Goal: Task Accomplishment & Management: Complete application form

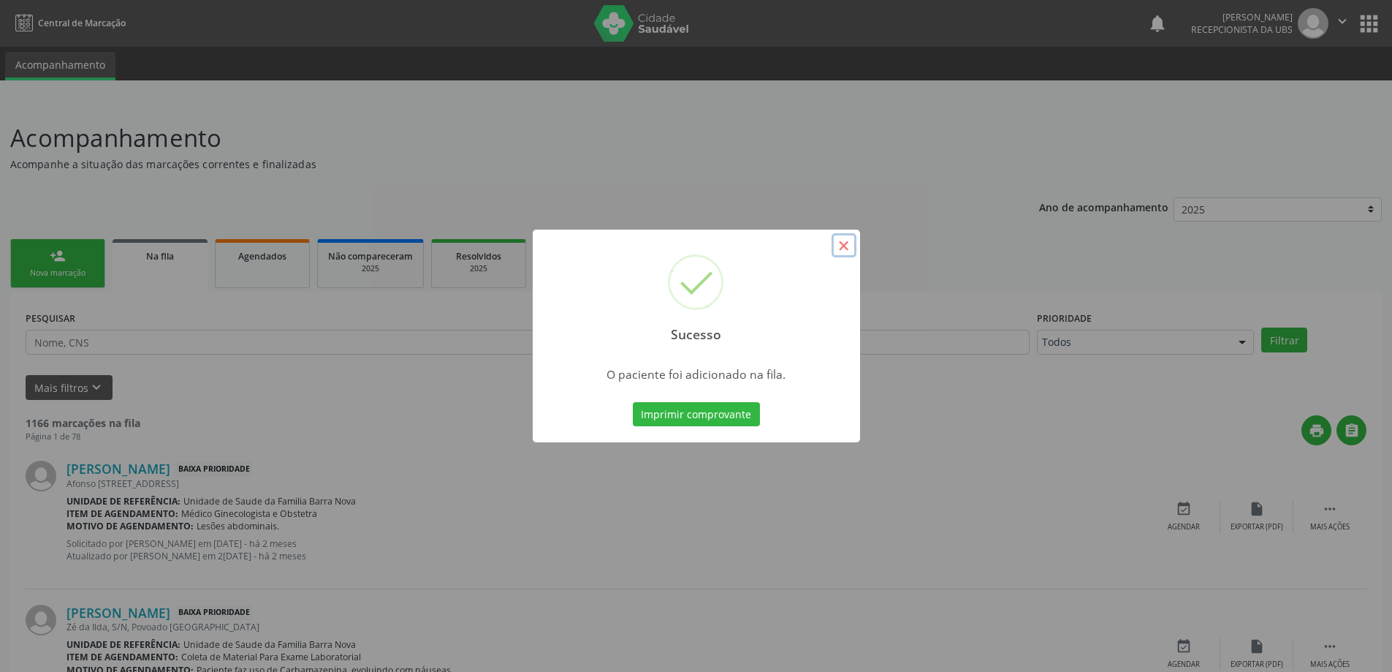
click at [848, 243] on button "×" at bounding box center [844, 245] width 25 height 25
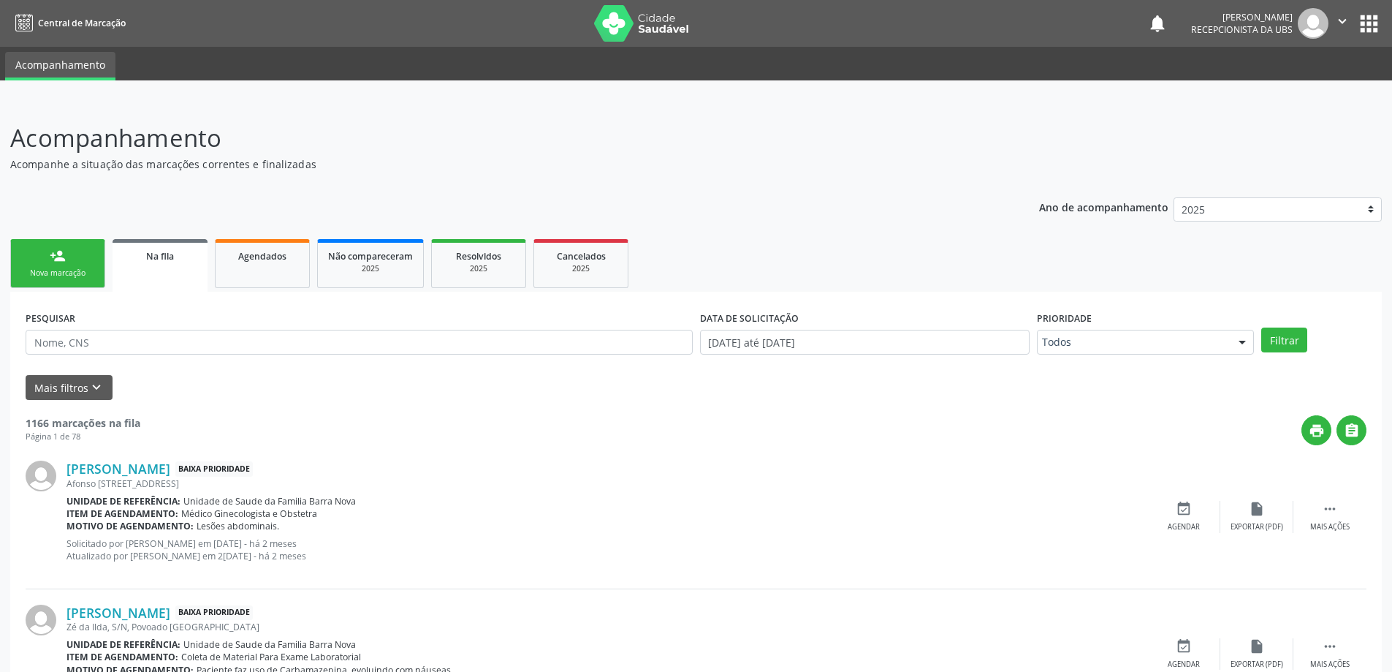
click at [62, 262] on div "person_add" at bounding box center [58, 256] width 16 height 16
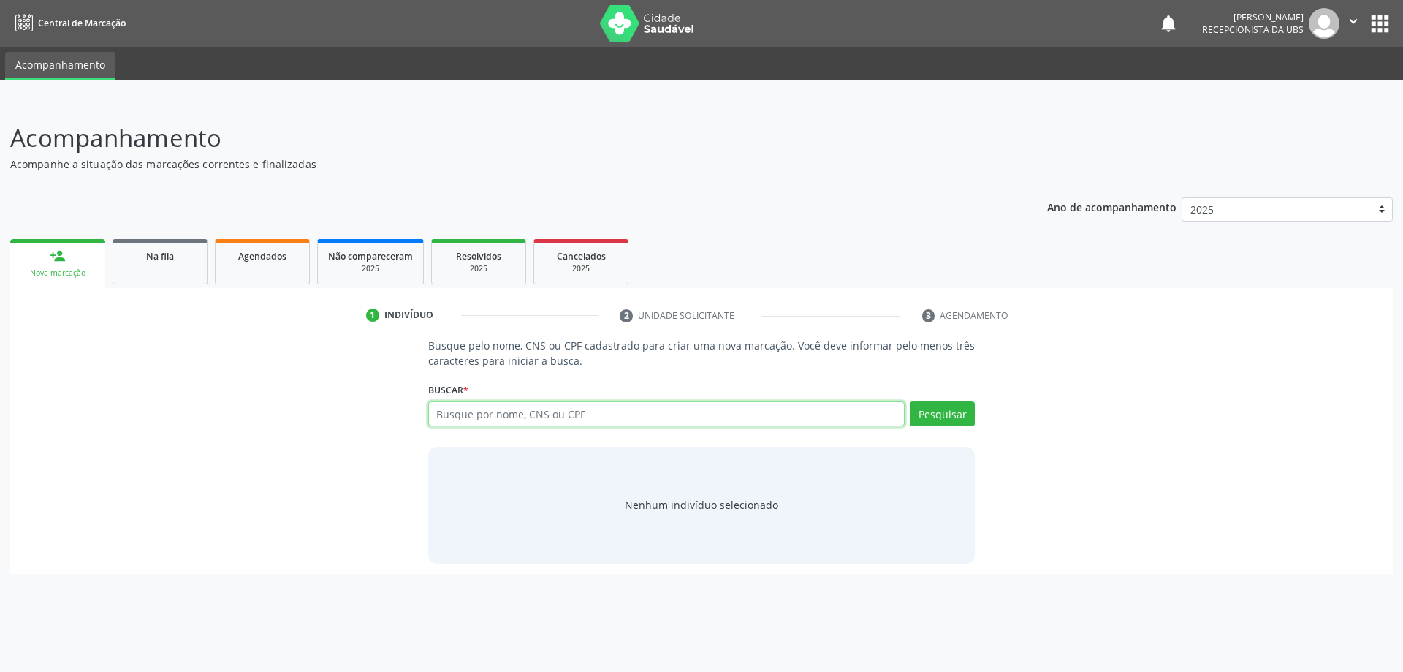
click at [490, 422] on input "text" at bounding box center [666, 413] width 477 height 25
type input "700409924462050"
click at [955, 401] on div "Buscar * Busque por nome, CNS ou CPF Nenhum resultado encontrado para: " " Não …" at bounding box center [701, 407] width 547 height 57
click at [943, 412] on button "Pesquisar" at bounding box center [942, 413] width 65 height 25
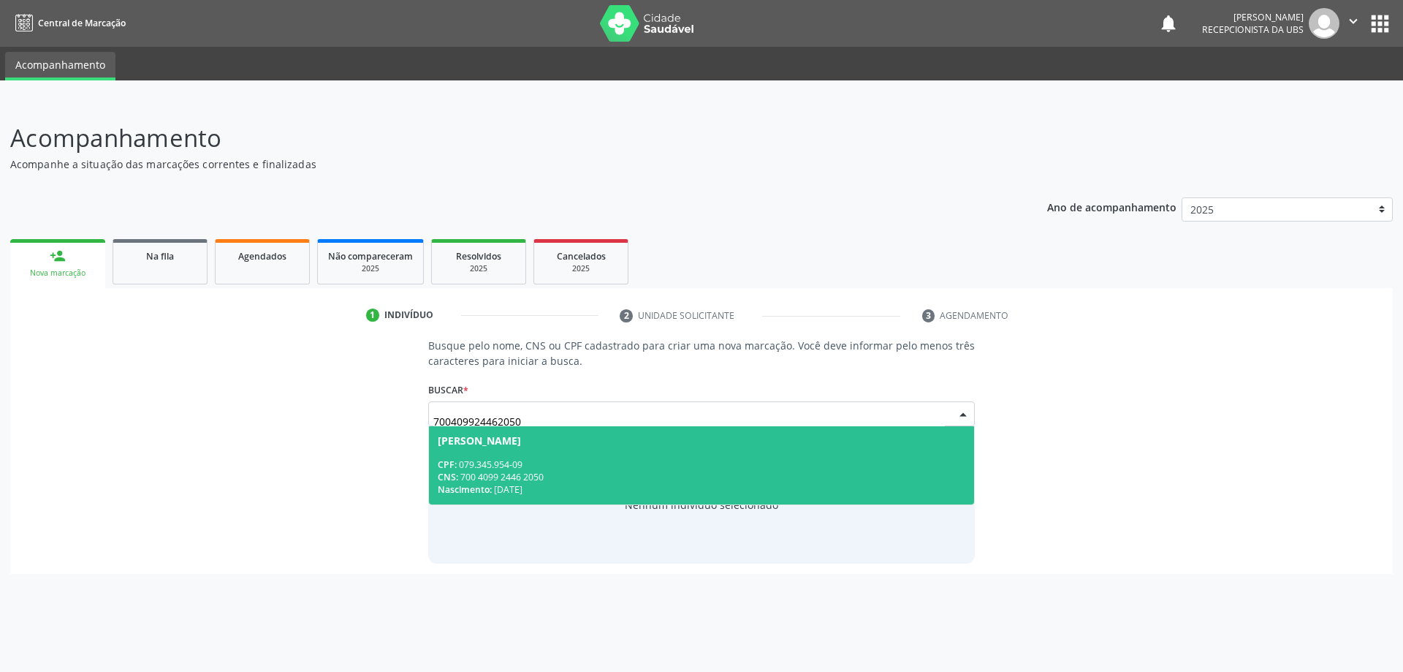
click at [618, 466] on div "CPF: 079.345.954-09" at bounding box center [702, 464] width 528 height 12
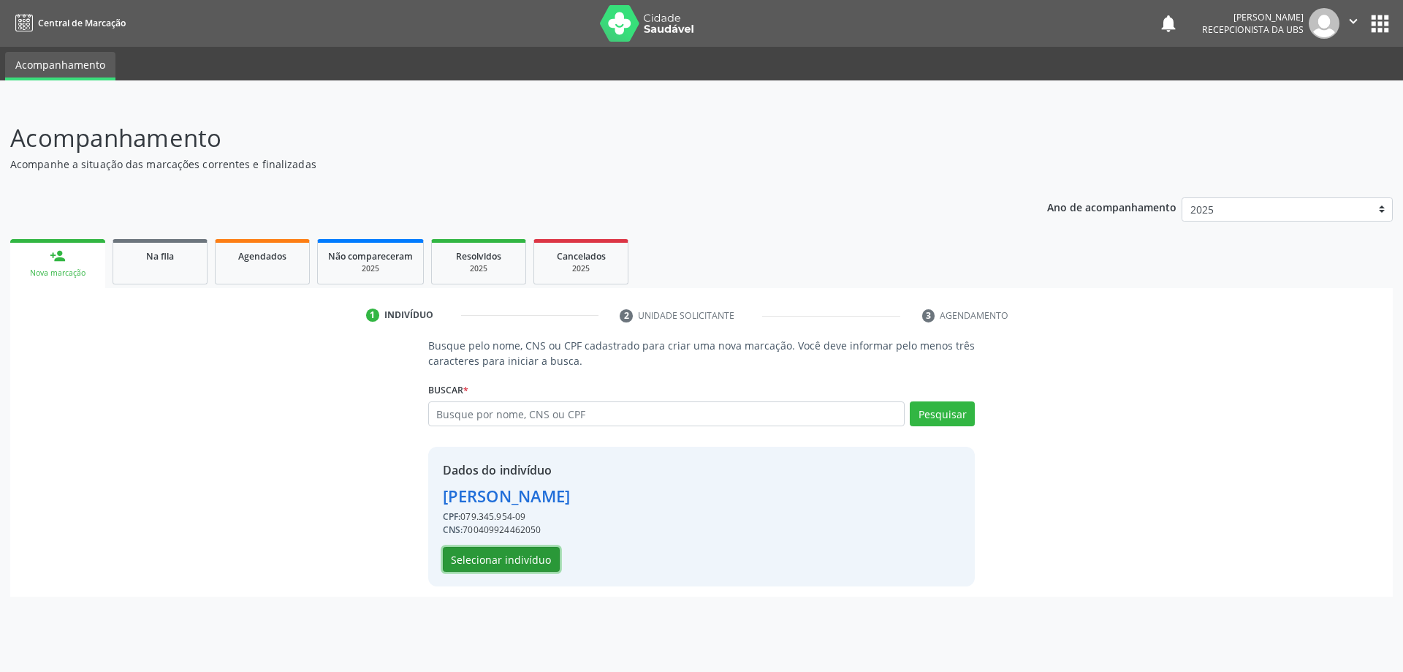
click at [502, 558] on button "Selecionar indivíduo" at bounding box center [501, 559] width 117 height 25
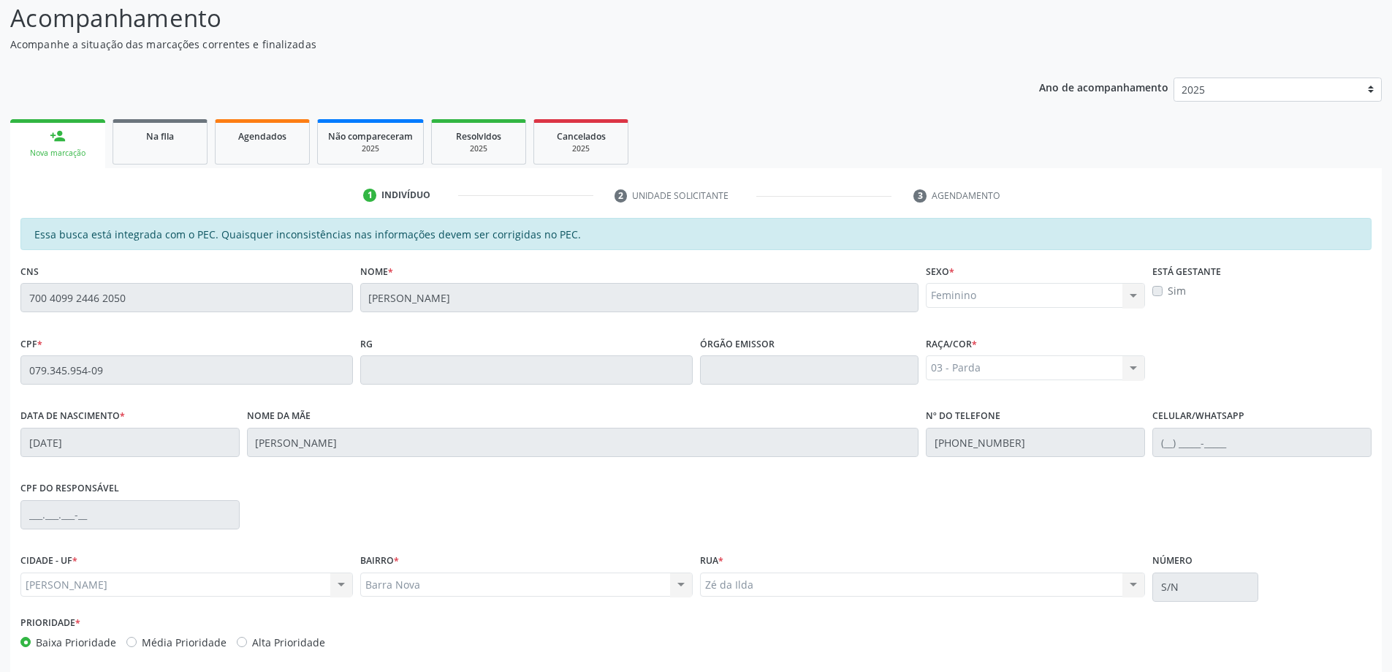
scroll to position [183, 0]
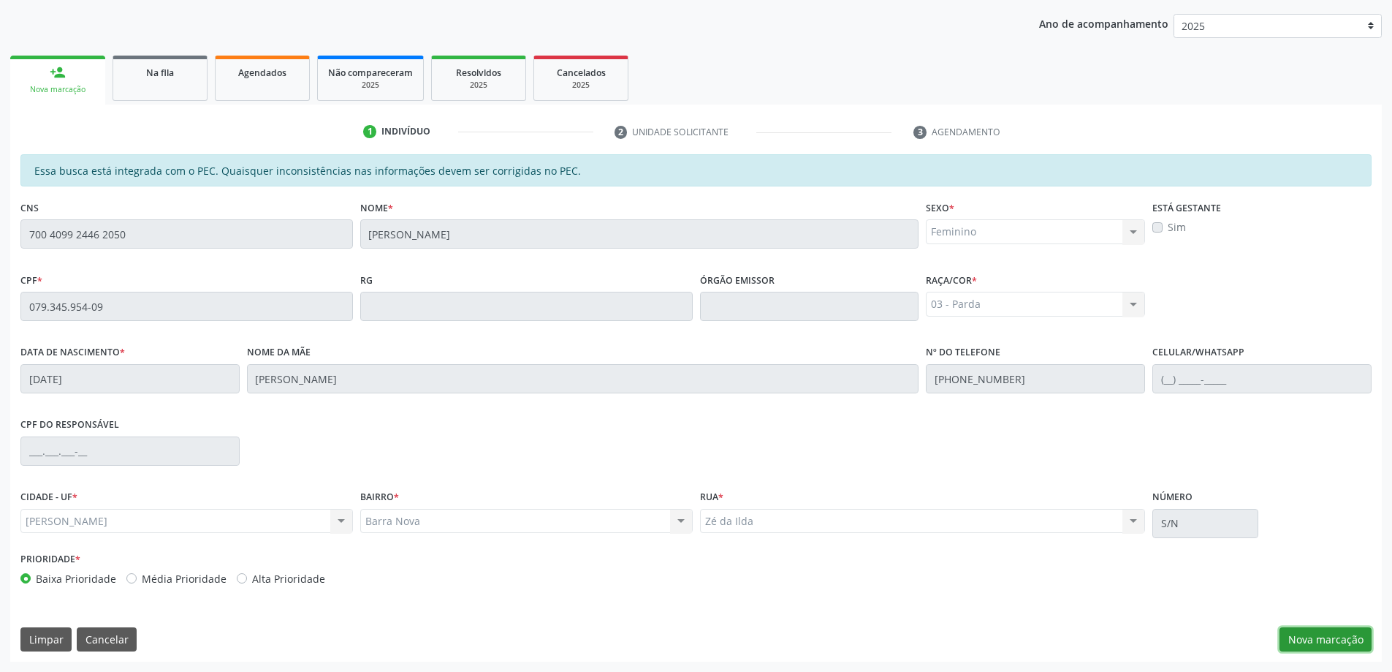
click at [1310, 637] on button "Nova marcação" at bounding box center [1326, 639] width 92 height 25
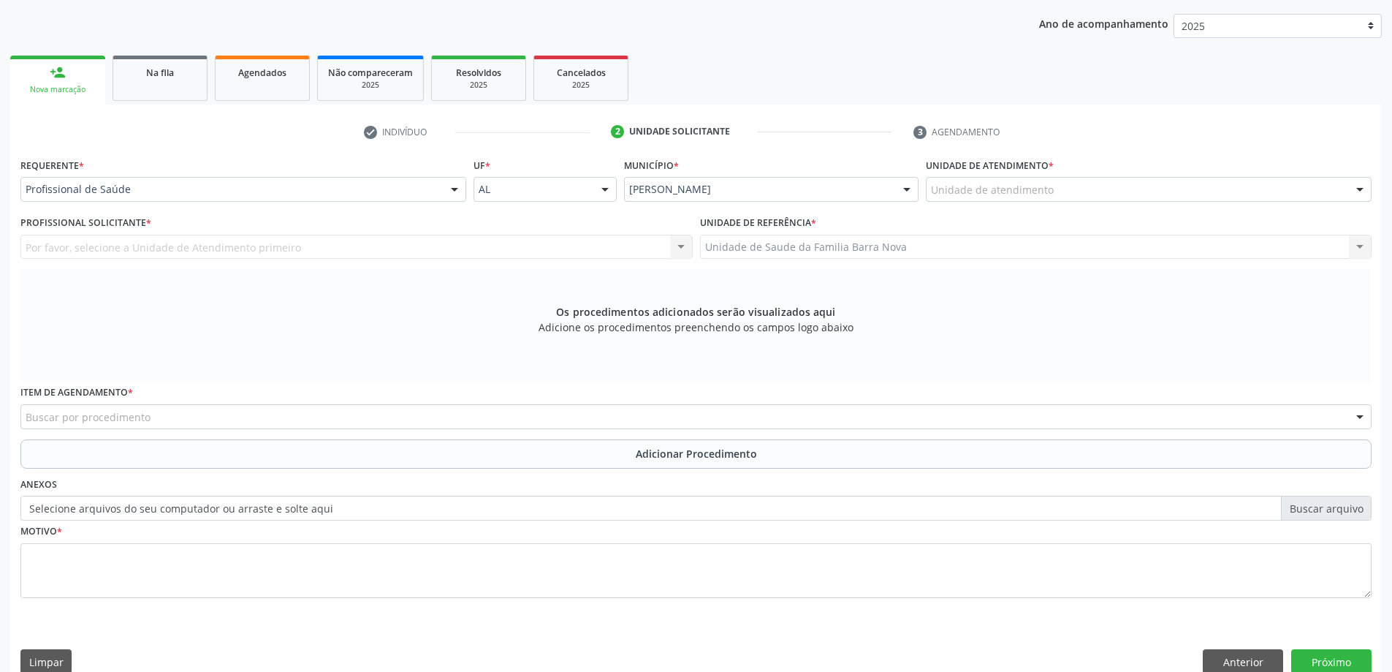
click at [982, 249] on div "Unidade de Saude da Familia Barra Nova Unidade de Saude da Familia Barra Nova N…" at bounding box center [1036, 247] width 672 height 25
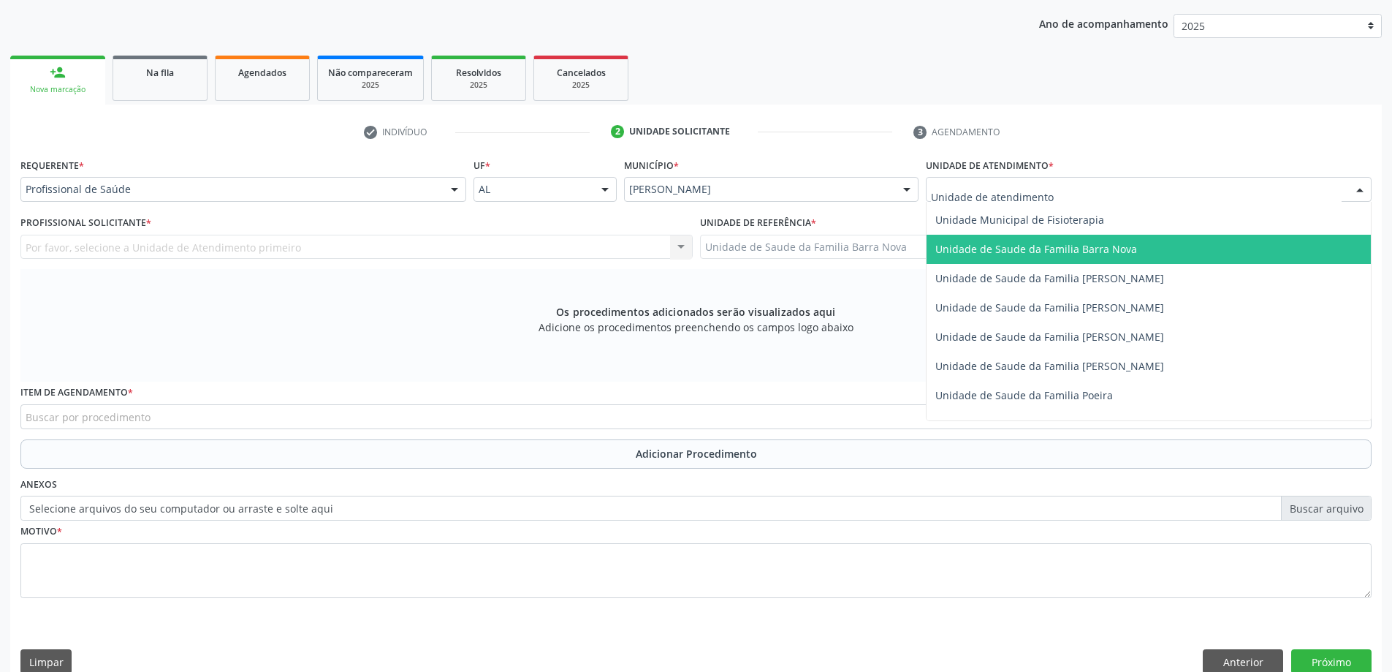
scroll to position [731, 0]
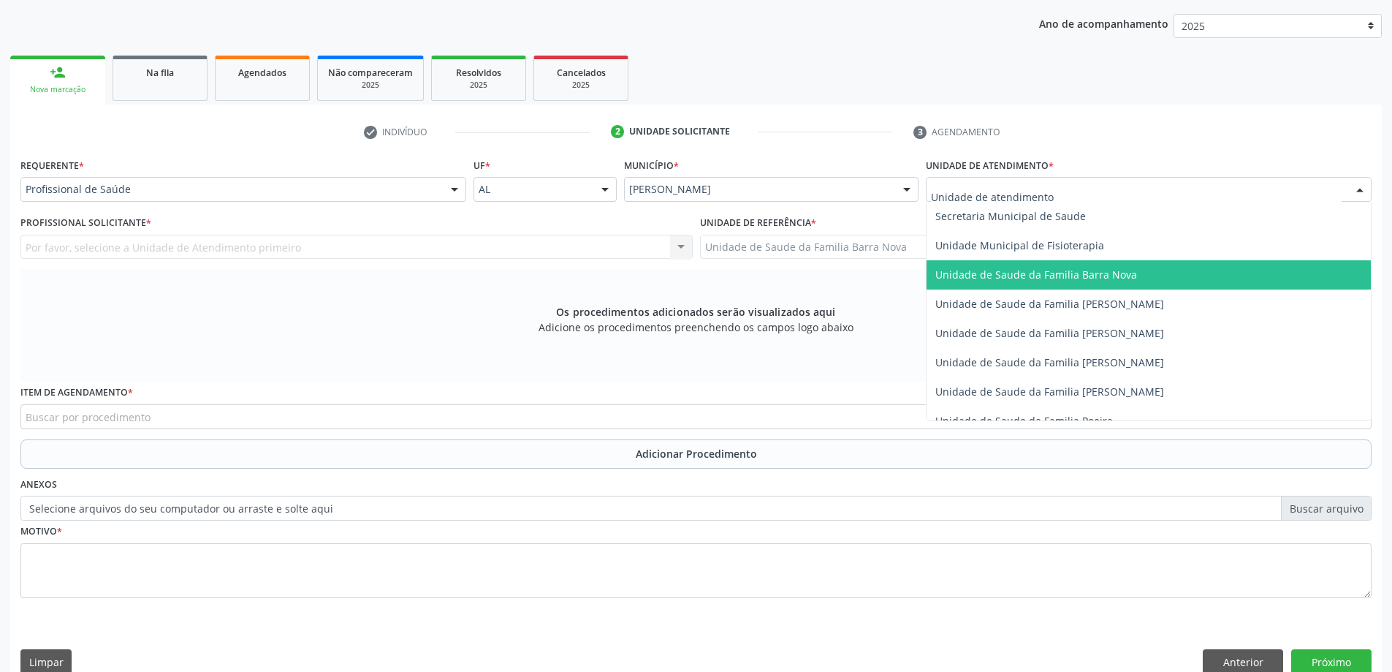
click at [1102, 281] on span "Unidade de Saude da Familia Barra Nova" at bounding box center [1149, 274] width 444 height 29
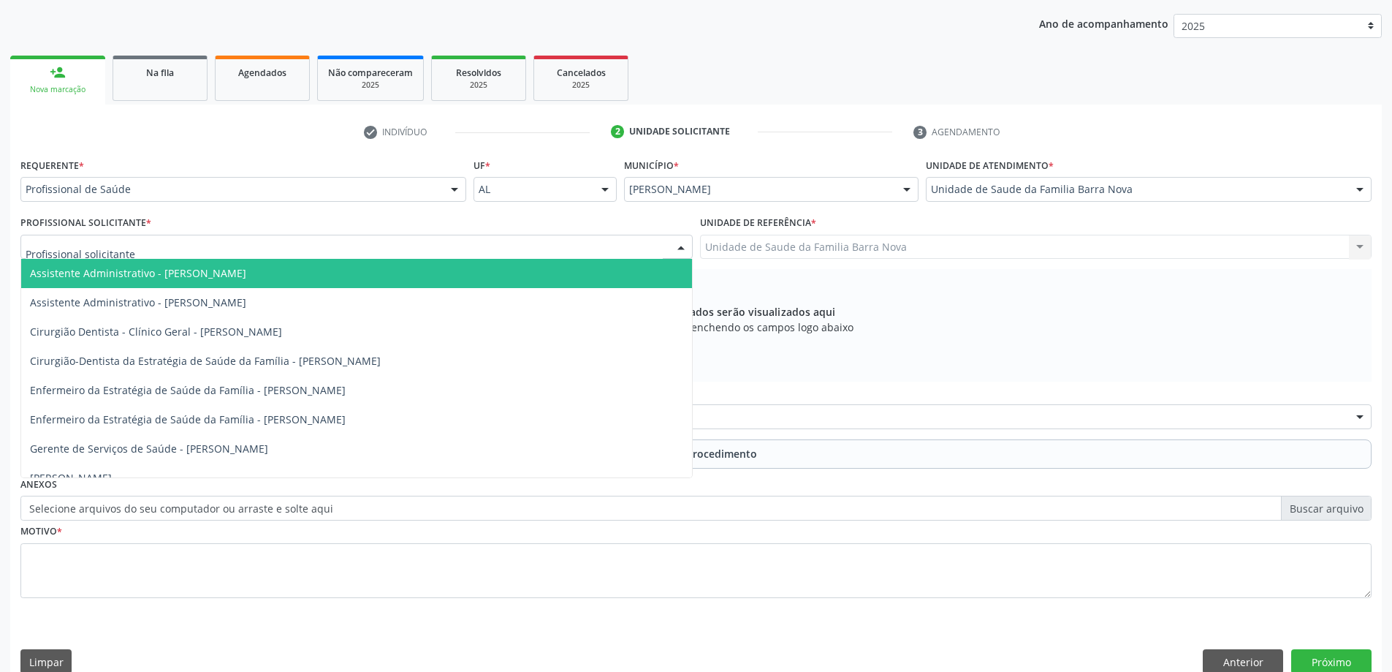
click at [474, 250] on div at bounding box center [356, 247] width 672 height 25
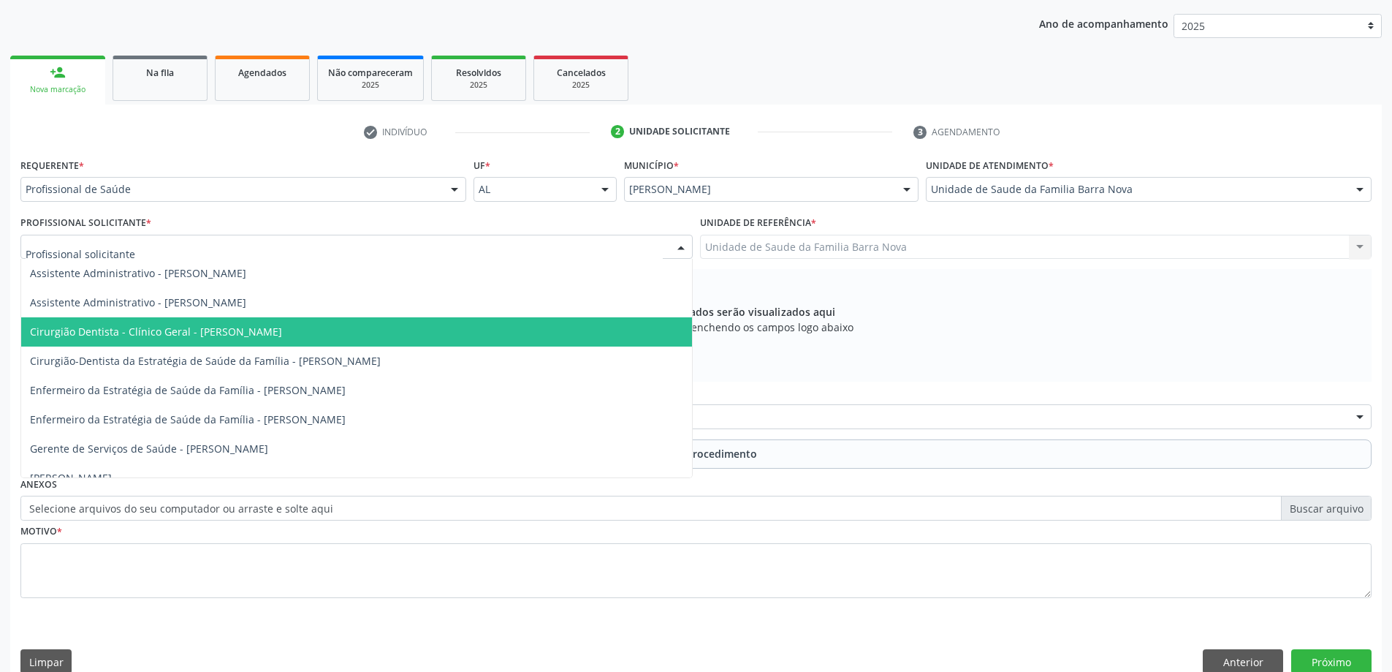
click at [406, 327] on span "Cirurgião Dentista - Clínico Geral - [PERSON_NAME]" at bounding box center [356, 331] width 671 height 29
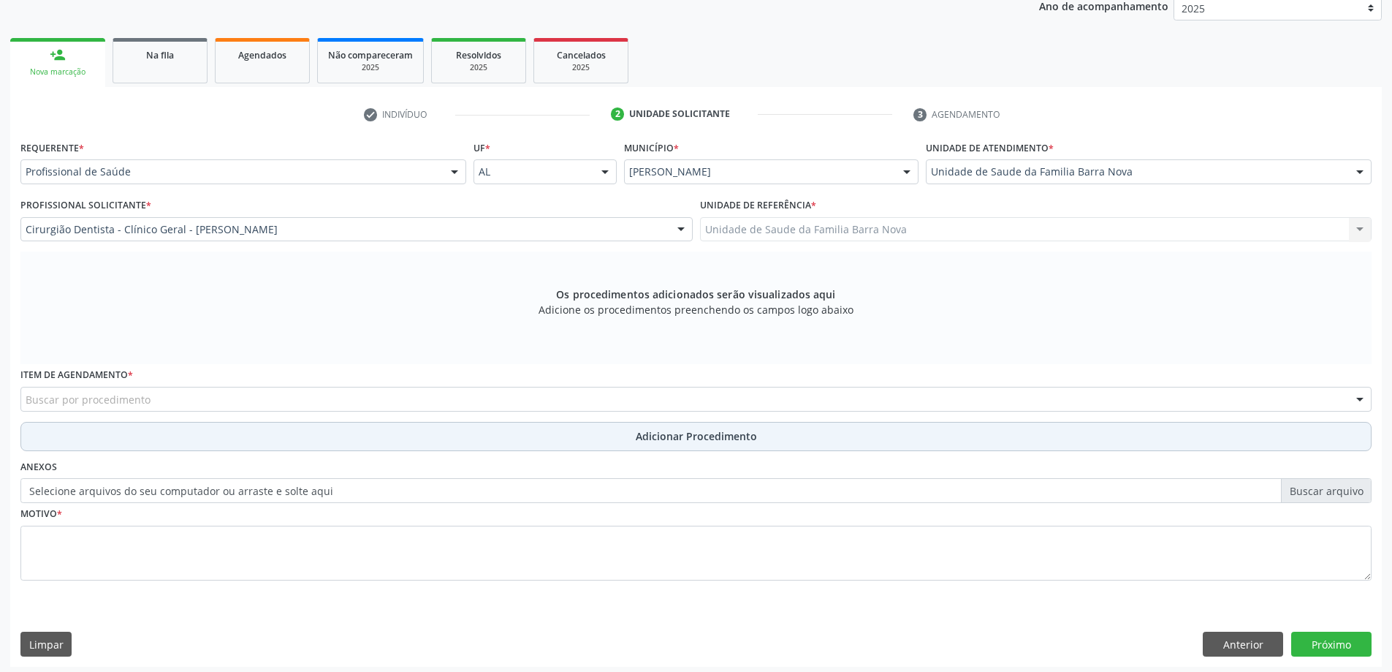
scroll to position [206, 0]
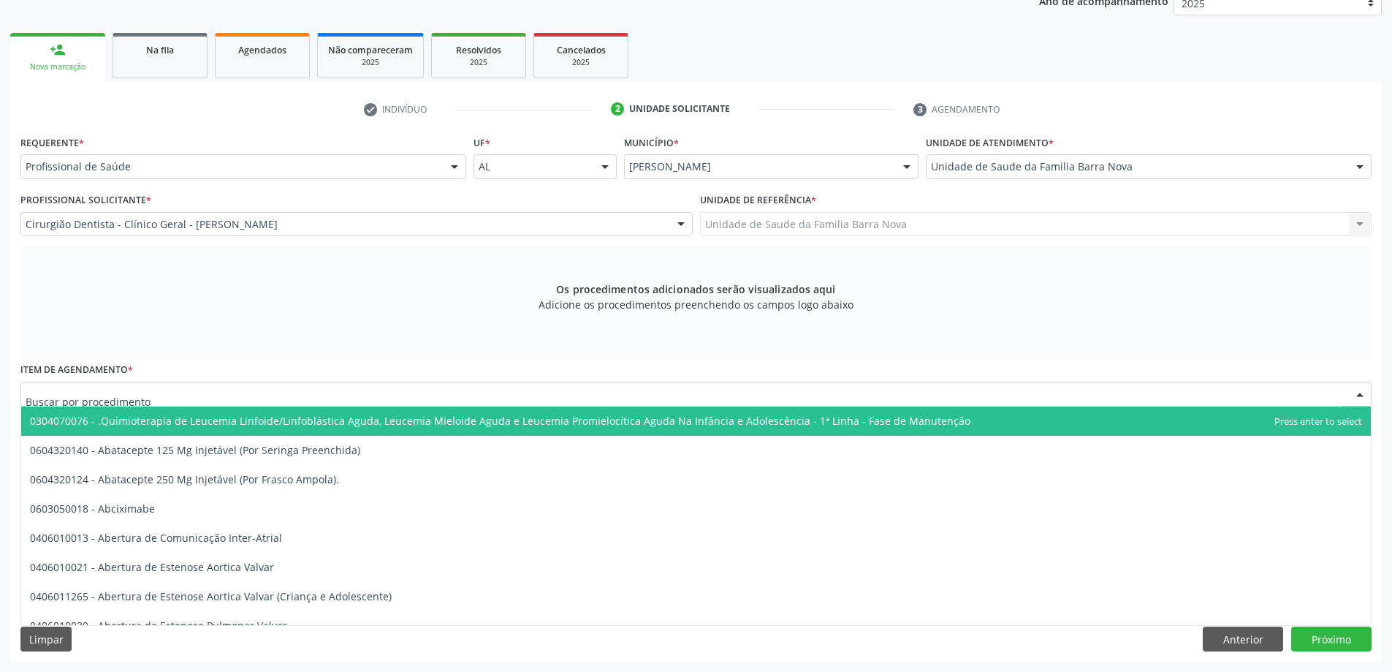
click at [560, 404] on div at bounding box center [695, 394] width 1351 height 25
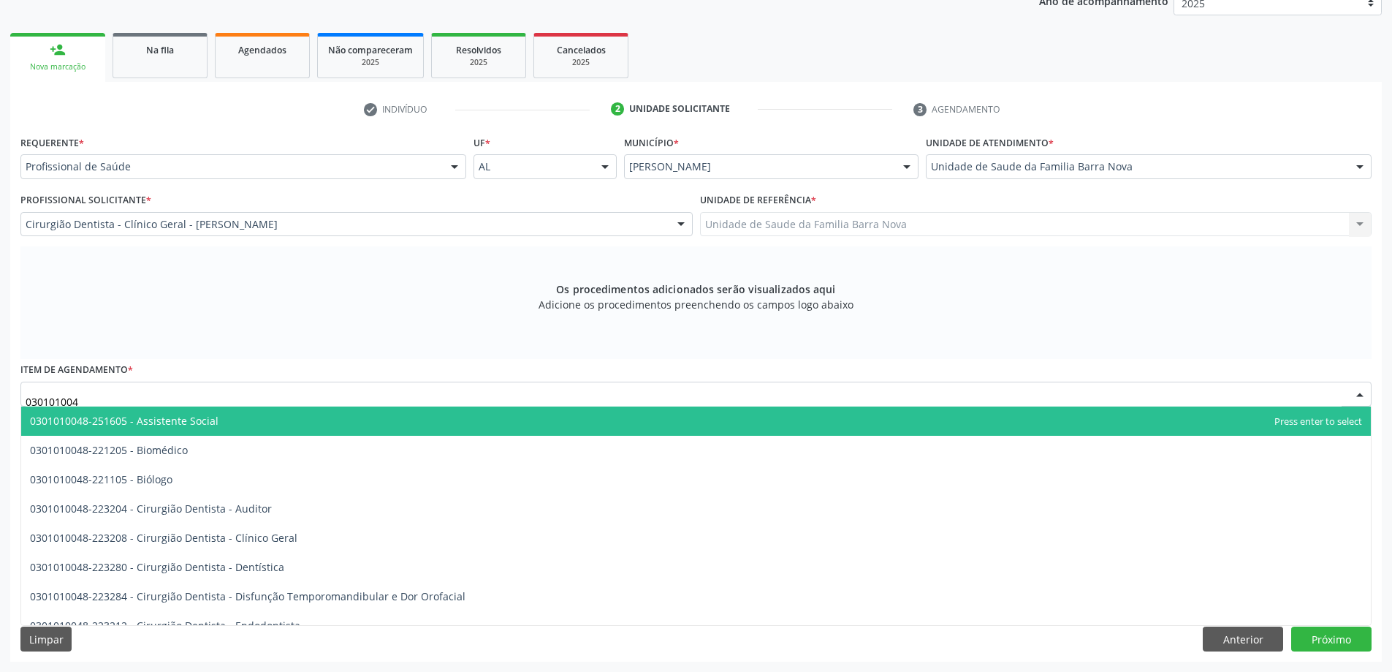
type input "0301010048"
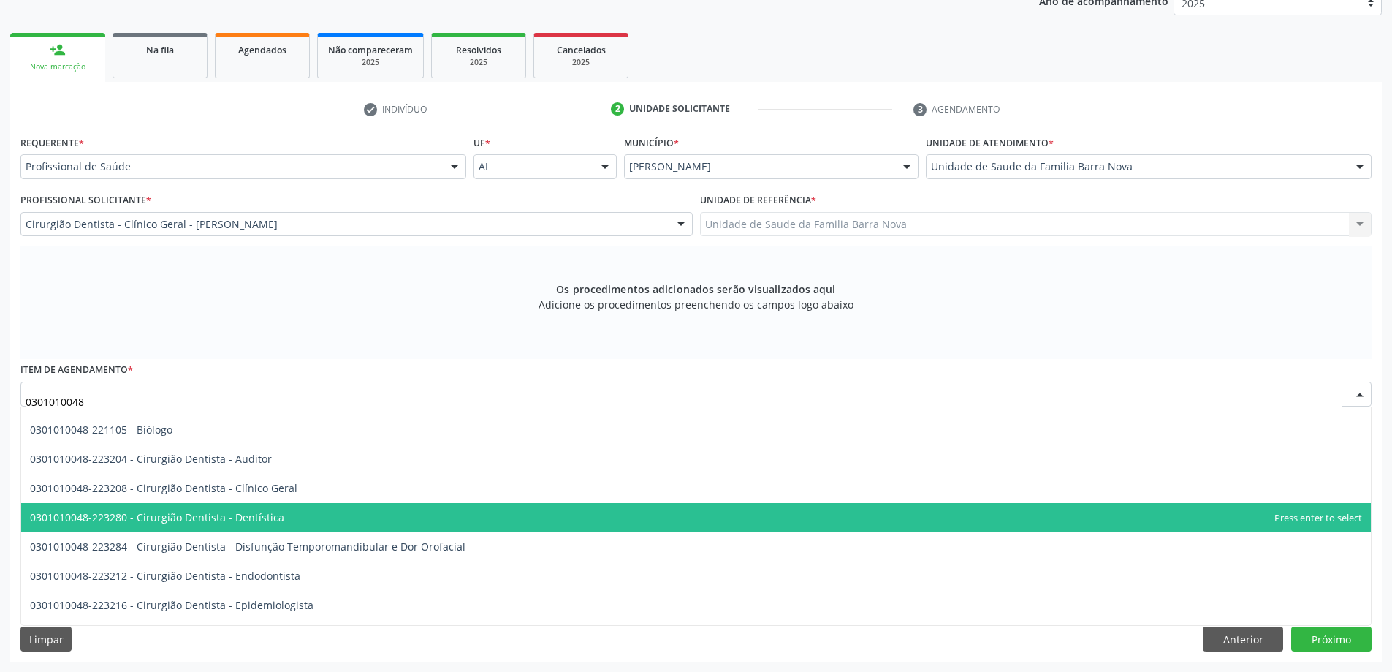
scroll to position [73, 0]
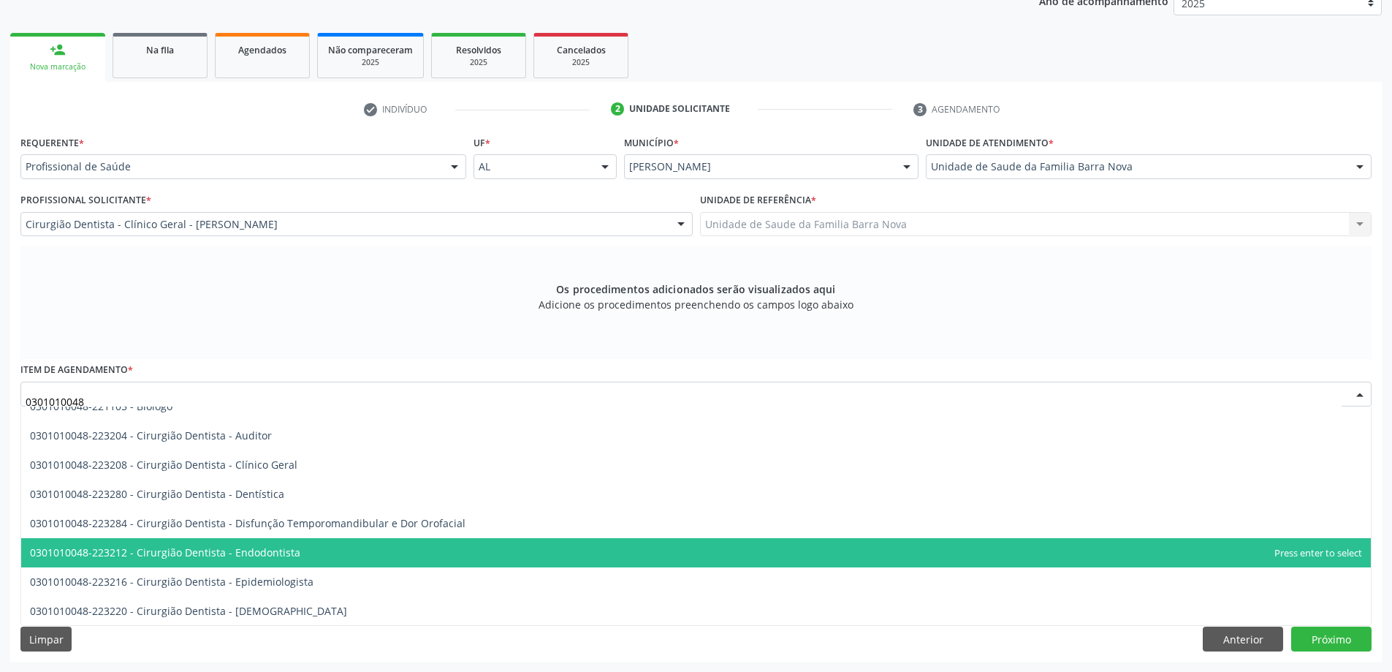
click at [536, 553] on span "0301010048-223212 - Cirurgião Dentista - Endodontista" at bounding box center [696, 552] width 1350 height 29
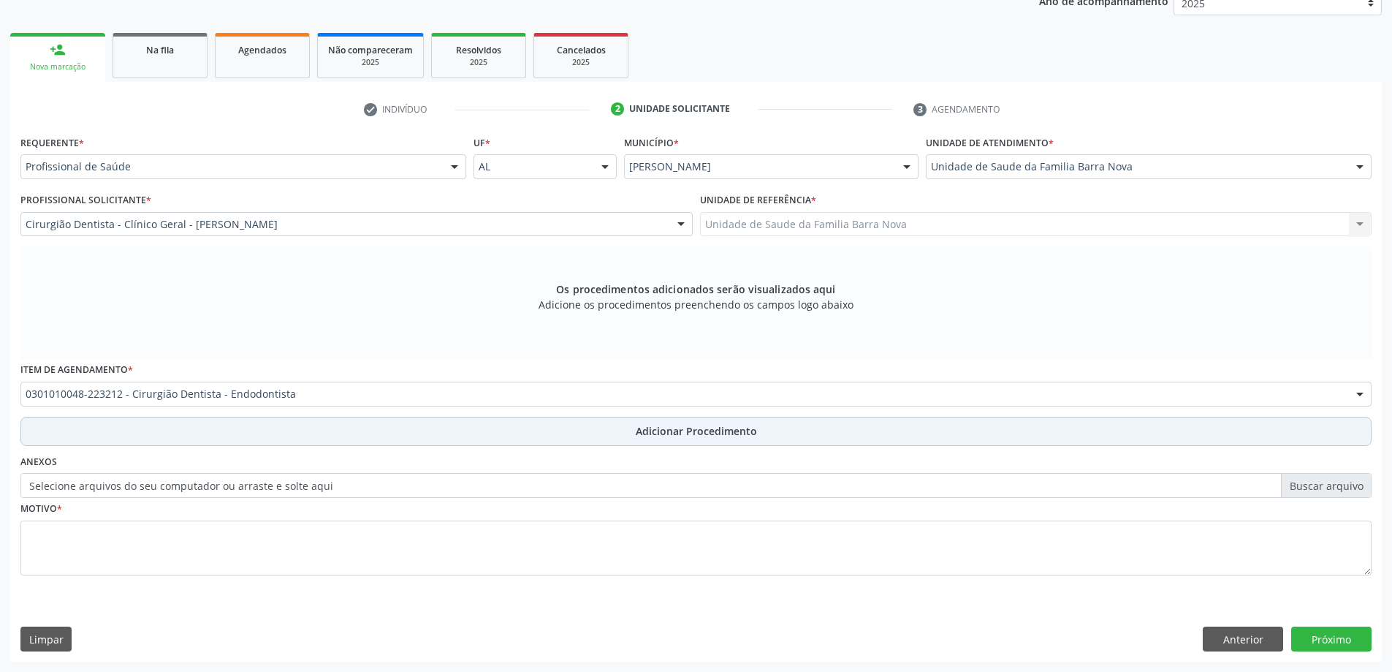
click at [673, 430] on span "Adicionar Procedimento" at bounding box center [696, 430] width 121 height 15
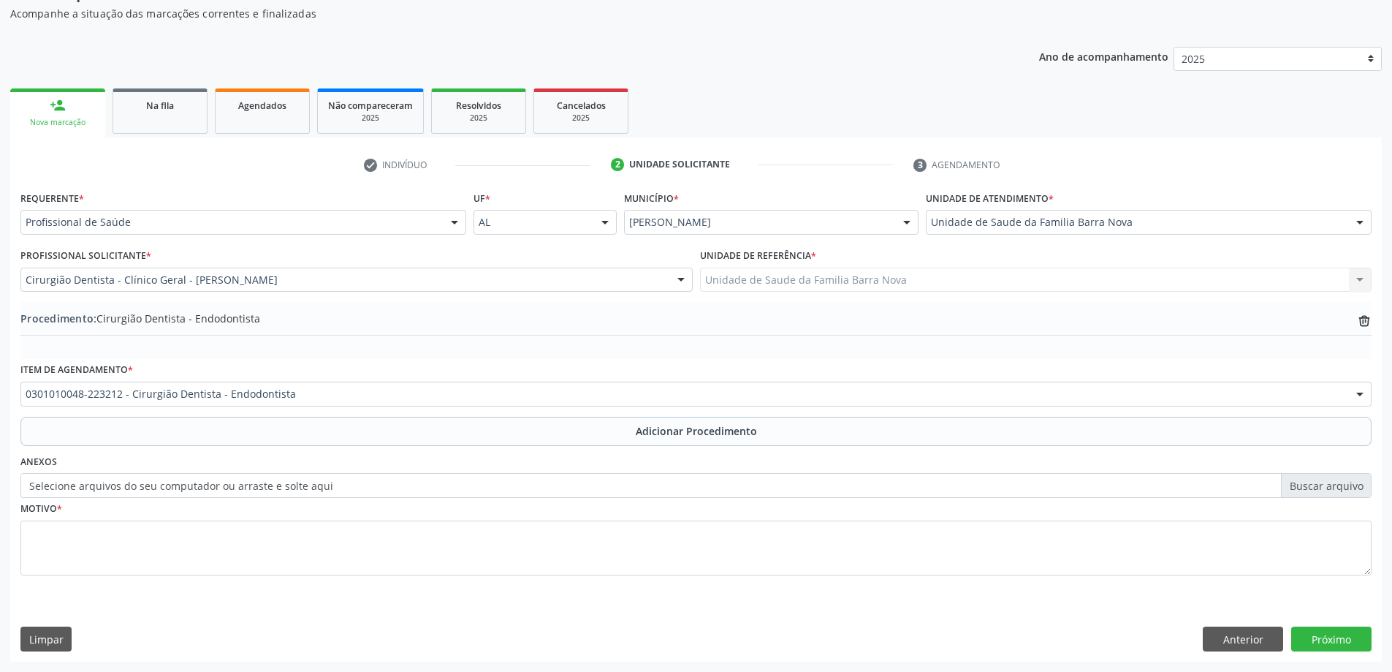
scroll to position [151, 0]
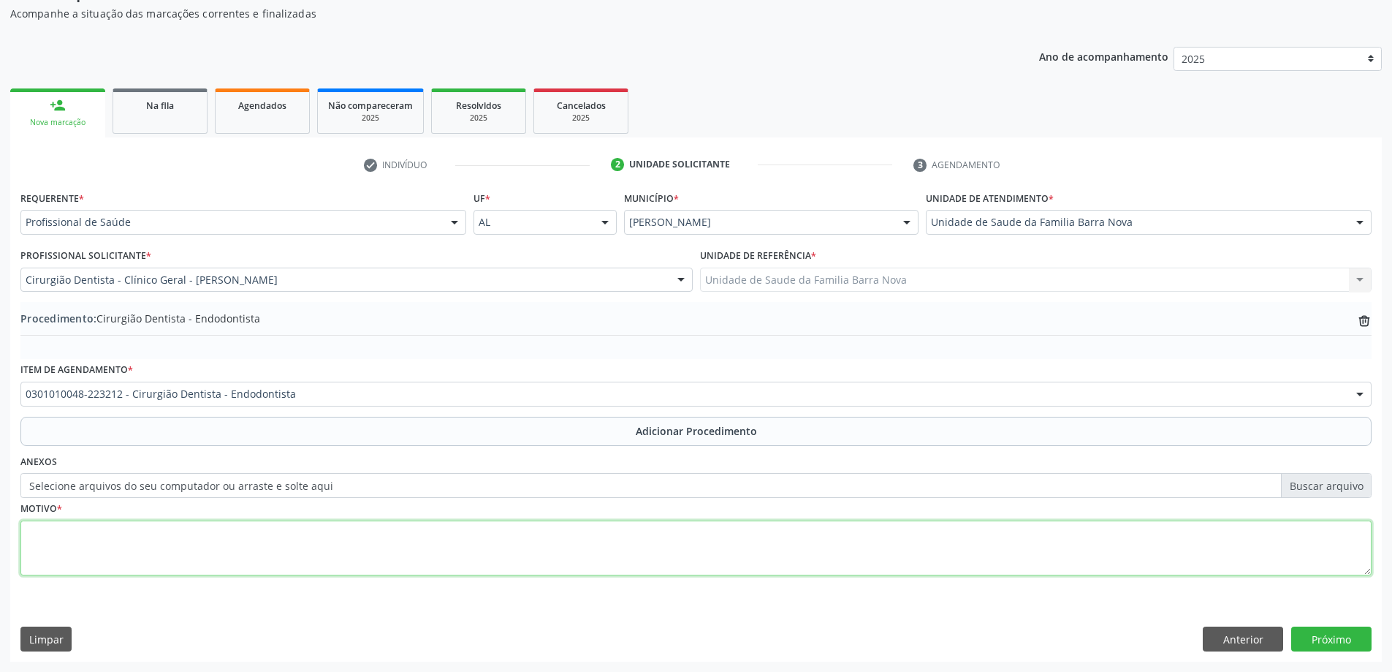
click at [230, 523] on textarea at bounding box center [695, 548] width 1351 height 56
type textarea "D"
type textarea "Sgmento a ser tratado 23tratamento endodôntico."
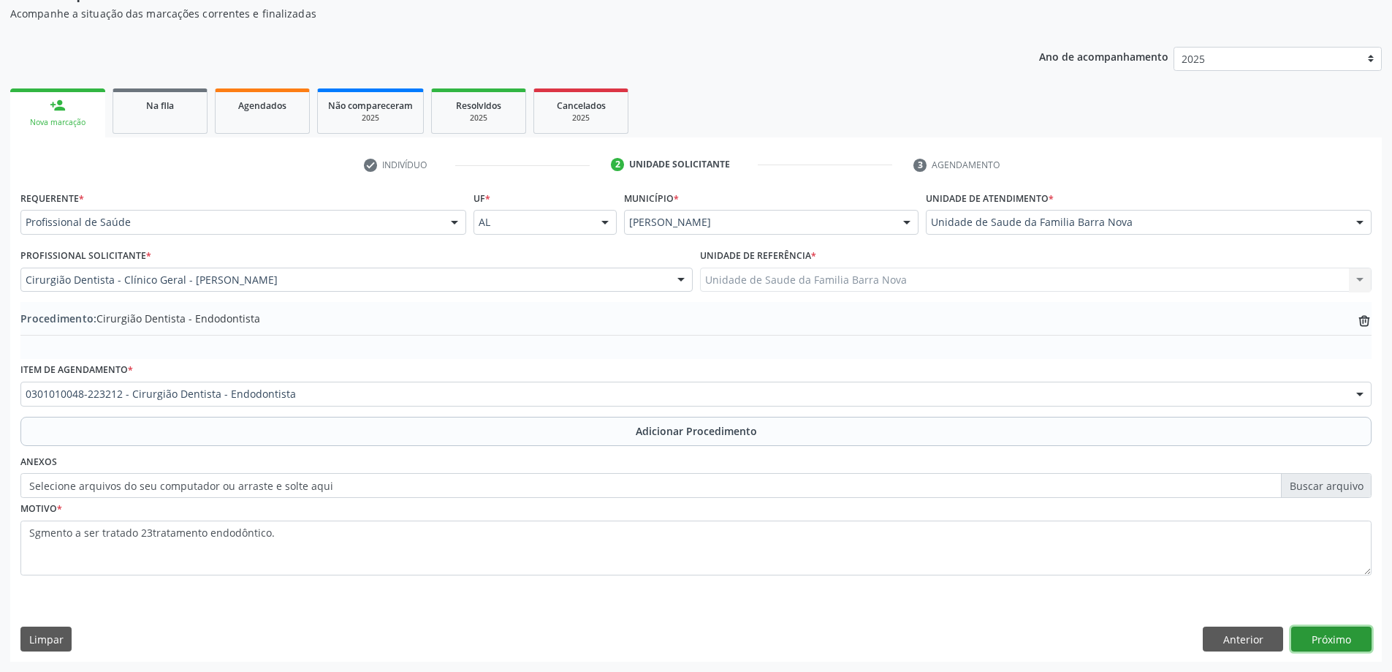
click at [1337, 636] on button "Próximo" at bounding box center [1332, 638] width 80 height 25
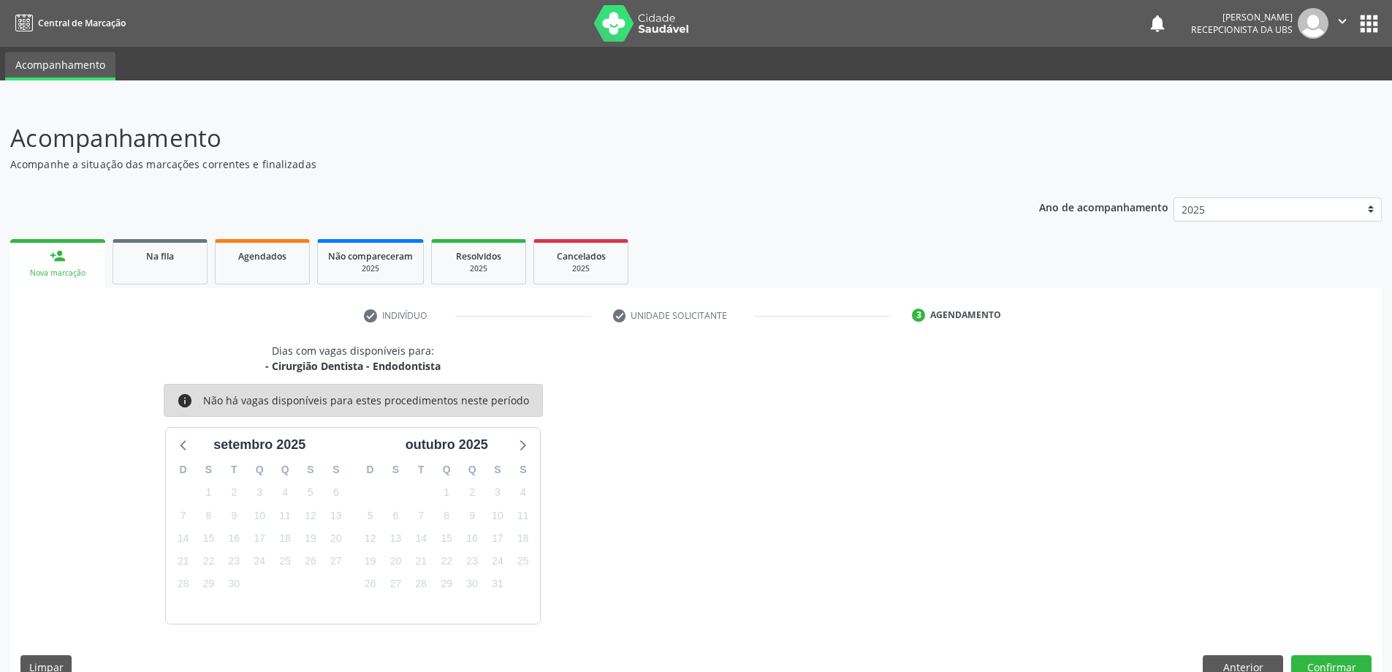
scroll to position [28, 0]
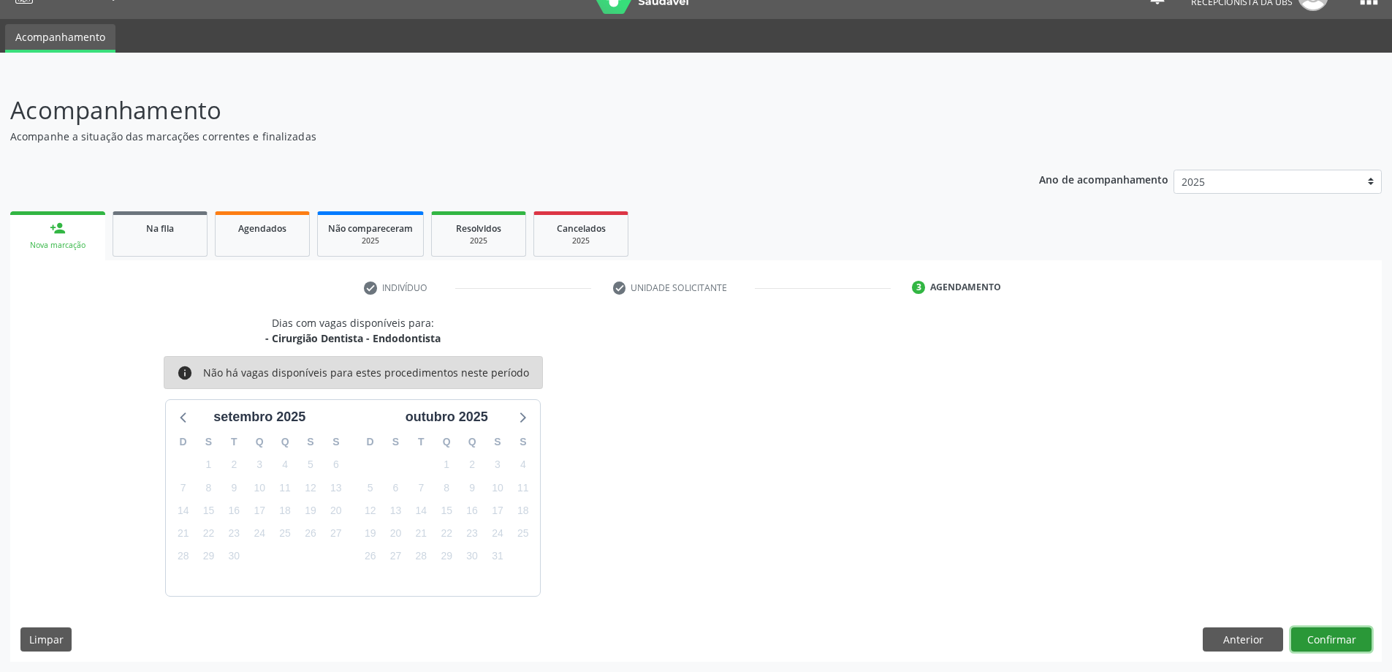
click at [1351, 640] on button "Confirmar" at bounding box center [1332, 639] width 80 height 25
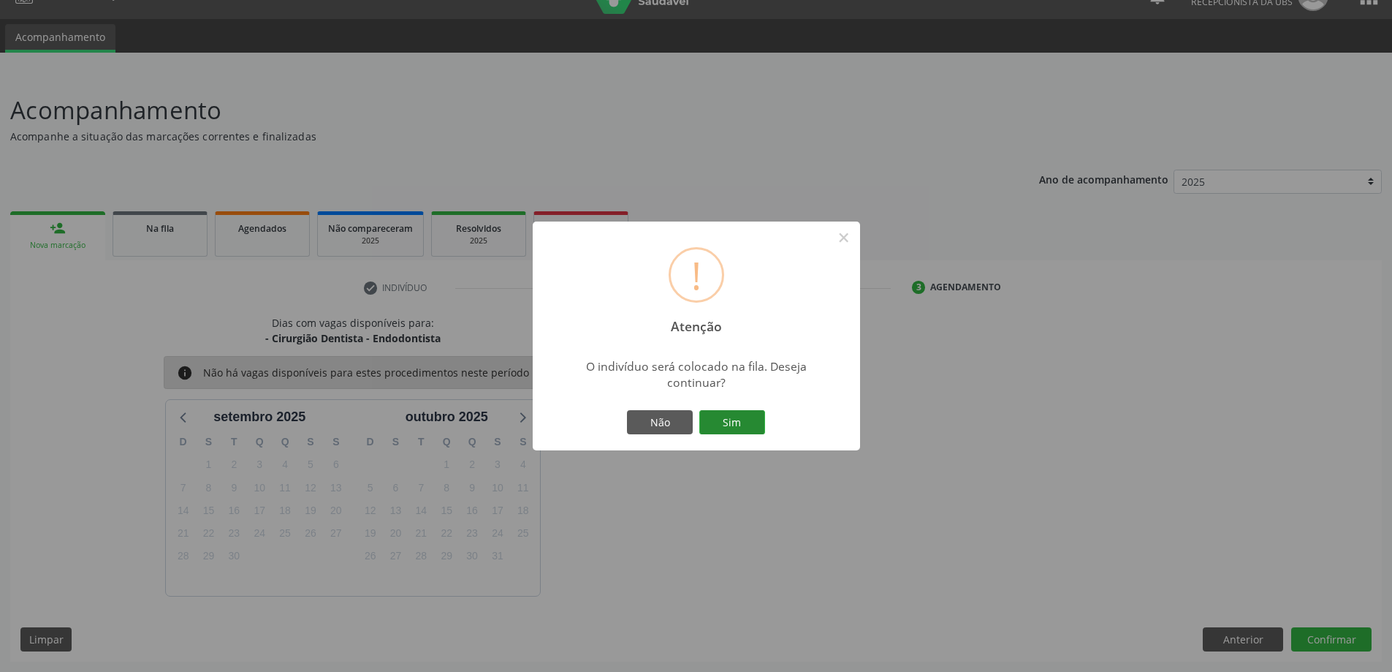
click at [729, 431] on button "Sim" at bounding box center [733, 422] width 66 height 25
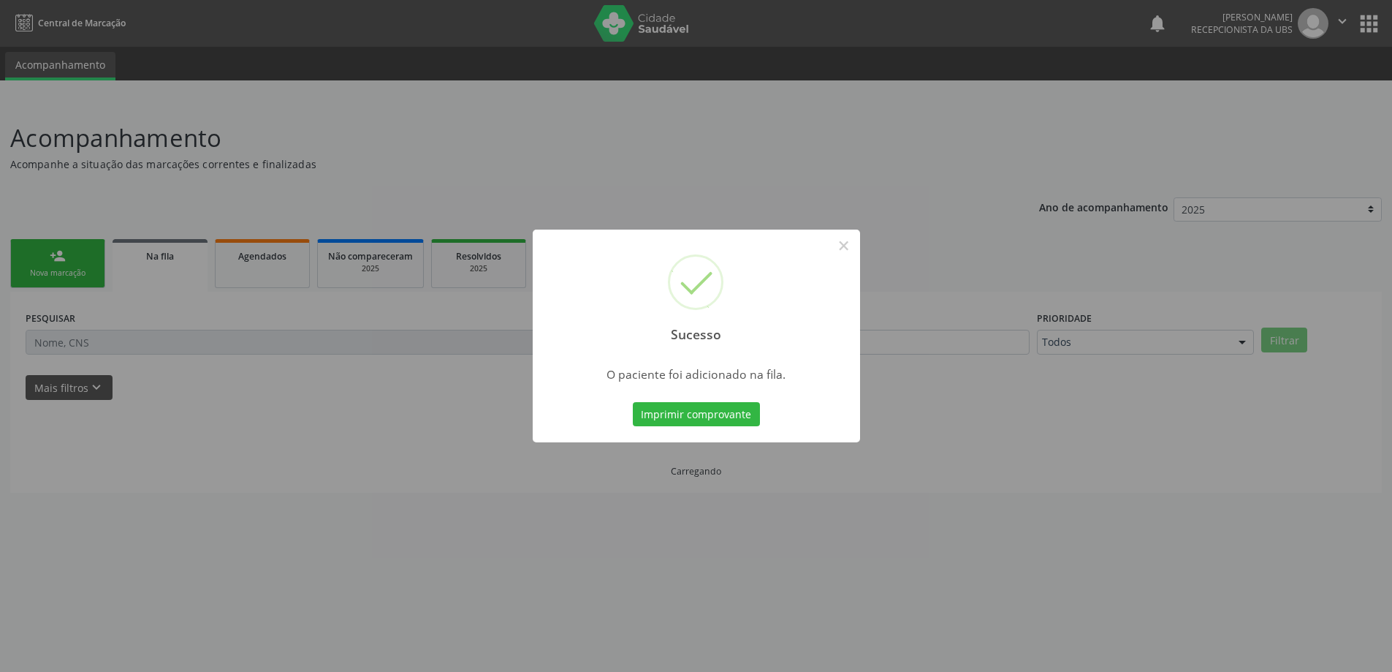
scroll to position [0, 0]
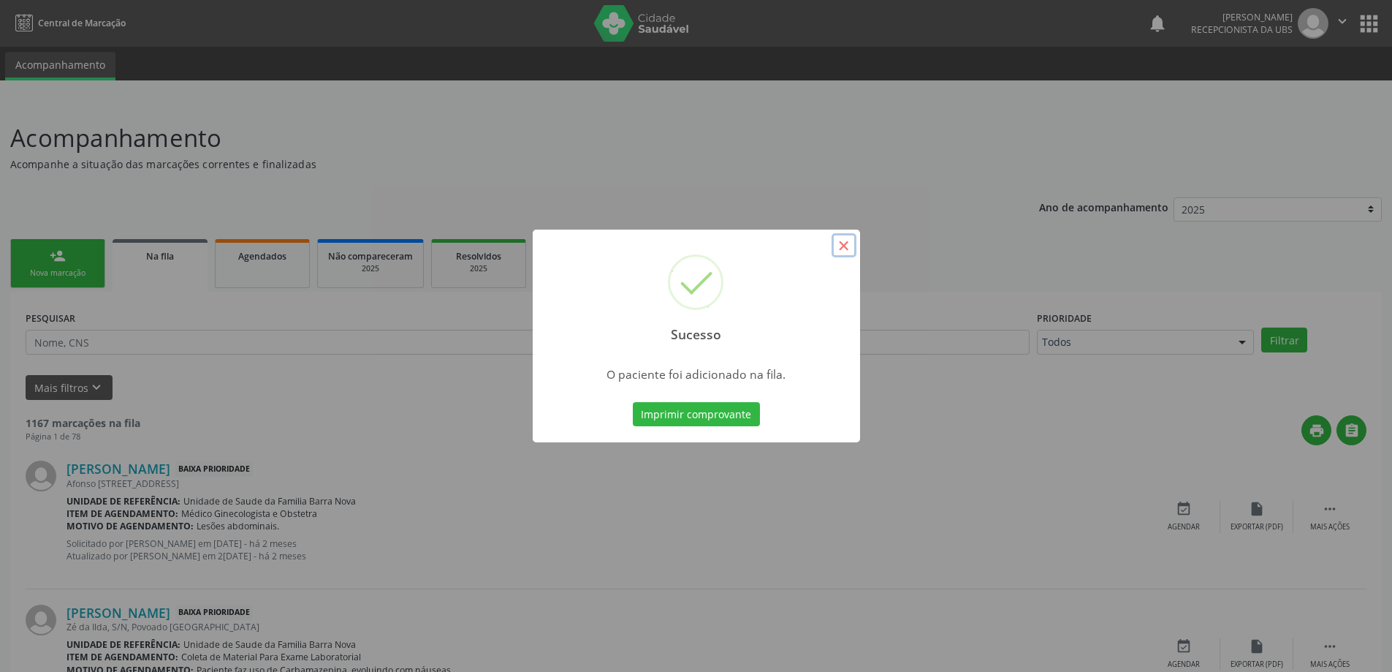
click at [849, 243] on button "×" at bounding box center [844, 245] width 25 height 25
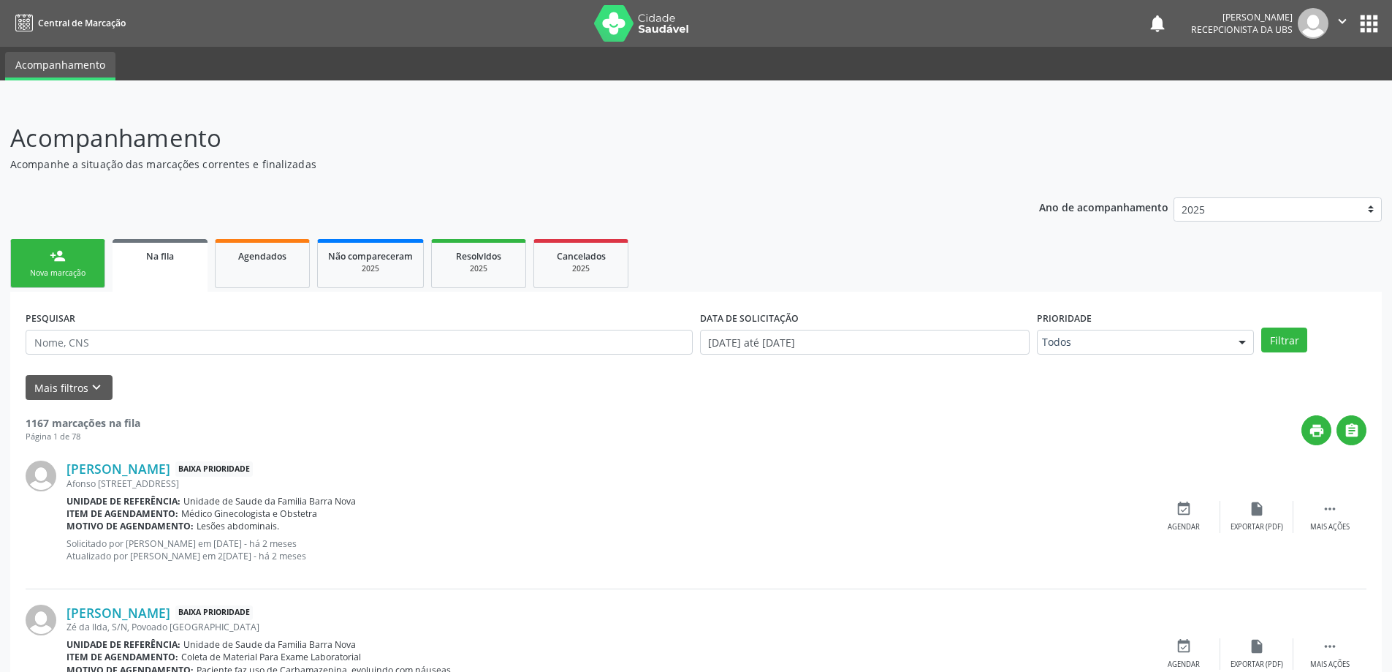
click at [121, 329] on div "PESQUISAR" at bounding box center [359, 335] width 675 height 57
click at [118, 346] on input "text" at bounding box center [359, 342] width 667 height 25
type input "0333635818"
click at [1262, 327] on button "Filtrar" at bounding box center [1285, 339] width 46 height 25
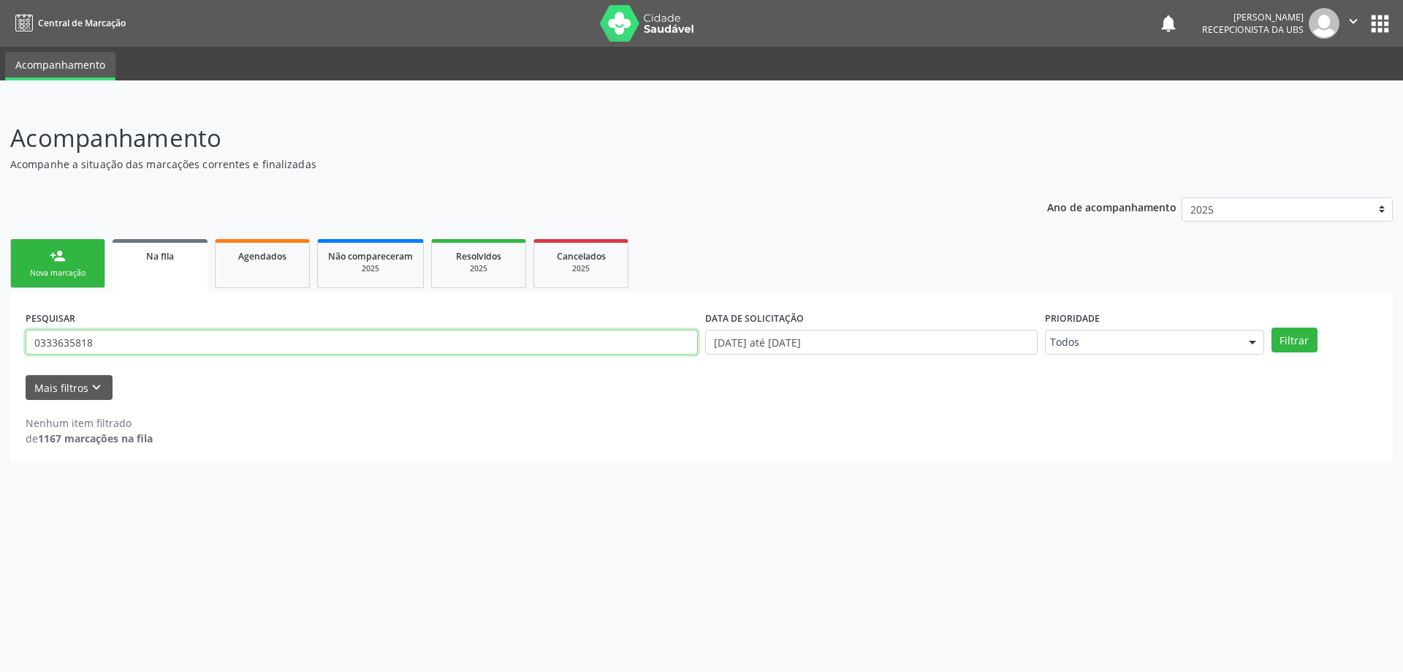
drag, startPoint x: 137, startPoint y: 344, endPoint x: 5, endPoint y: 338, distance: 131.7
click at [5, 338] on div "Acompanhamento Acompanhe a situação das marcações correntes e finalizadas Relat…" at bounding box center [701, 386] width 1403 height 571
type input "708004866066121"
click at [1272, 327] on button "Filtrar" at bounding box center [1295, 339] width 46 height 25
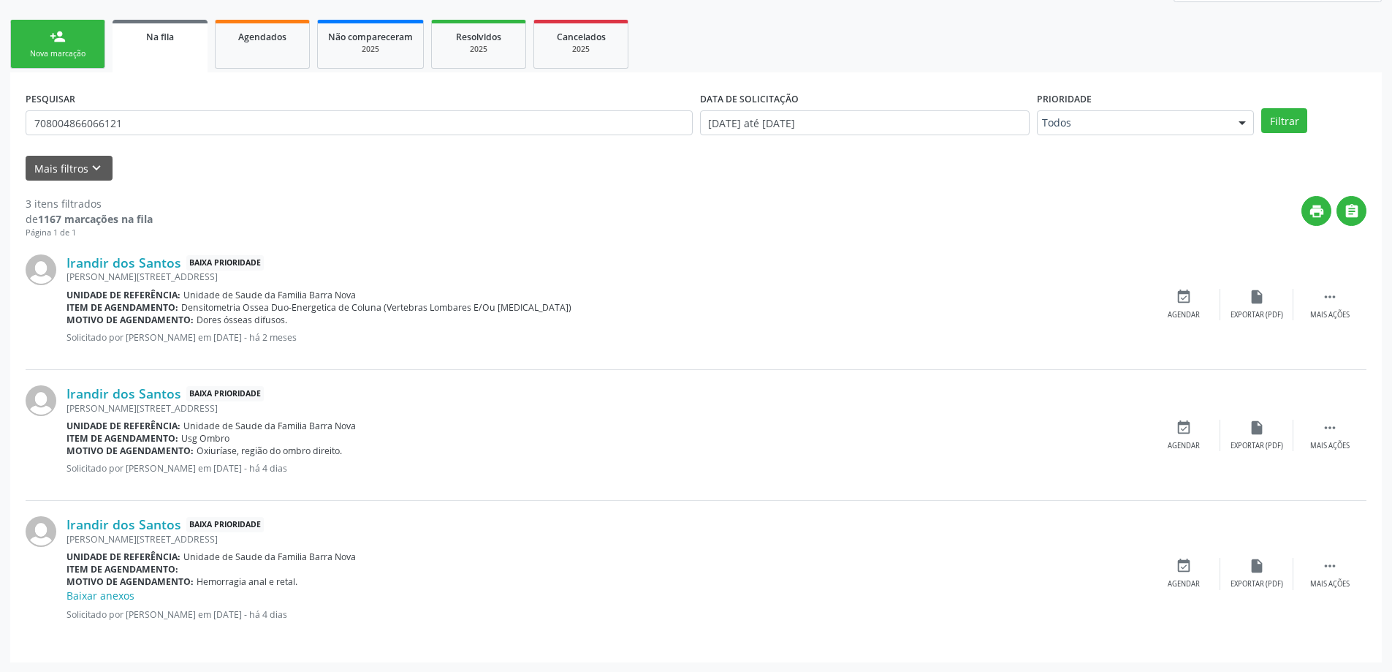
scroll to position [220, 0]
click at [1329, 563] on icon "" at bounding box center [1330, 565] width 16 height 16
click at [1263, 562] on icon "edit" at bounding box center [1257, 565] width 16 height 16
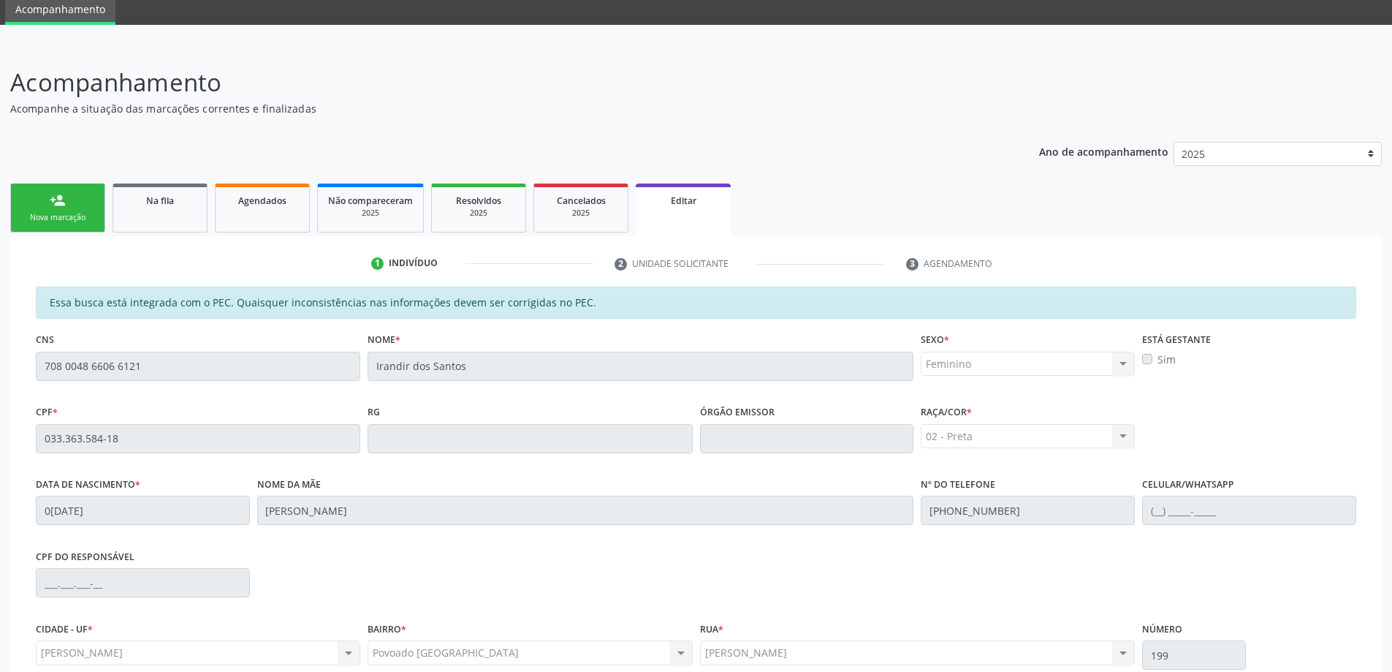
scroll to position [203, 0]
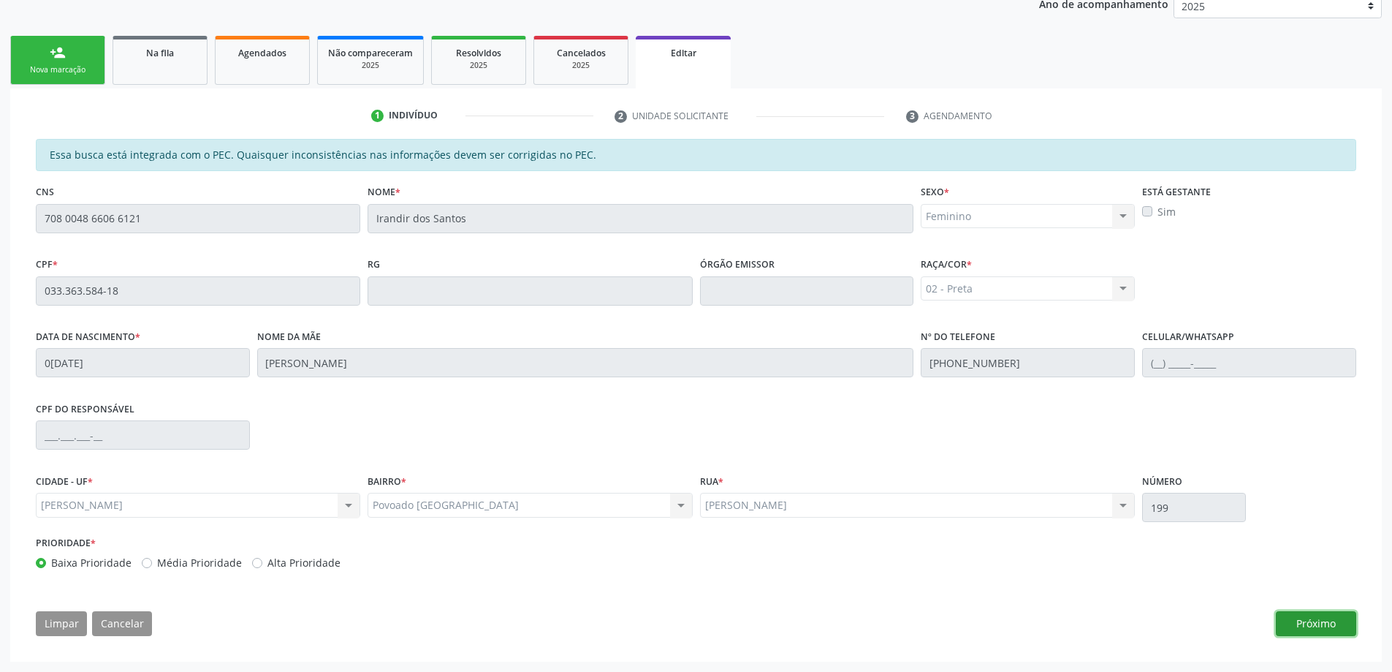
click at [1307, 623] on button "Próximo" at bounding box center [1316, 623] width 80 height 25
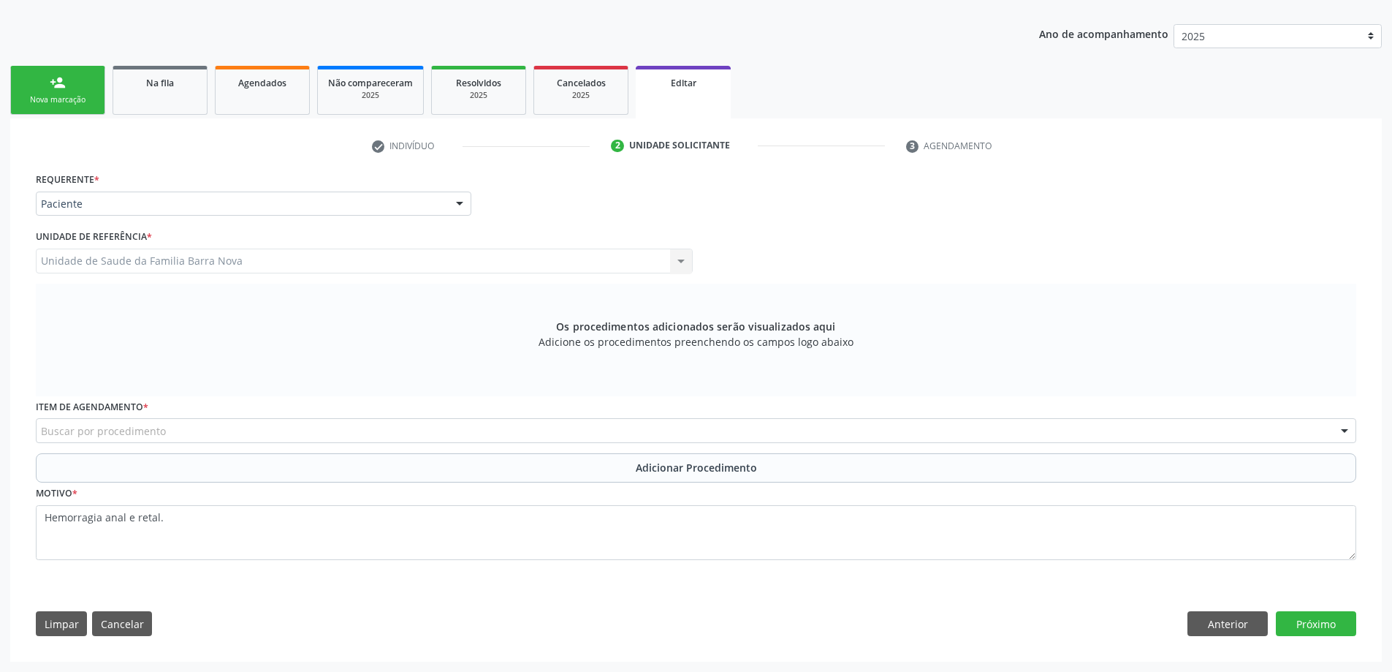
click at [474, 435] on div "Buscar por procedimento" at bounding box center [696, 430] width 1321 height 25
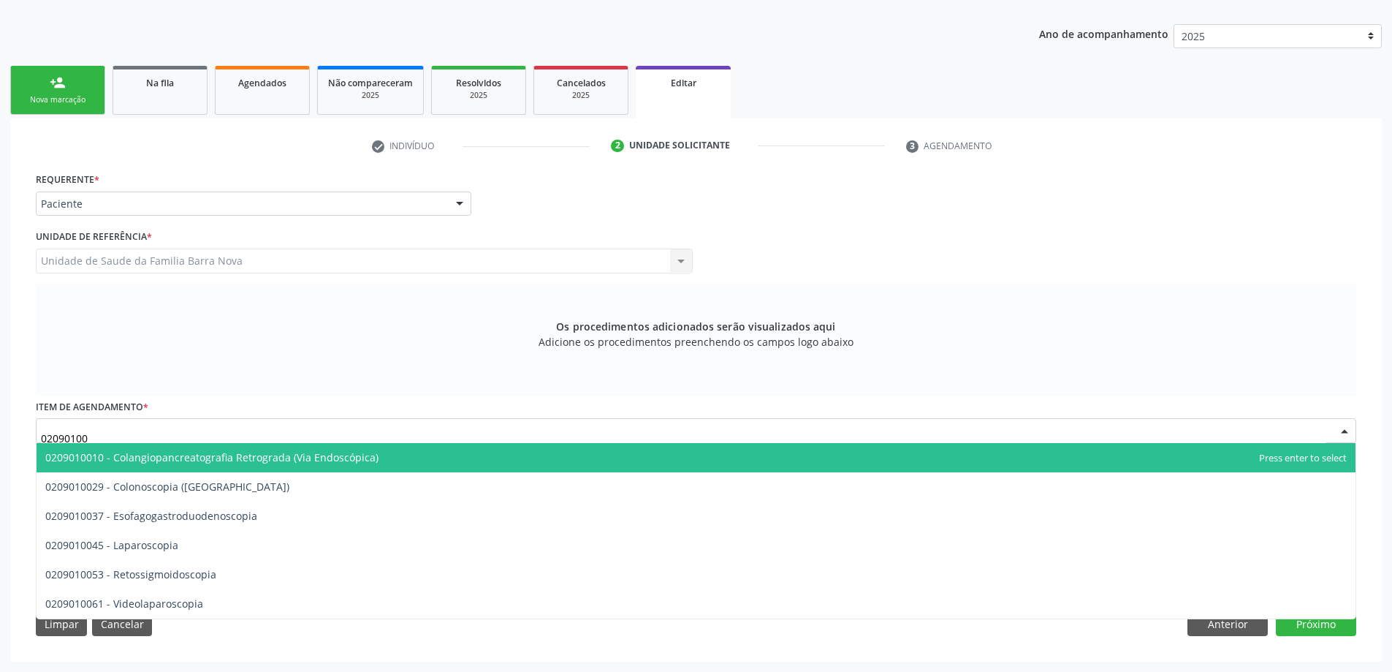
type input "020901002"
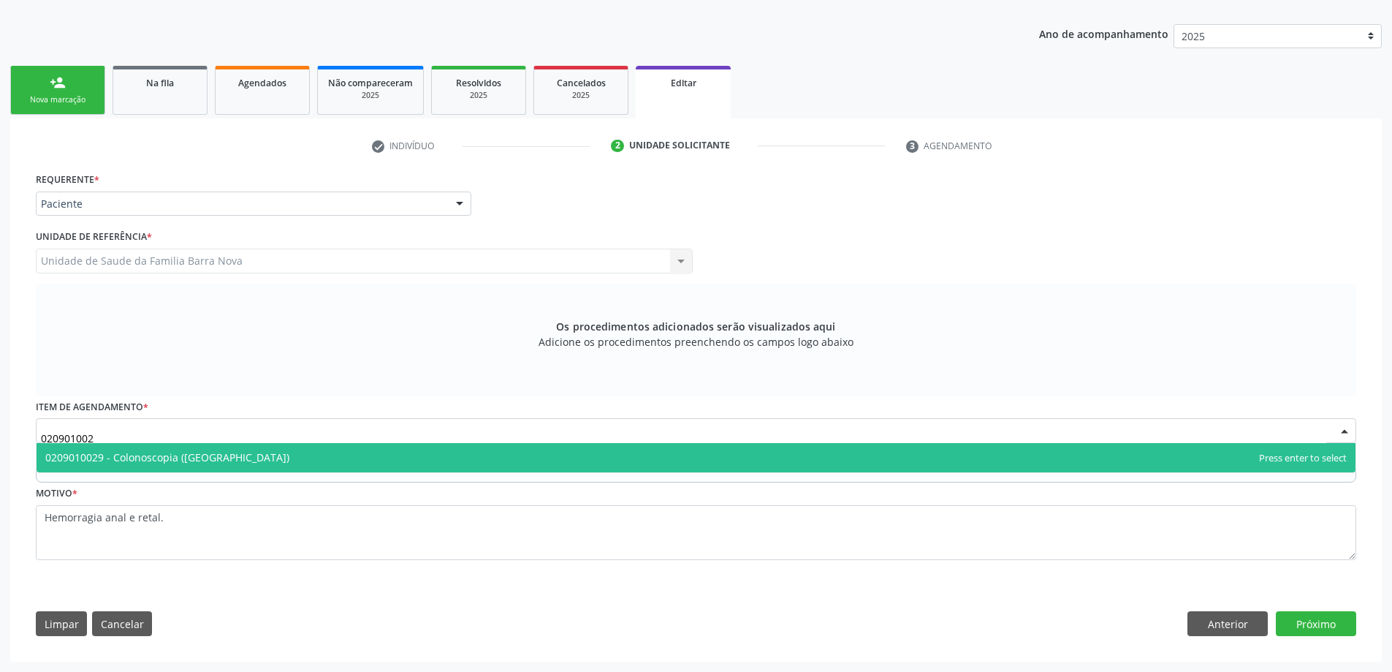
click at [461, 466] on span "0209010029 - Colonoscopia ([GEOGRAPHIC_DATA])" at bounding box center [696, 457] width 1319 height 29
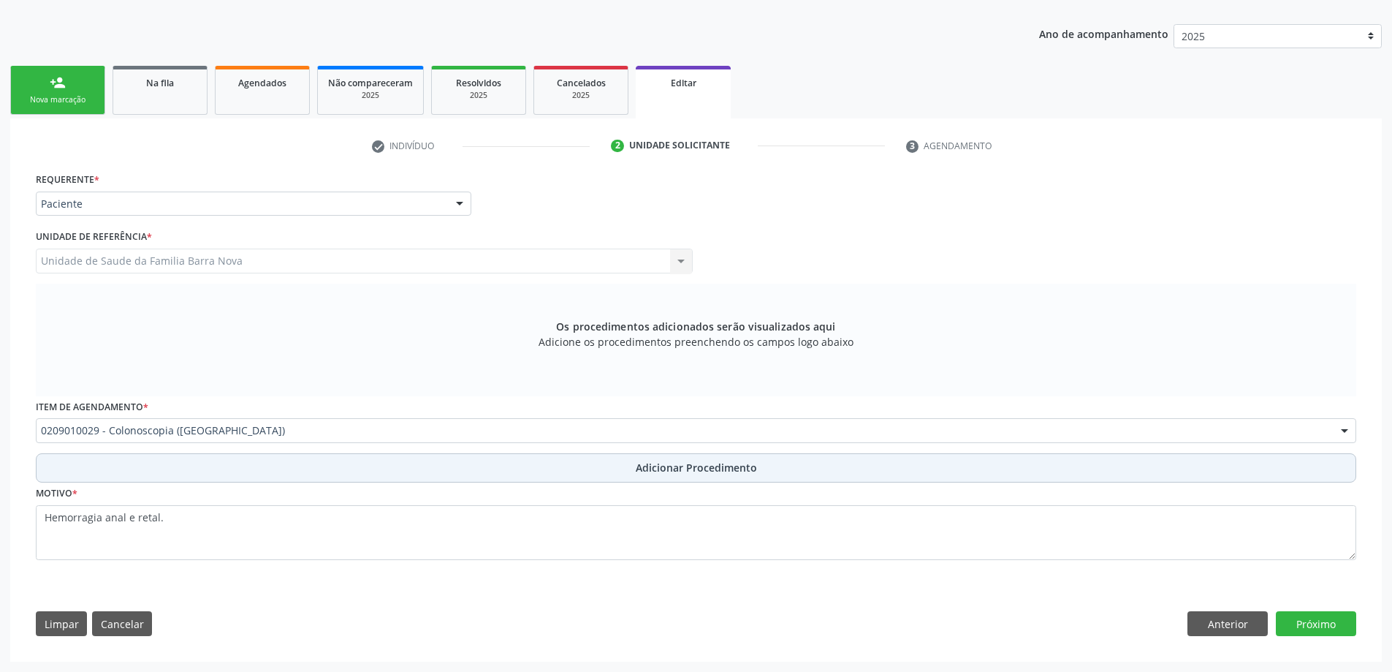
click at [680, 466] on span "Adicionar Procedimento" at bounding box center [696, 467] width 121 height 15
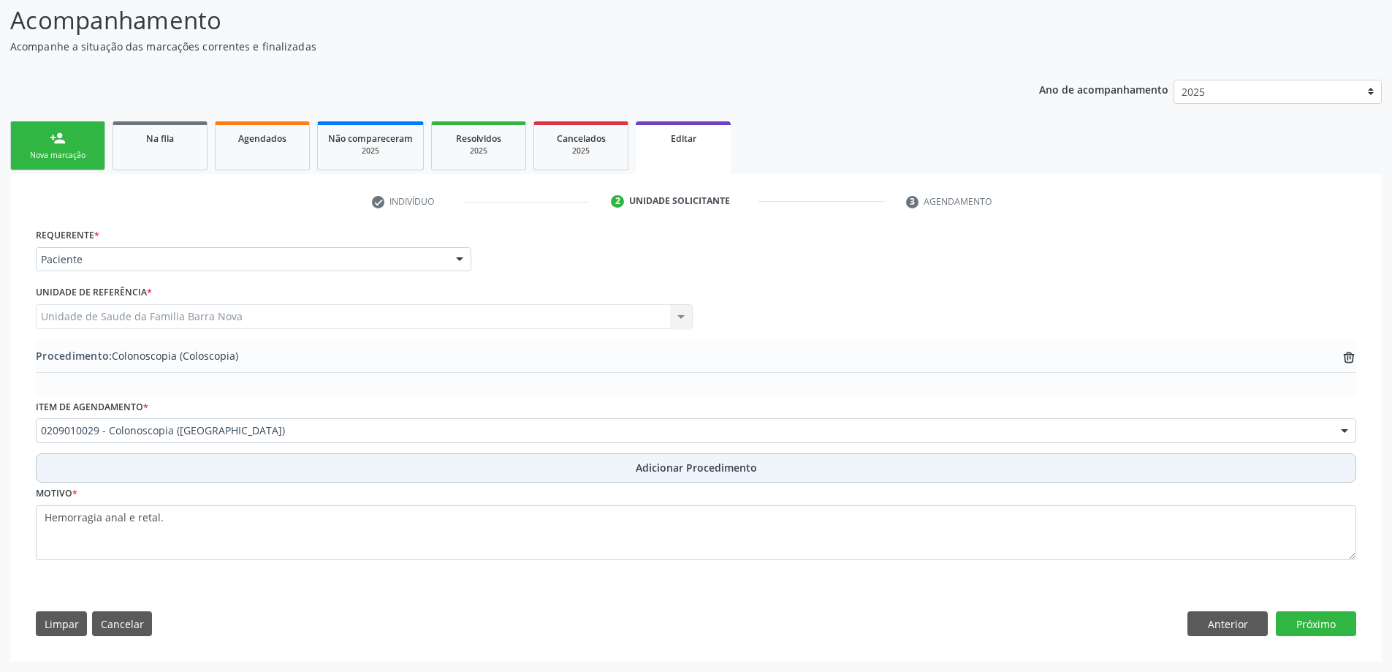
scroll to position [118, 0]
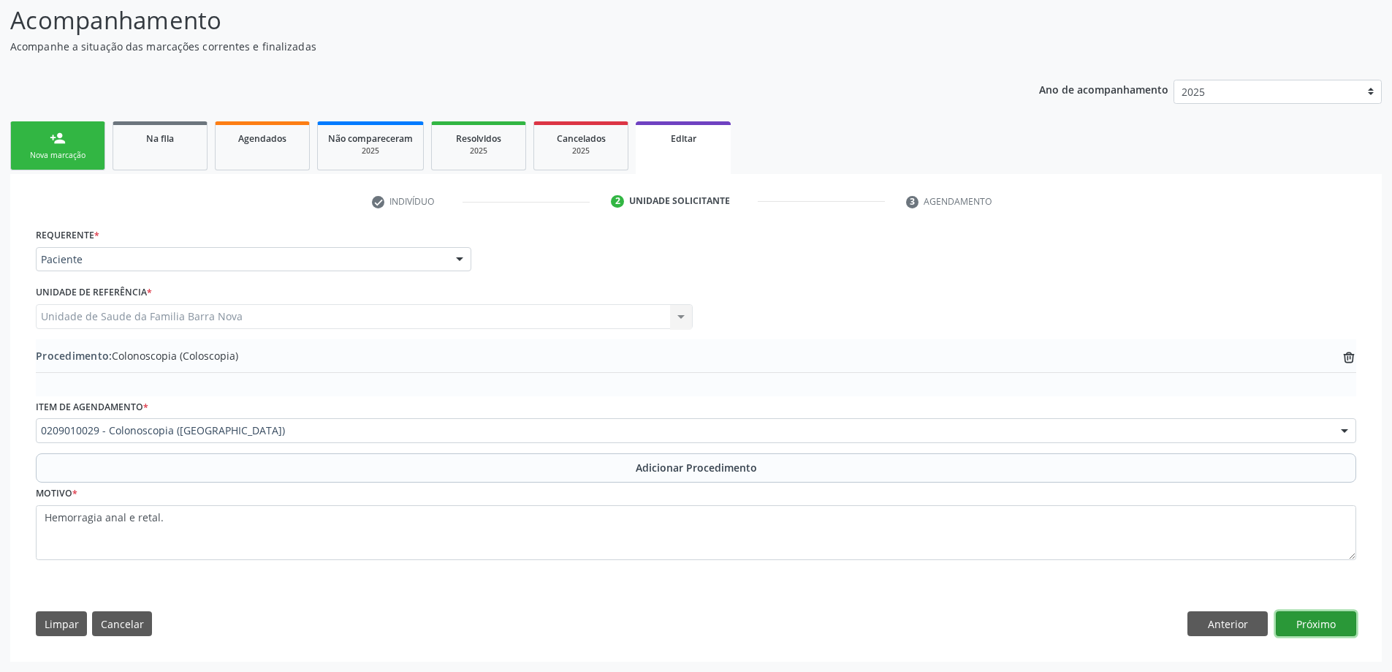
click at [1319, 631] on button "Próximo" at bounding box center [1316, 623] width 80 height 25
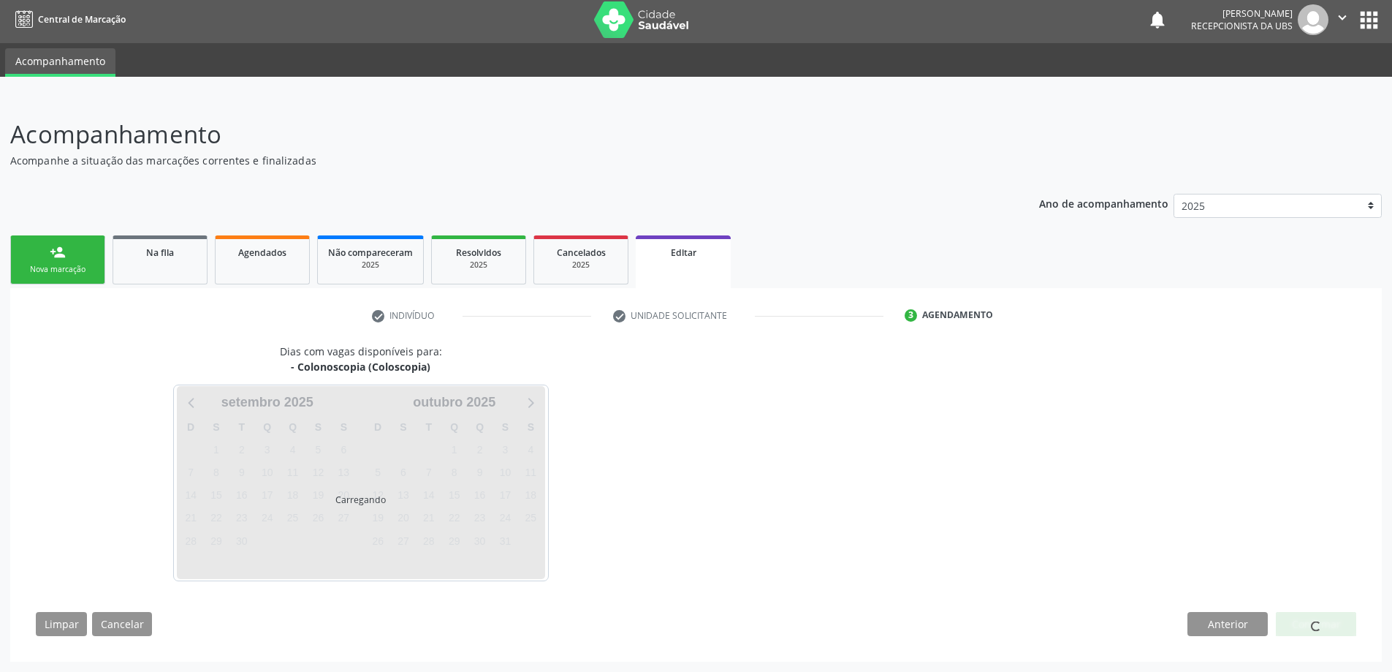
scroll to position [47, 0]
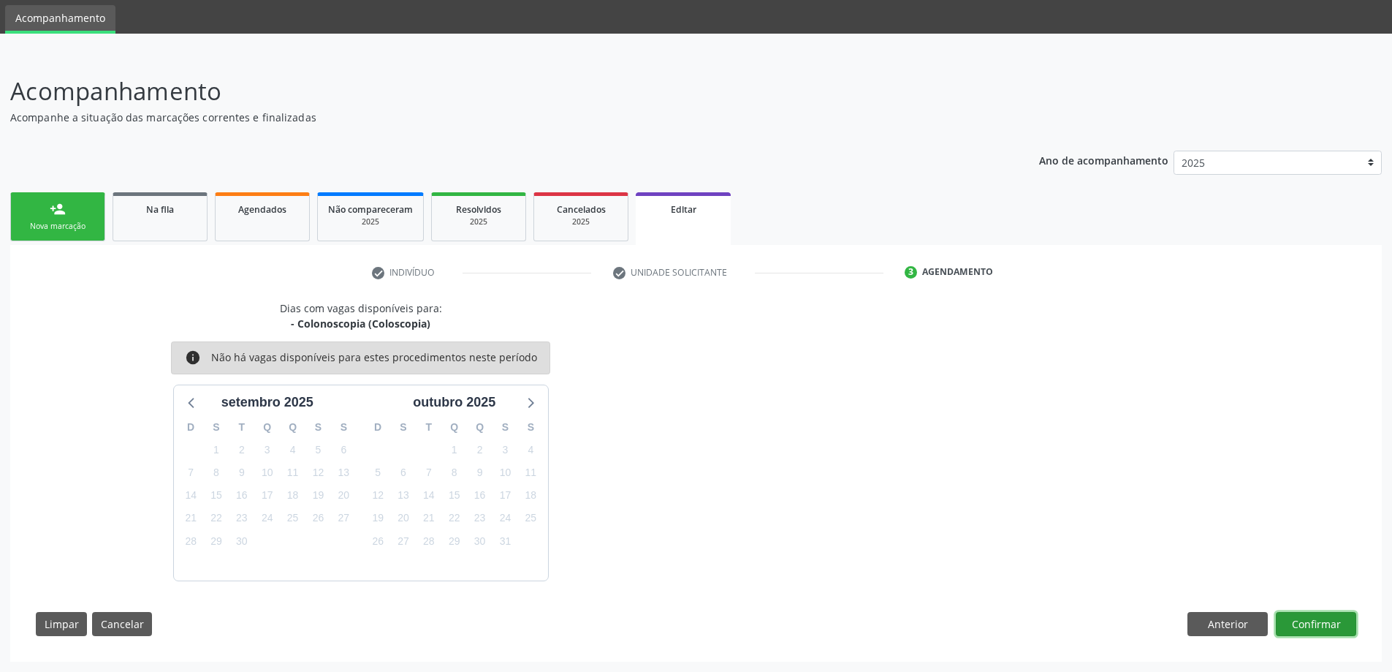
click at [1332, 630] on button "Confirmar" at bounding box center [1316, 624] width 80 height 25
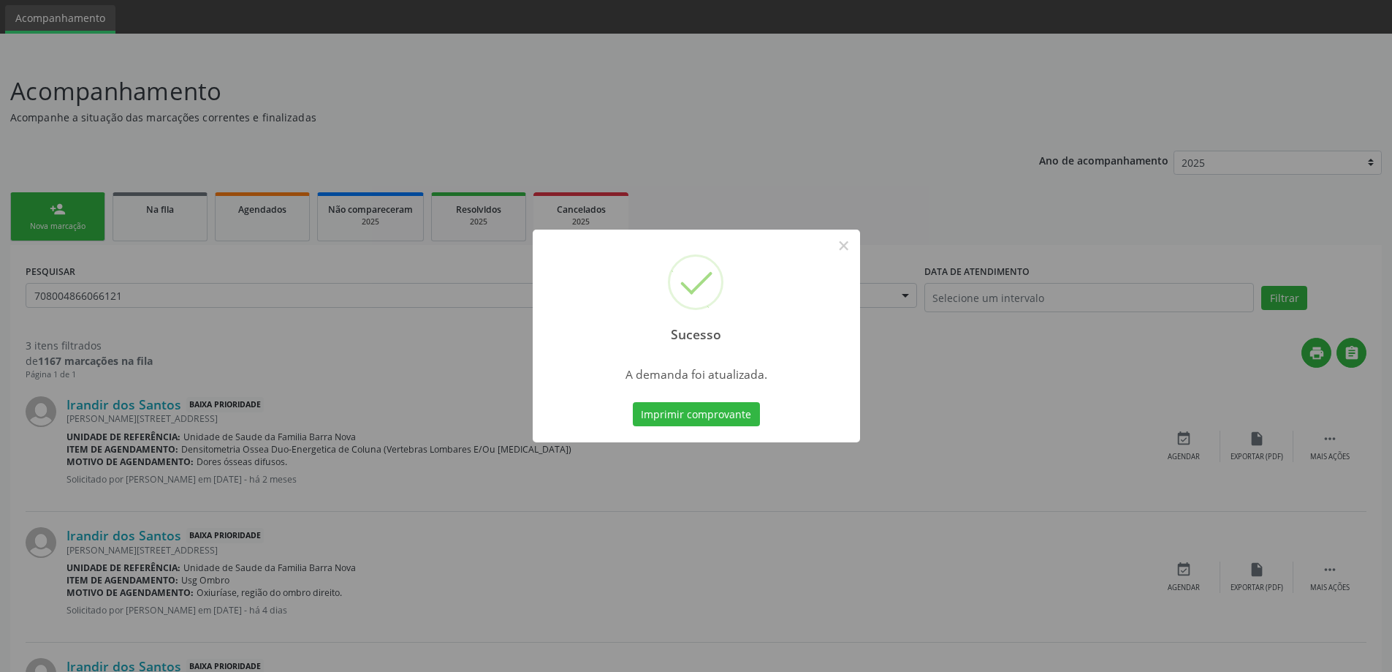
scroll to position [0, 0]
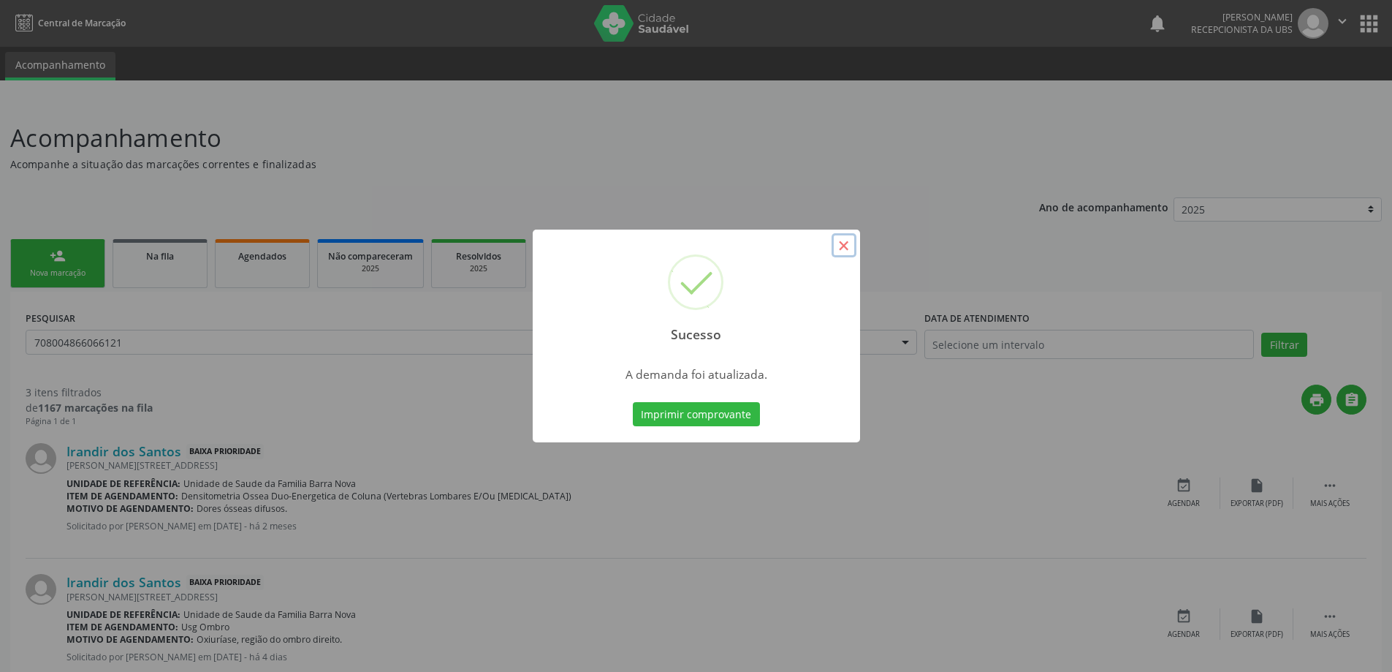
click at [835, 248] on button "×" at bounding box center [844, 245] width 25 height 25
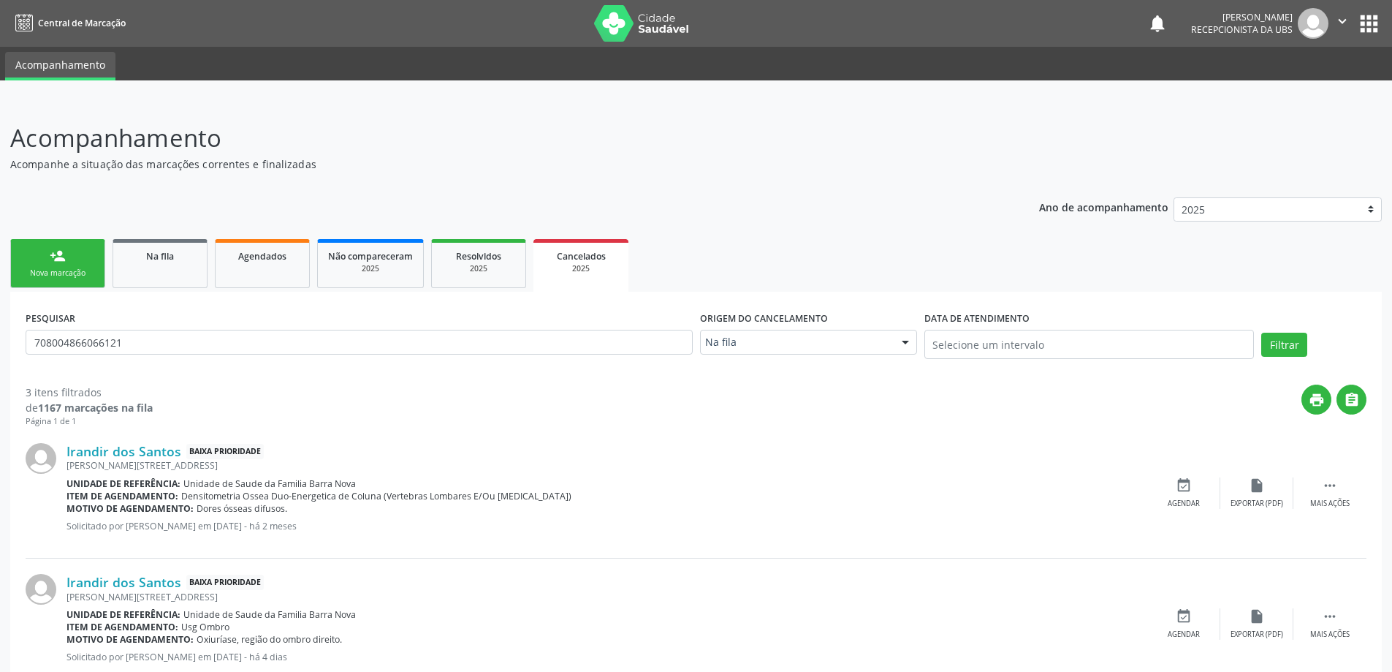
scroll to position [189, 0]
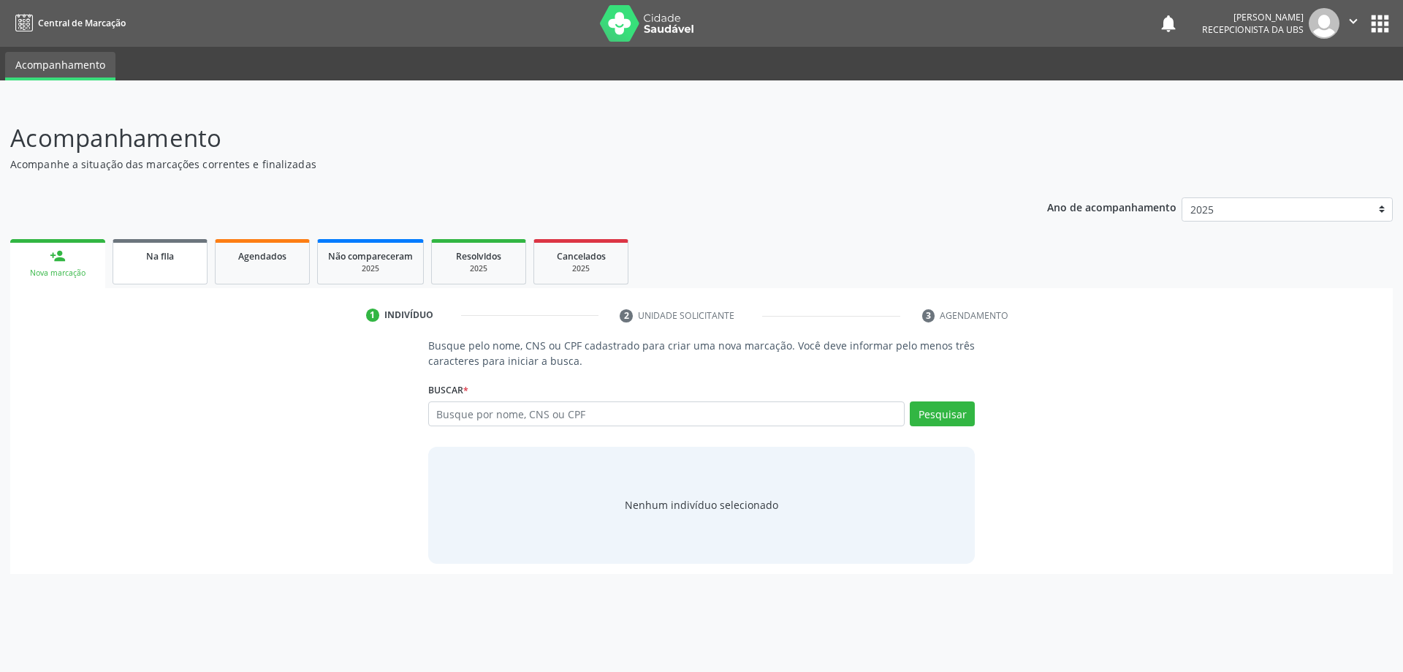
click at [153, 267] on link "Na fila" at bounding box center [160, 261] width 95 height 45
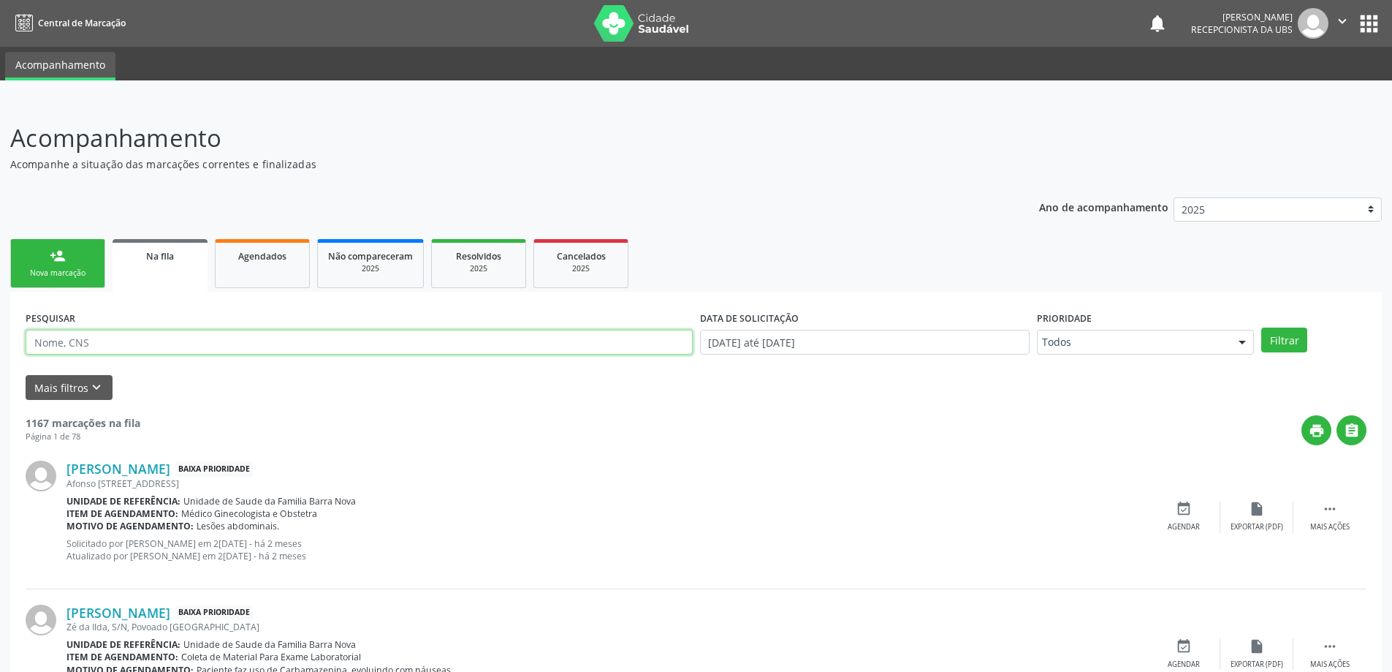
click at [118, 349] on input "text" at bounding box center [359, 342] width 667 height 25
click at [1262, 327] on button "Filtrar" at bounding box center [1285, 339] width 46 height 25
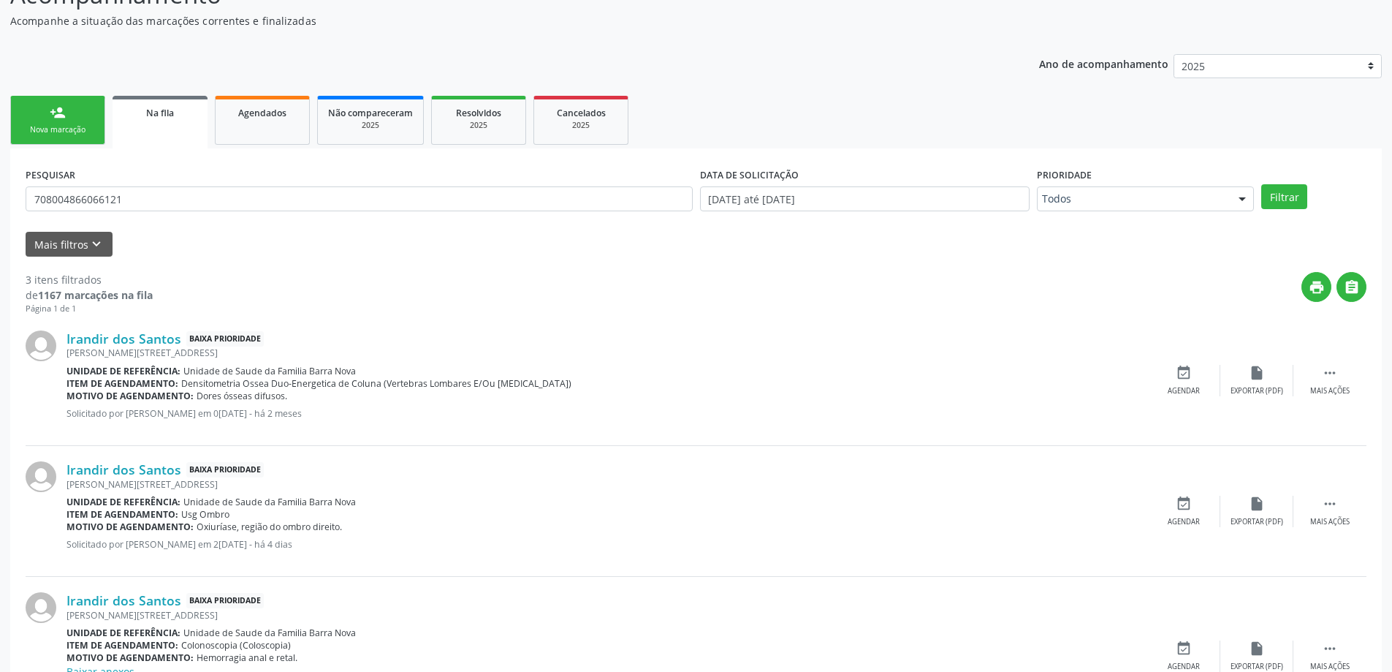
scroll to position [73, 0]
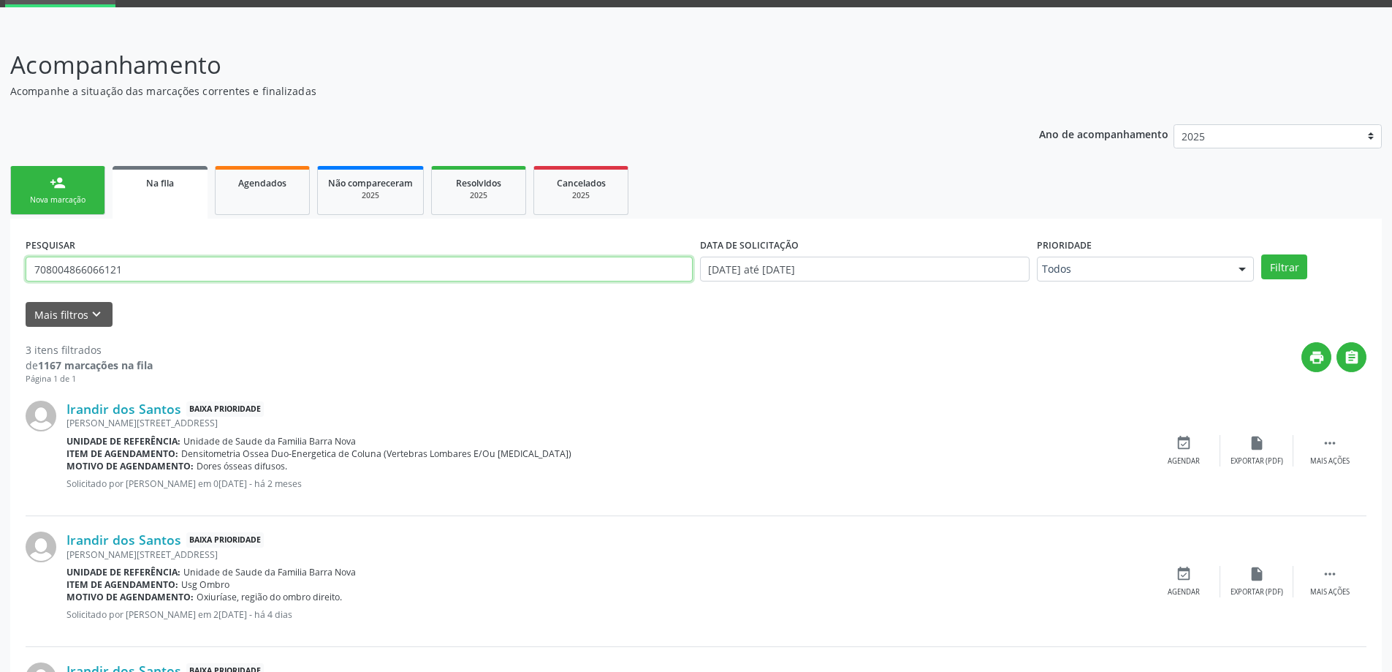
drag, startPoint x: 186, startPoint y: 267, endPoint x: 36, endPoint y: 273, distance: 150.0
click at [36, 273] on input "708004866066121" at bounding box center [359, 269] width 667 height 25
type input "708205619552843"
click at [1262, 254] on button "Filtrar" at bounding box center [1285, 266] width 46 height 25
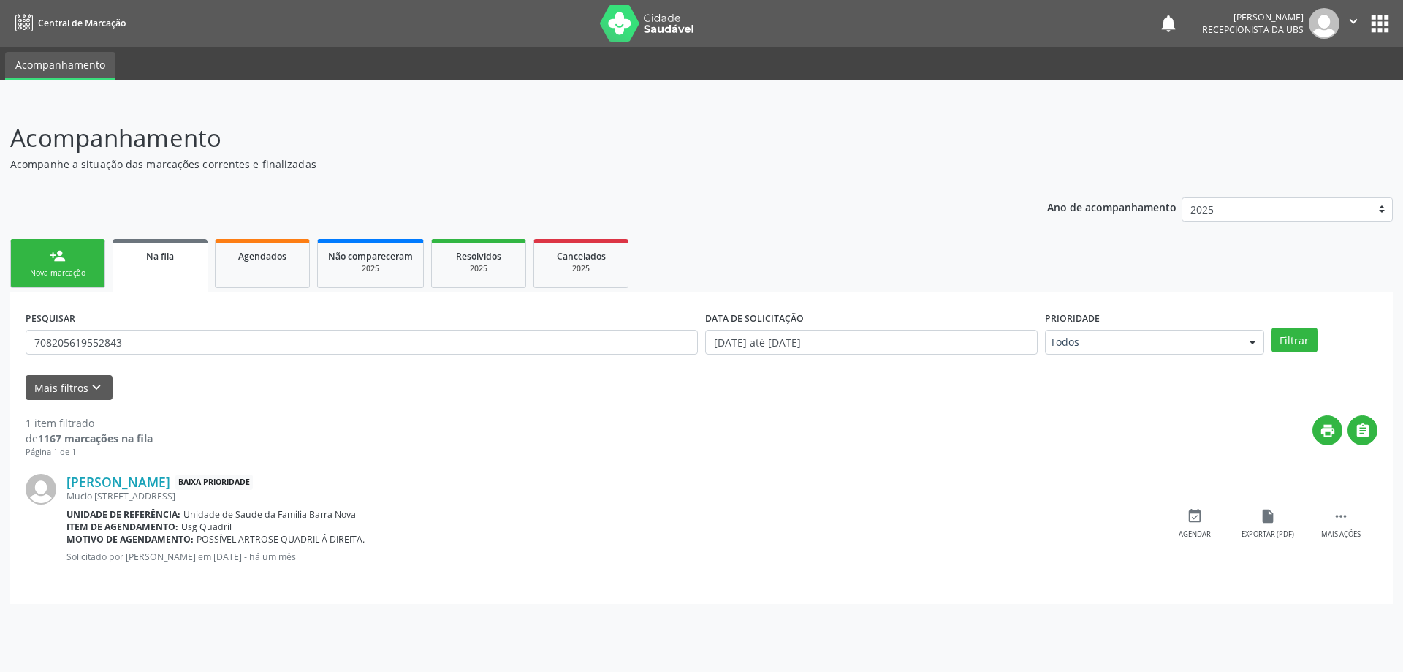
click at [74, 277] on div "Nova marcação" at bounding box center [57, 273] width 73 height 11
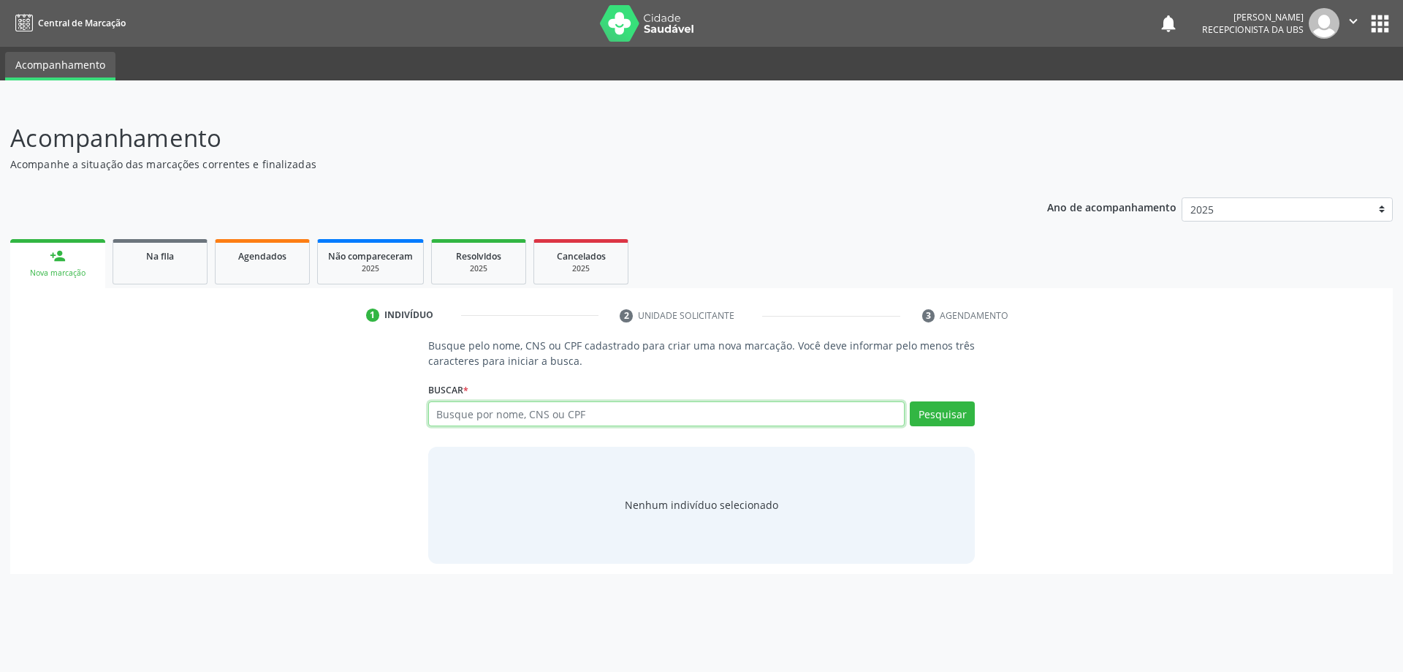
click at [501, 420] on input "text" at bounding box center [666, 413] width 477 height 25
type input "708205619552843"
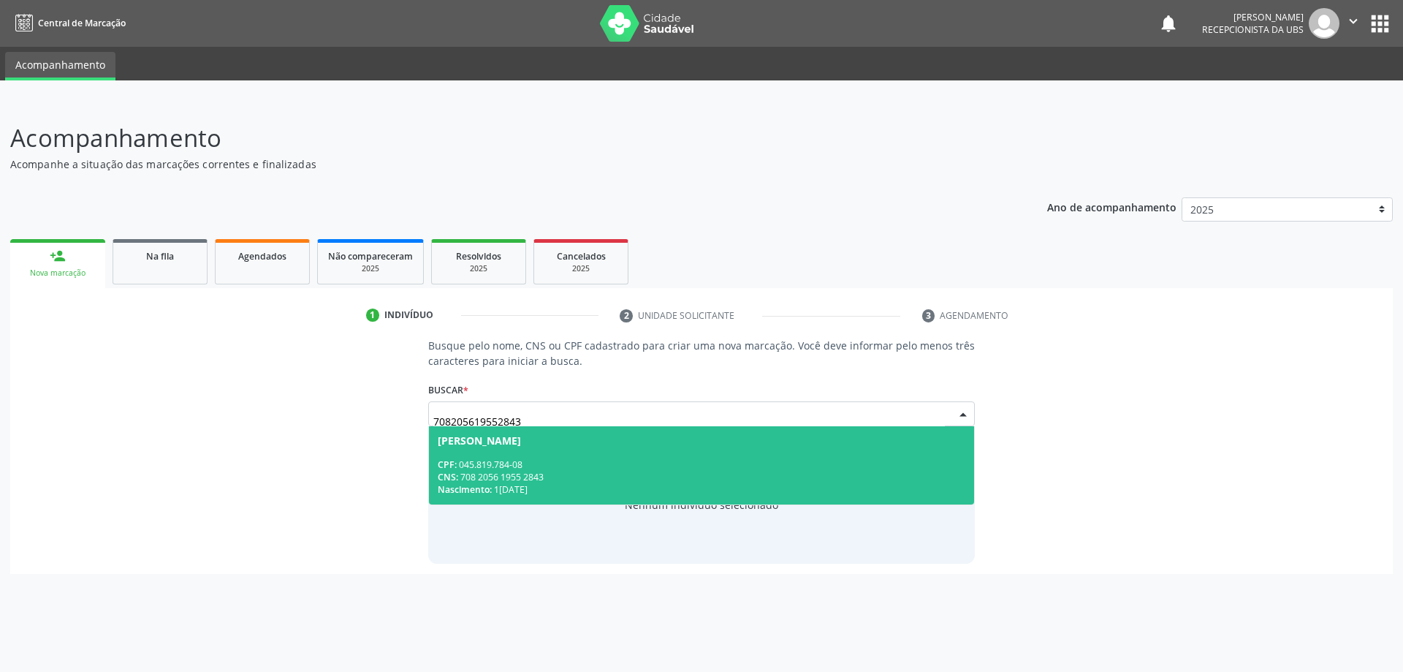
click at [653, 474] on div "CNS: 708 2056 1955 2843" at bounding box center [702, 477] width 528 height 12
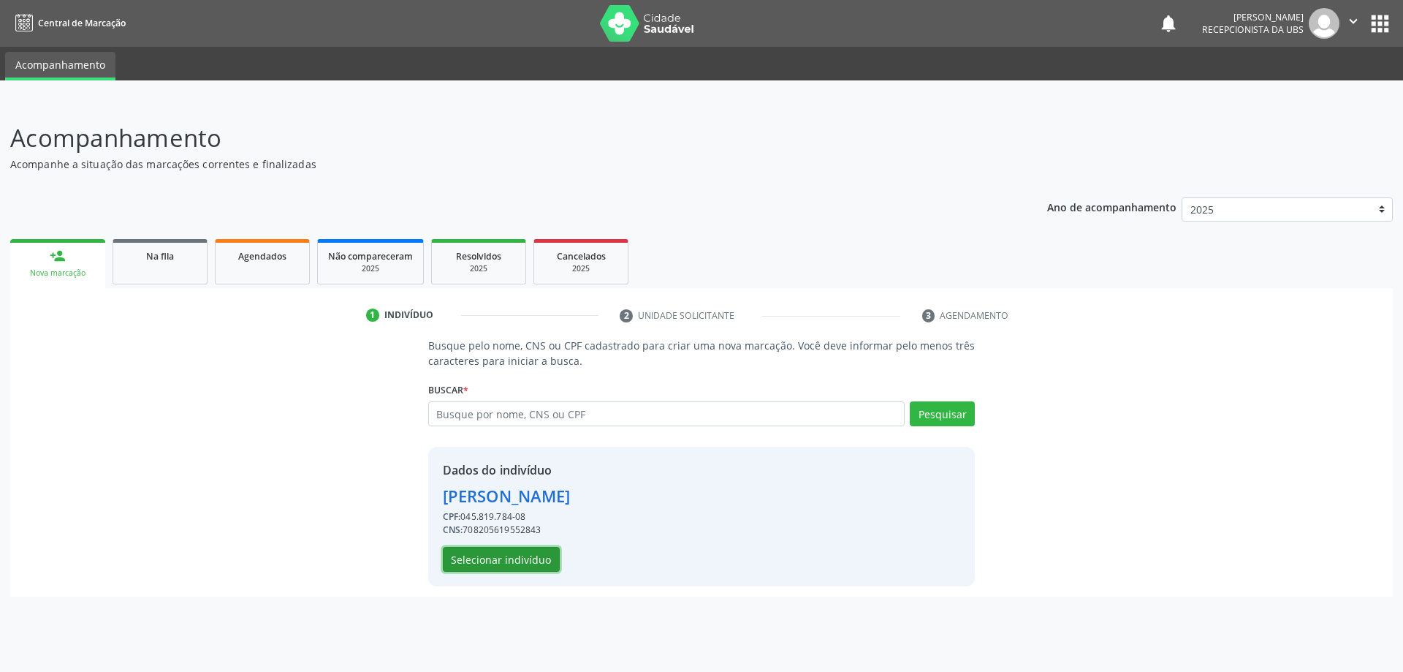
click at [529, 558] on button "Selecionar indivíduo" at bounding box center [501, 559] width 117 height 25
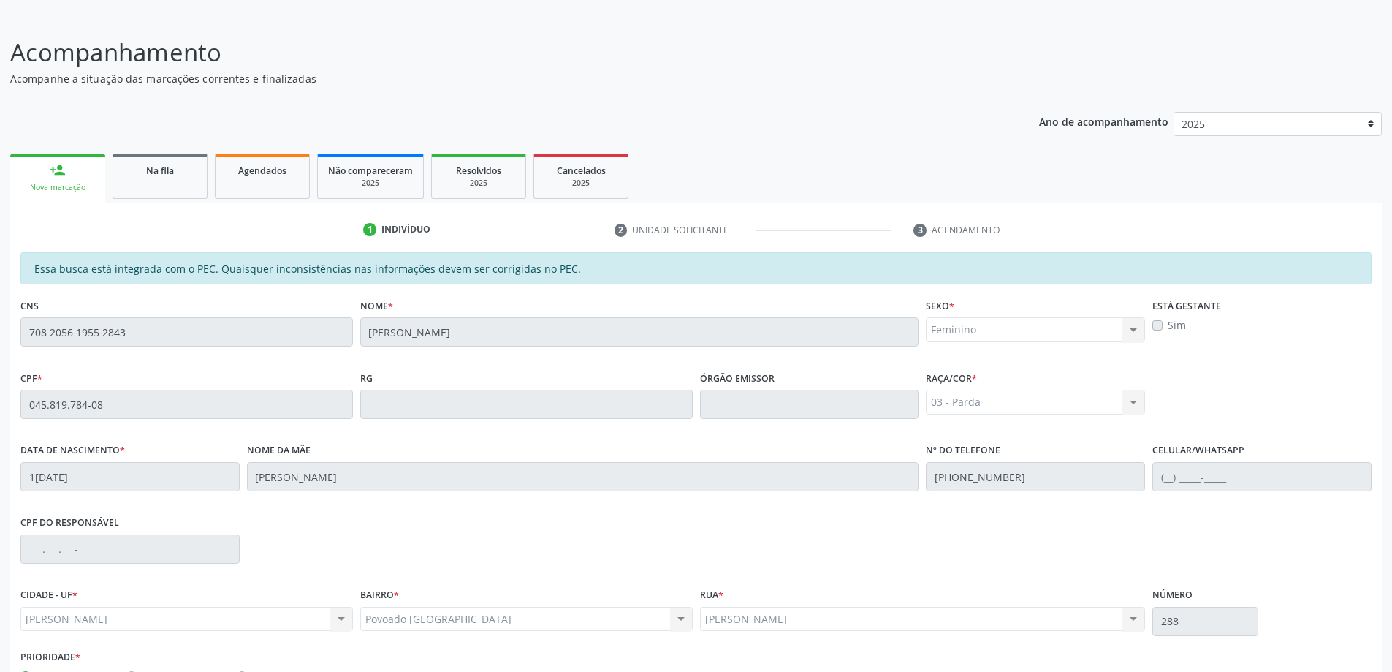
scroll to position [183, 0]
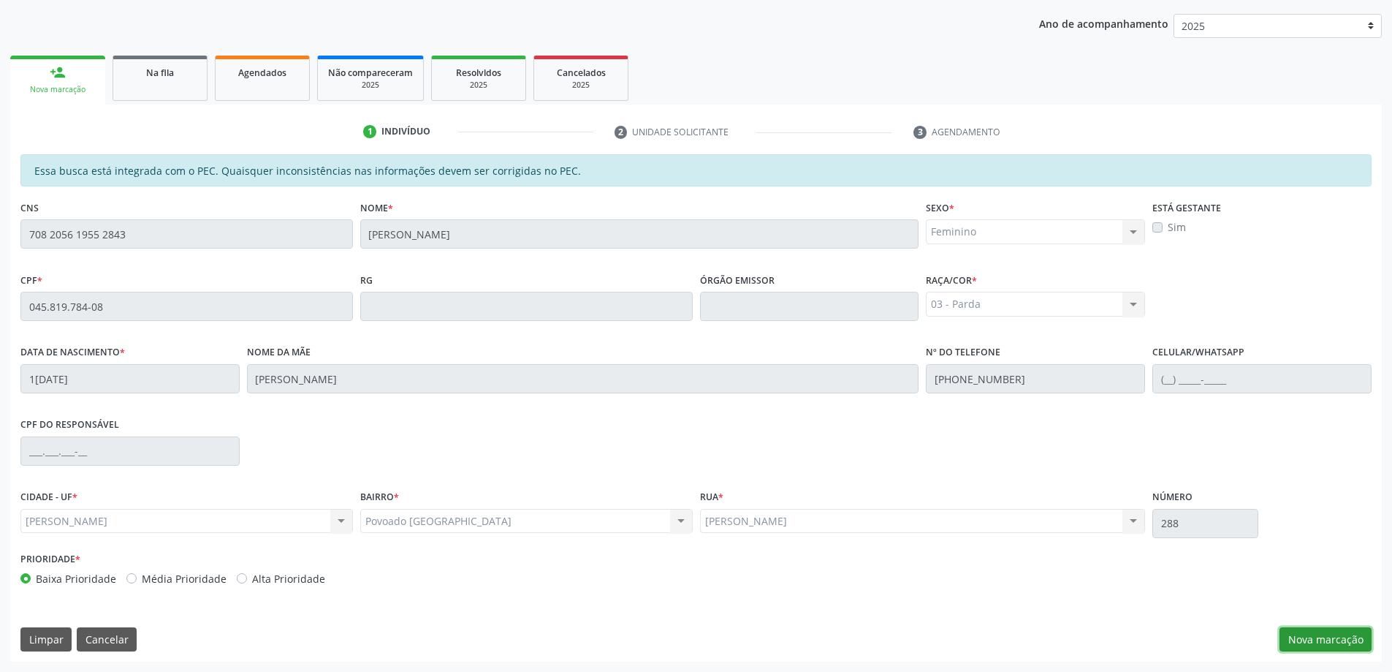
click at [1312, 646] on button "Nova marcação" at bounding box center [1326, 639] width 92 height 25
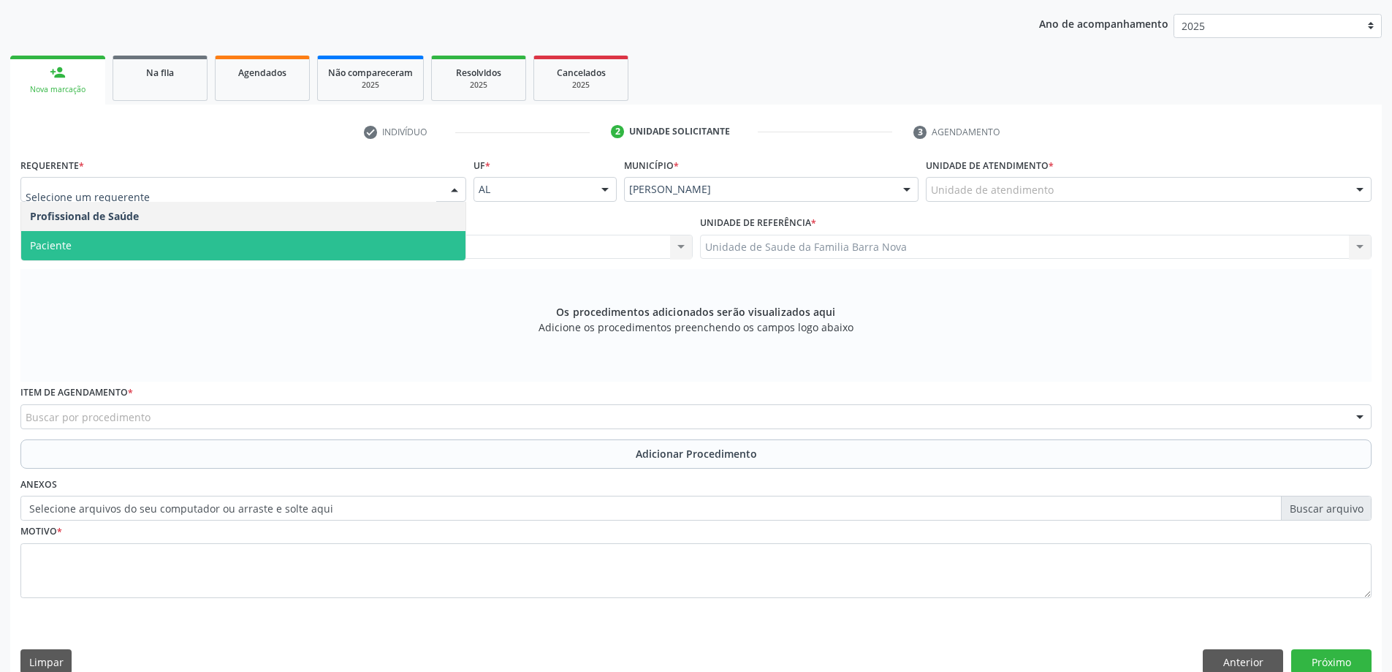
click at [203, 238] on span "Paciente" at bounding box center [243, 245] width 444 height 29
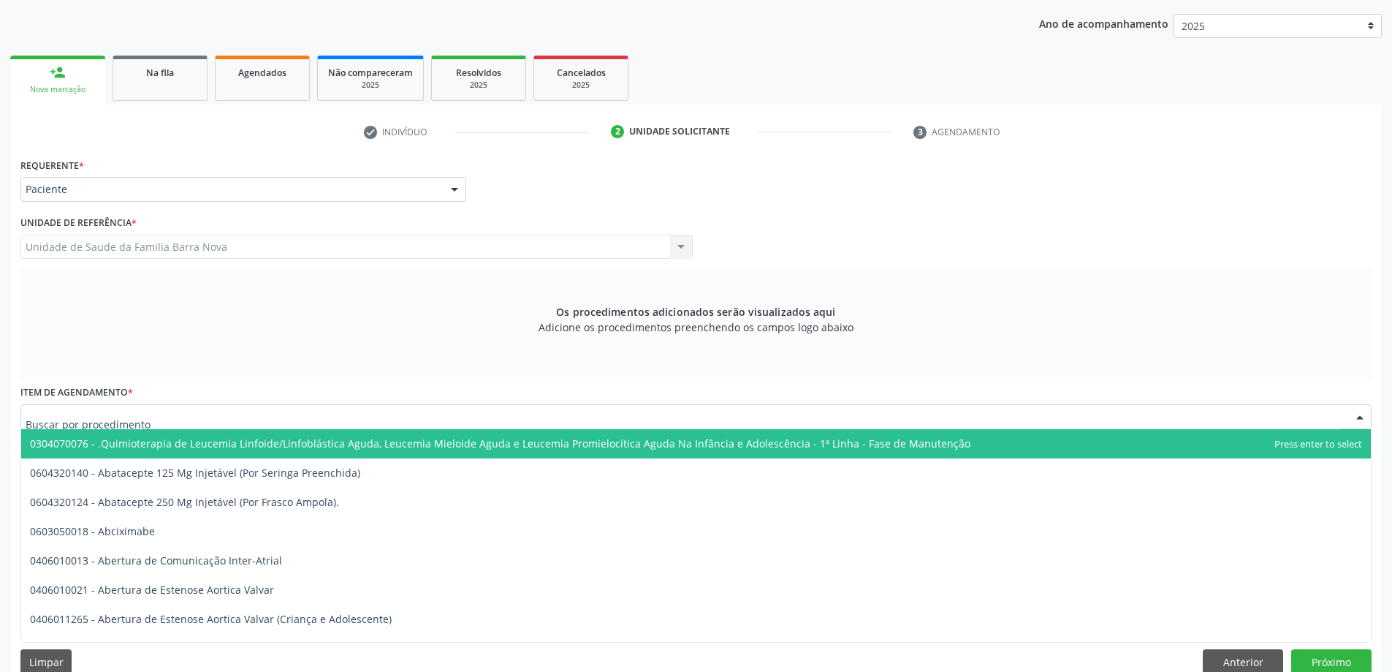
click at [211, 418] on div at bounding box center [695, 416] width 1351 height 25
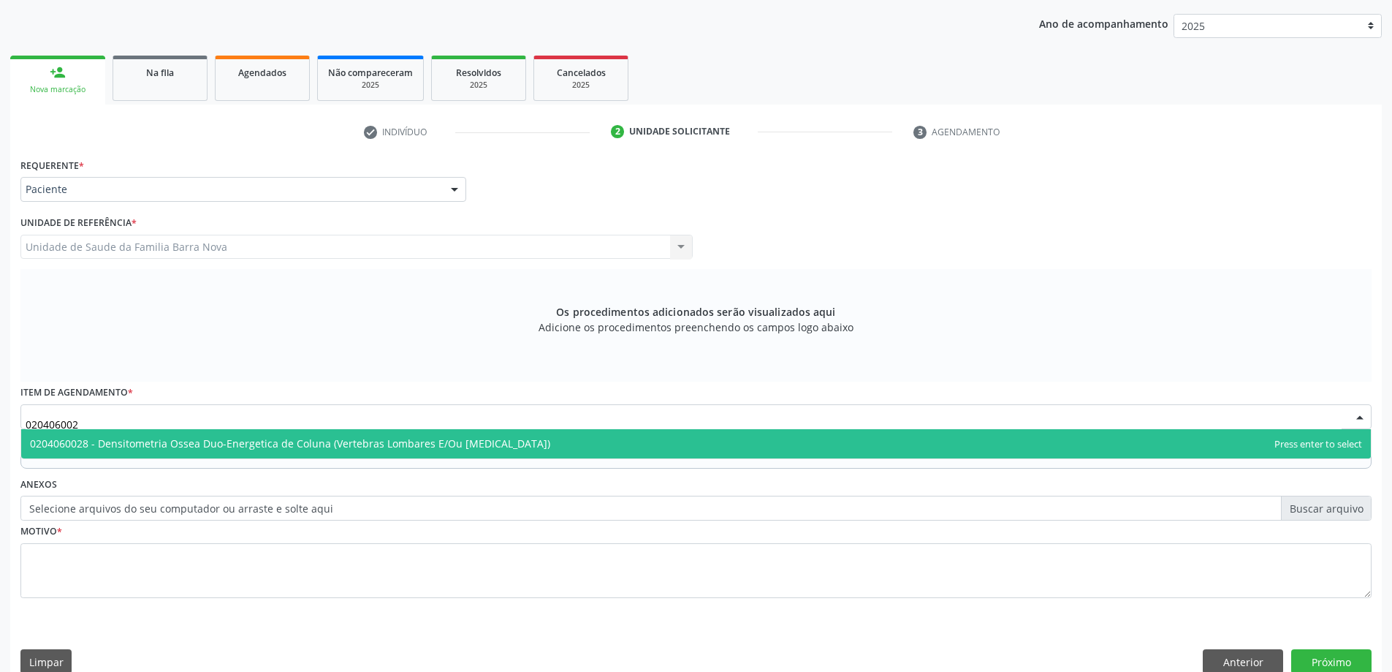
type input "0204060028"
click at [485, 444] on span "0204060028 - Densitometria Ossea Duo-Energetica de Coluna (Vertebras Lombares E…" at bounding box center [290, 443] width 520 height 14
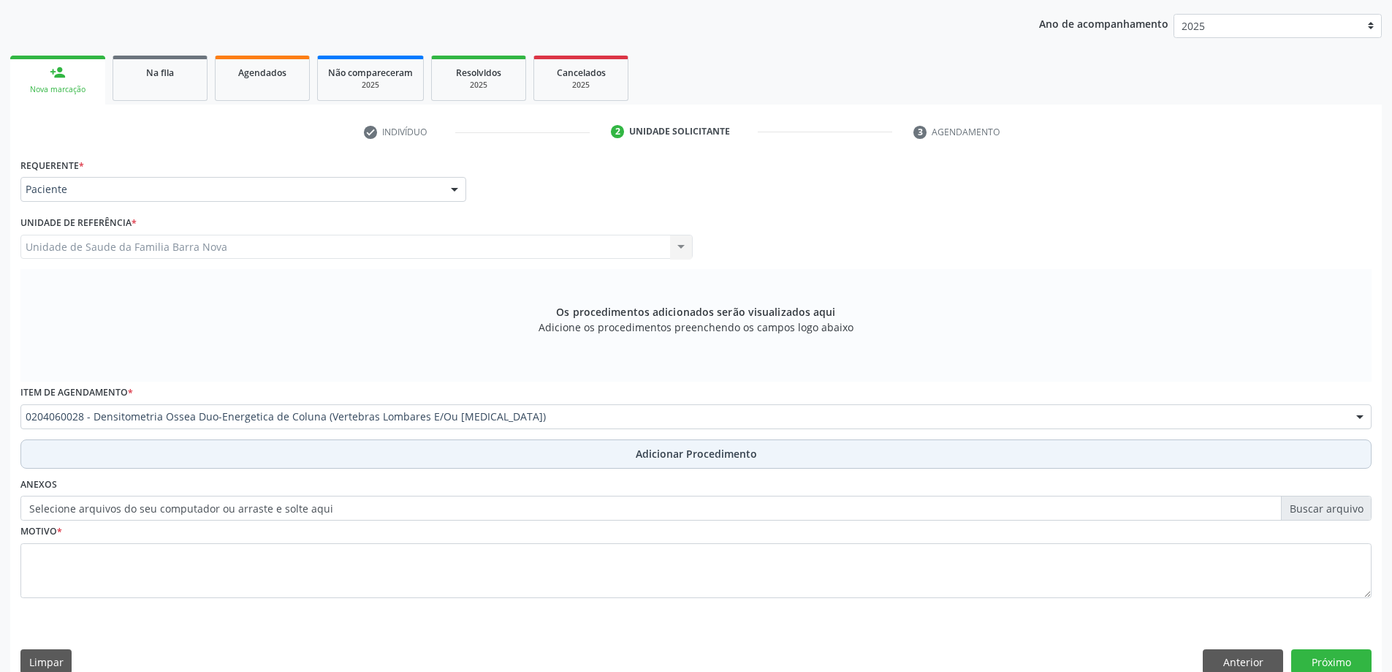
click at [702, 458] on span "Adicionar Procedimento" at bounding box center [696, 453] width 121 height 15
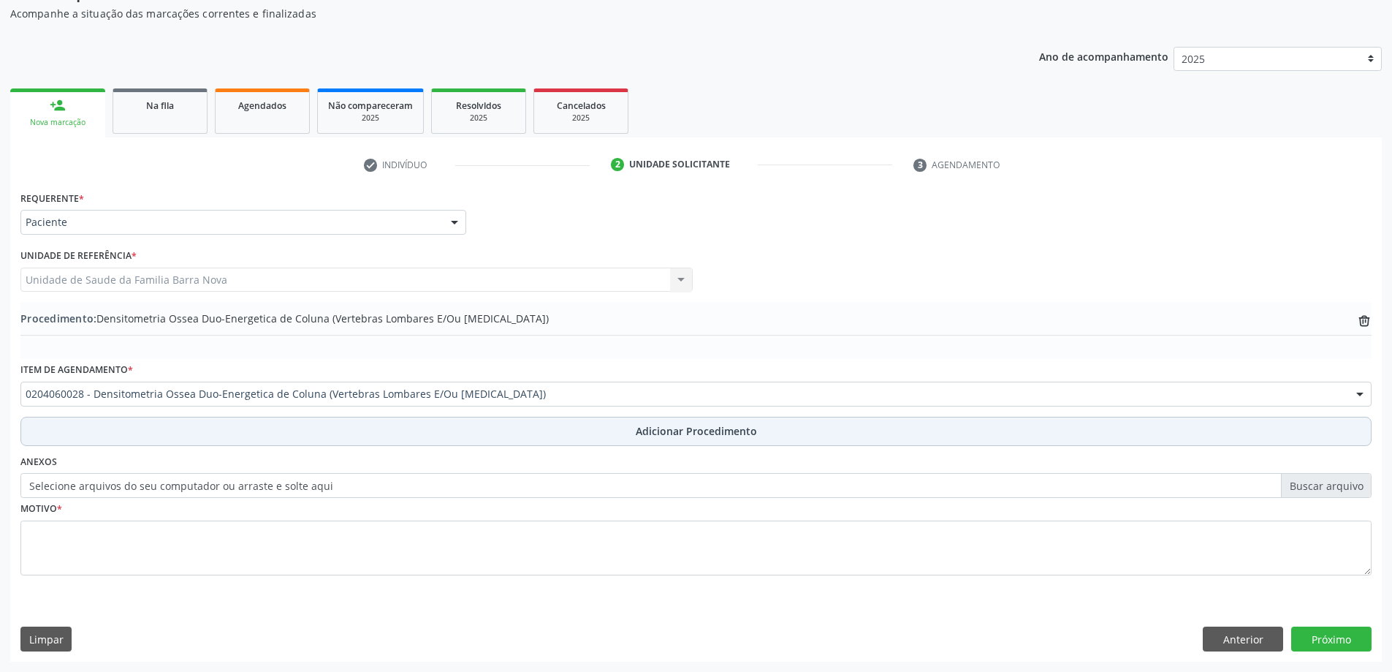
scroll to position [151, 0]
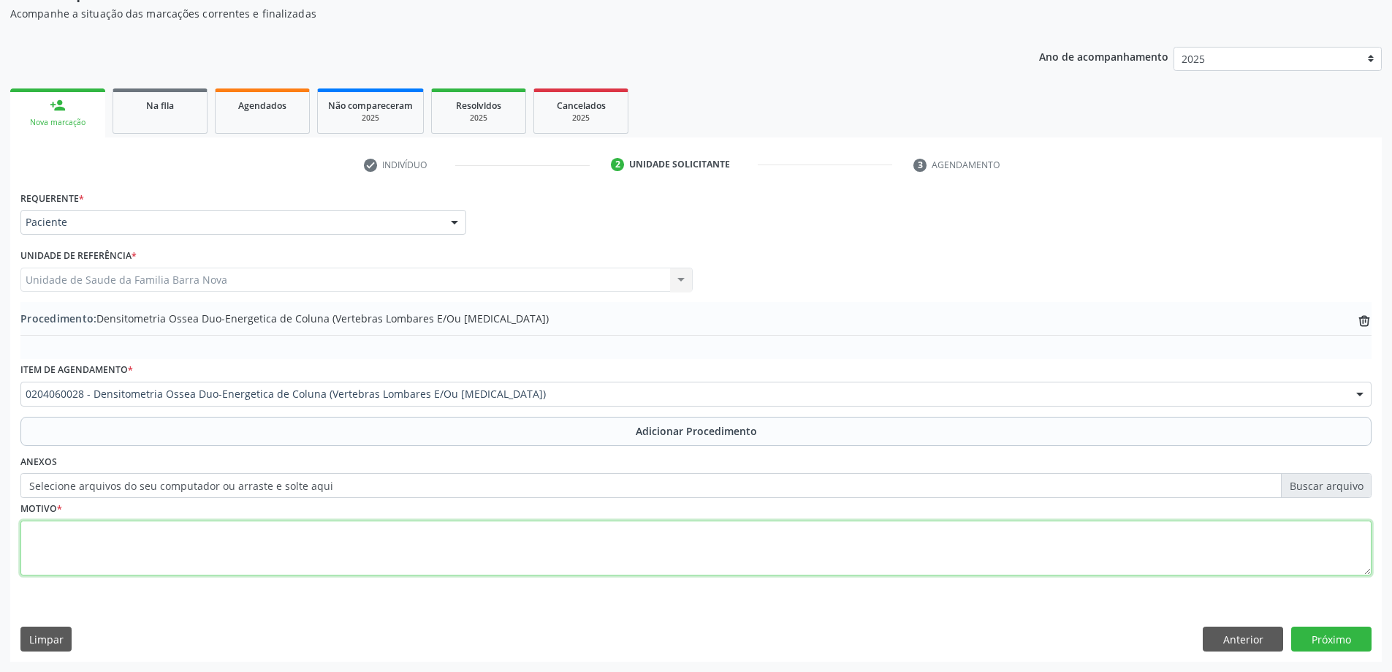
click at [356, 545] on textarea at bounding box center [695, 548] width 1351 height 56
type textarea "Estessarcopenia."
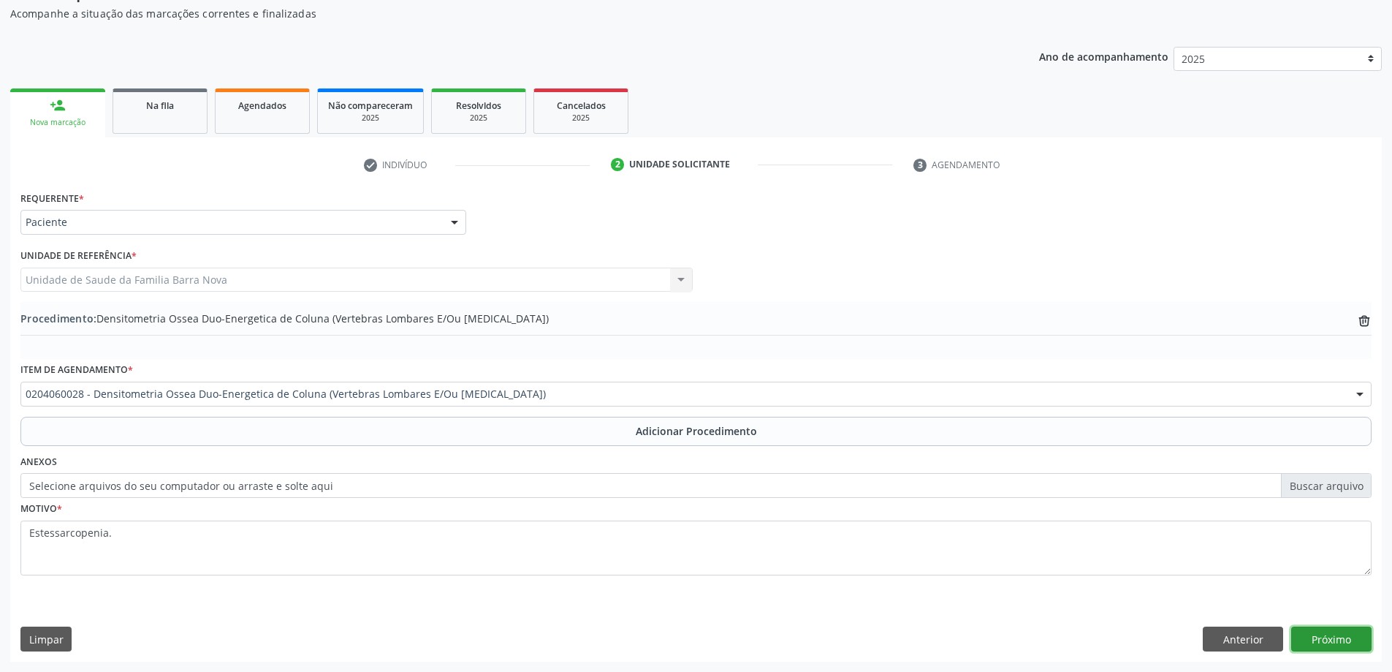
click at [1304, 637] on button "Próximo" at bounding box center [1332, 638] width 80 height 25
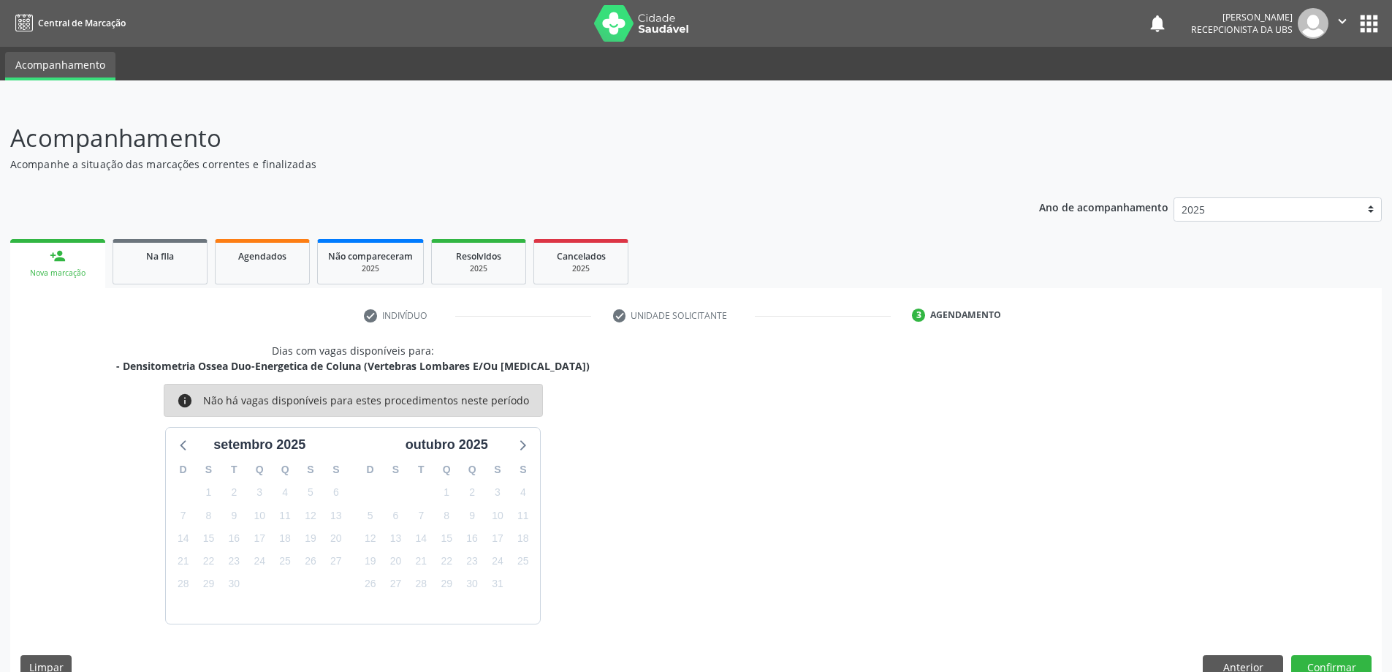
scroll to position [28, 0]
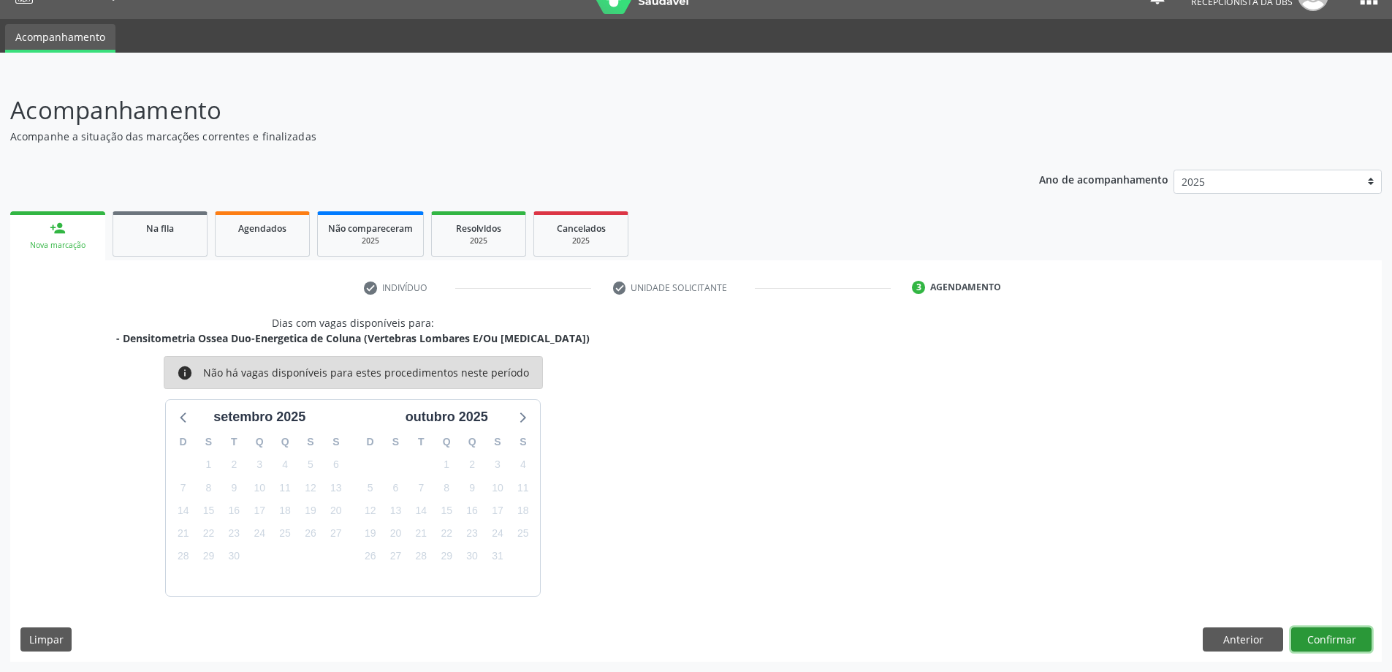
click at [1347, 632] on button "Confirmar" at bounding box center [1332, 639] width 80 height 25
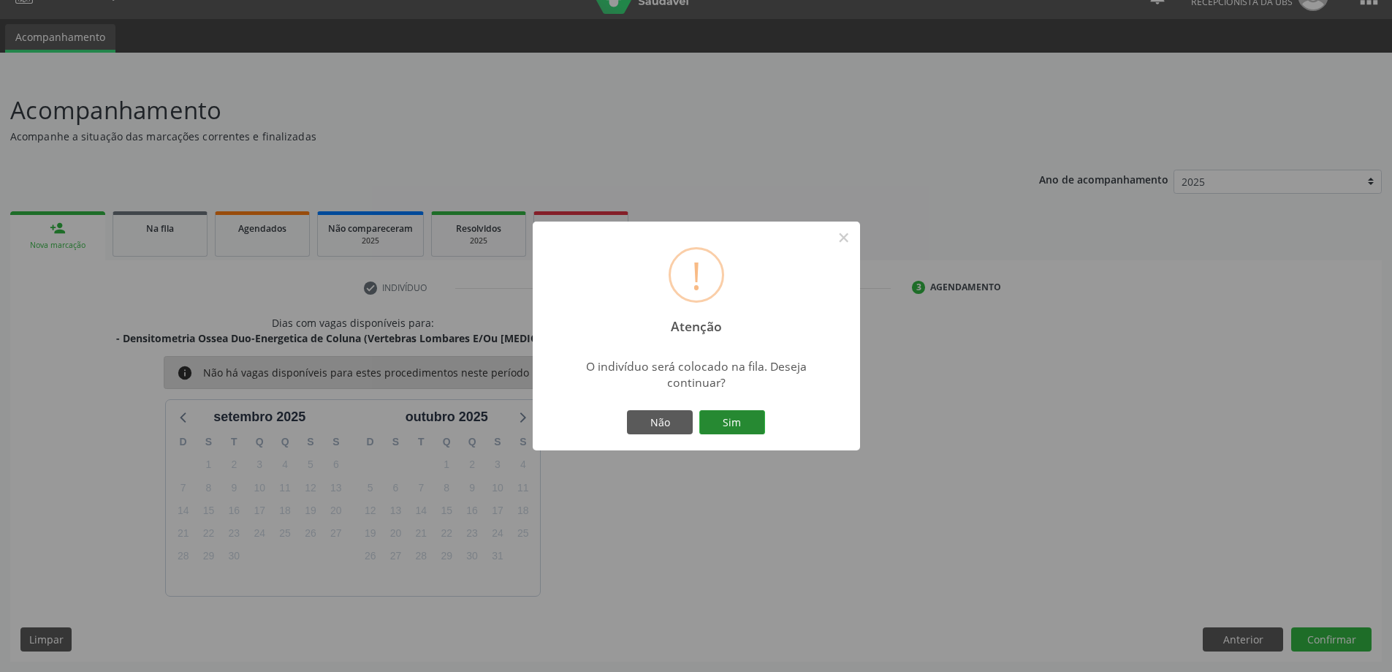
click at [757, 418] on button "Sim" at bounding box center [733, 422] width 66 height 25
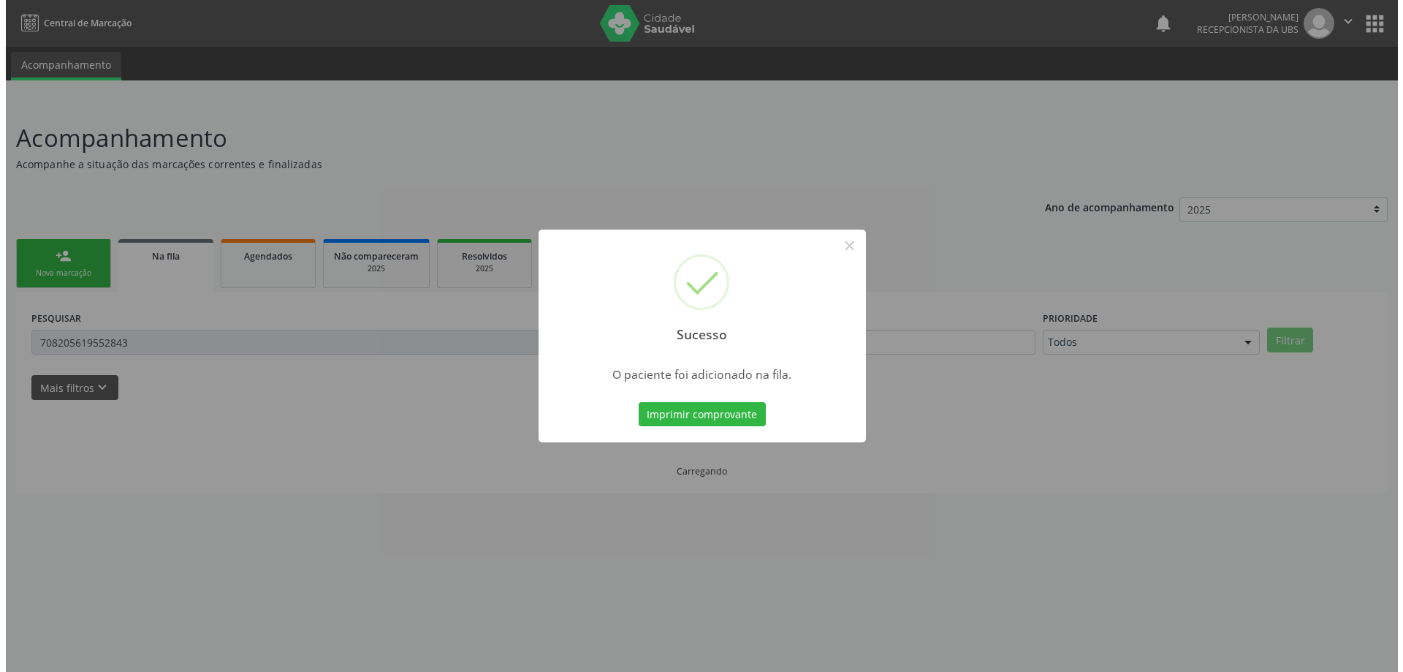
scroll to position [0, 0]
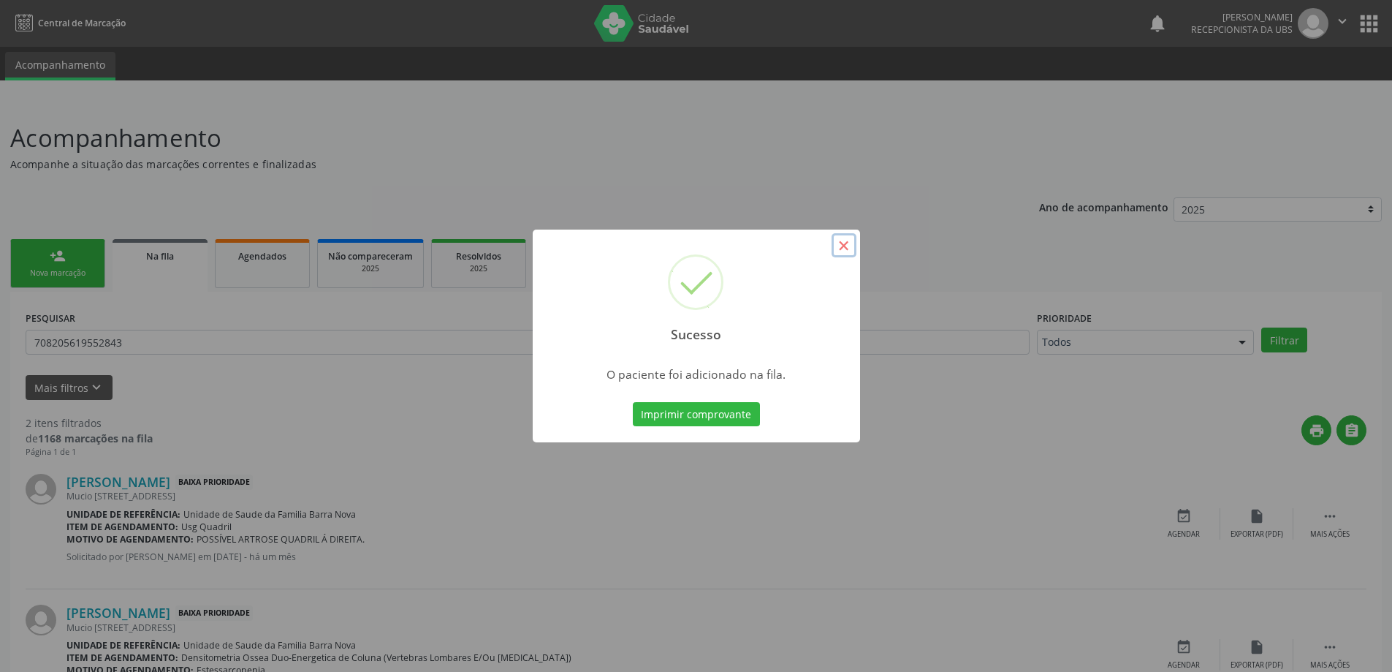
click at [837, 240] on button "×" at bounding box center [844, 245] width 25 height 25
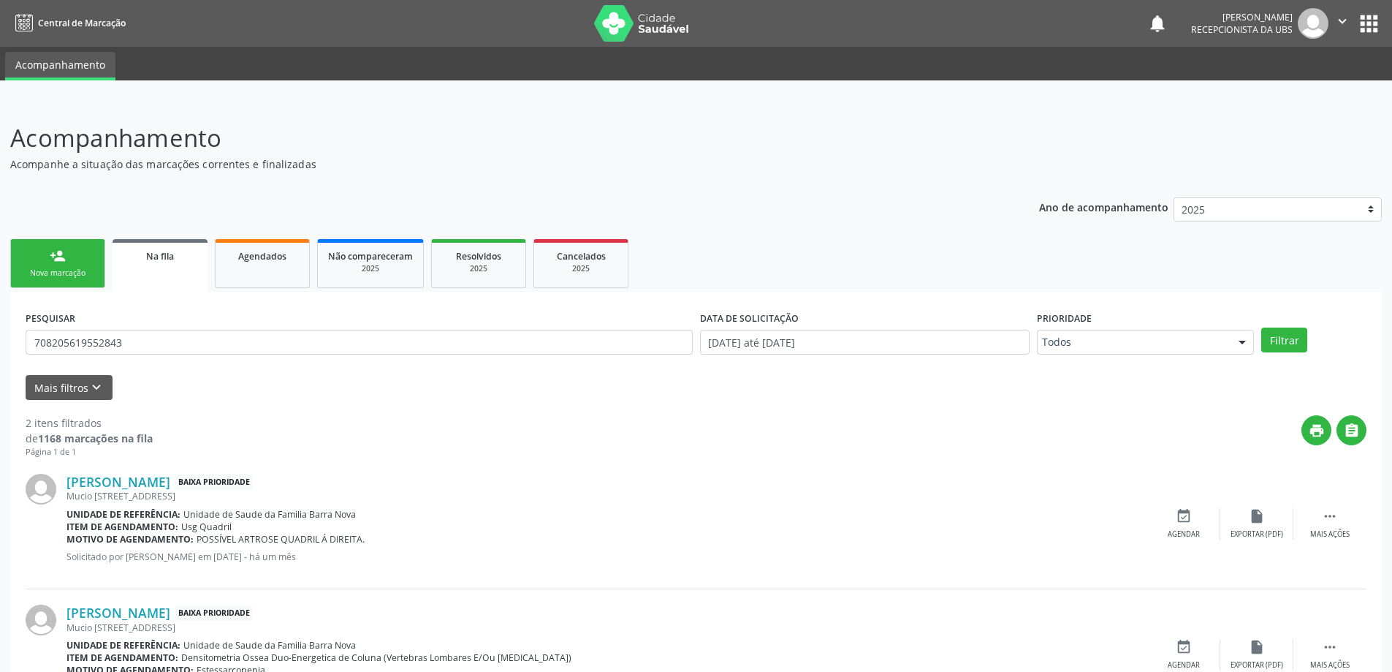
click at [83, 273] on div "Nova marcação" at bounding box center [57, 273] width 73 height 11
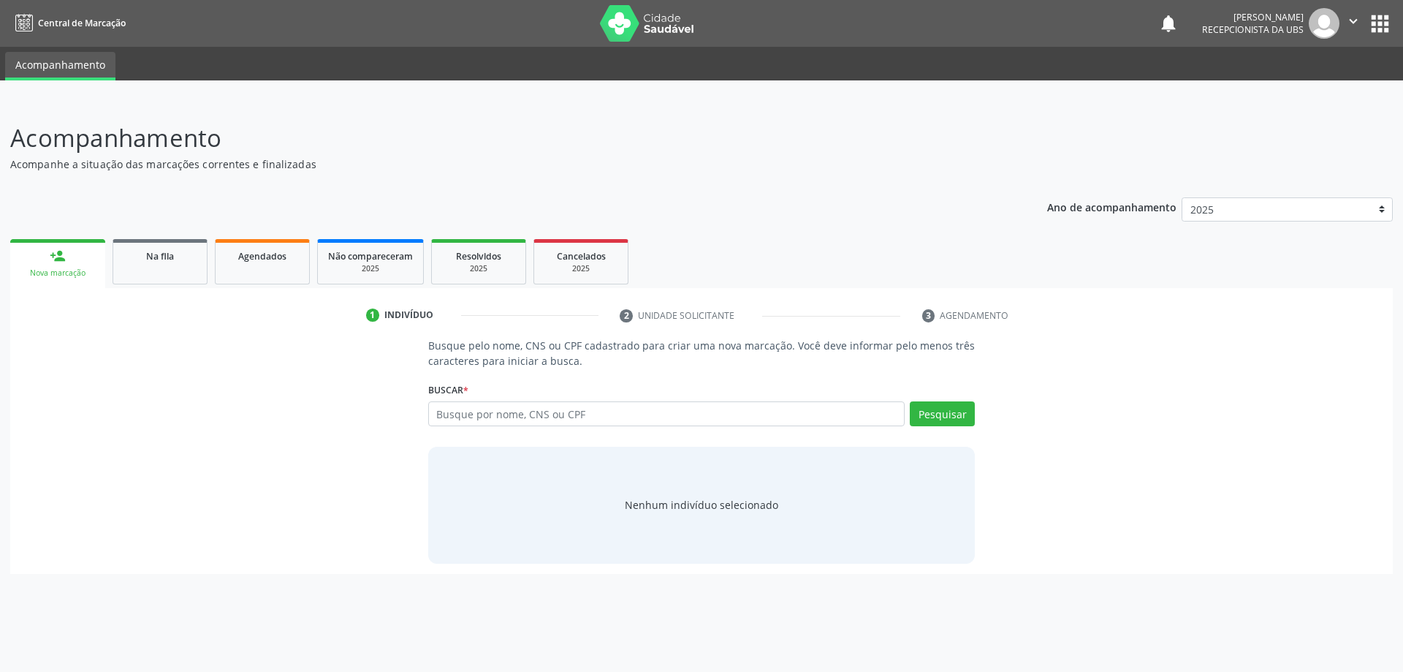
click at [534, 426] on div "Busque por nome, CNS ou CPF Nenhum resultado encontrado para: " " Digite nome, …" at bounding box center [701, 418] width 547 height 35
click at [534, 417] on input "text" at bounding box center [666, 413] width 477 height 25
click at [173, 281] on link "Na fila" at bounding box center [160, 261] width 95 height 45
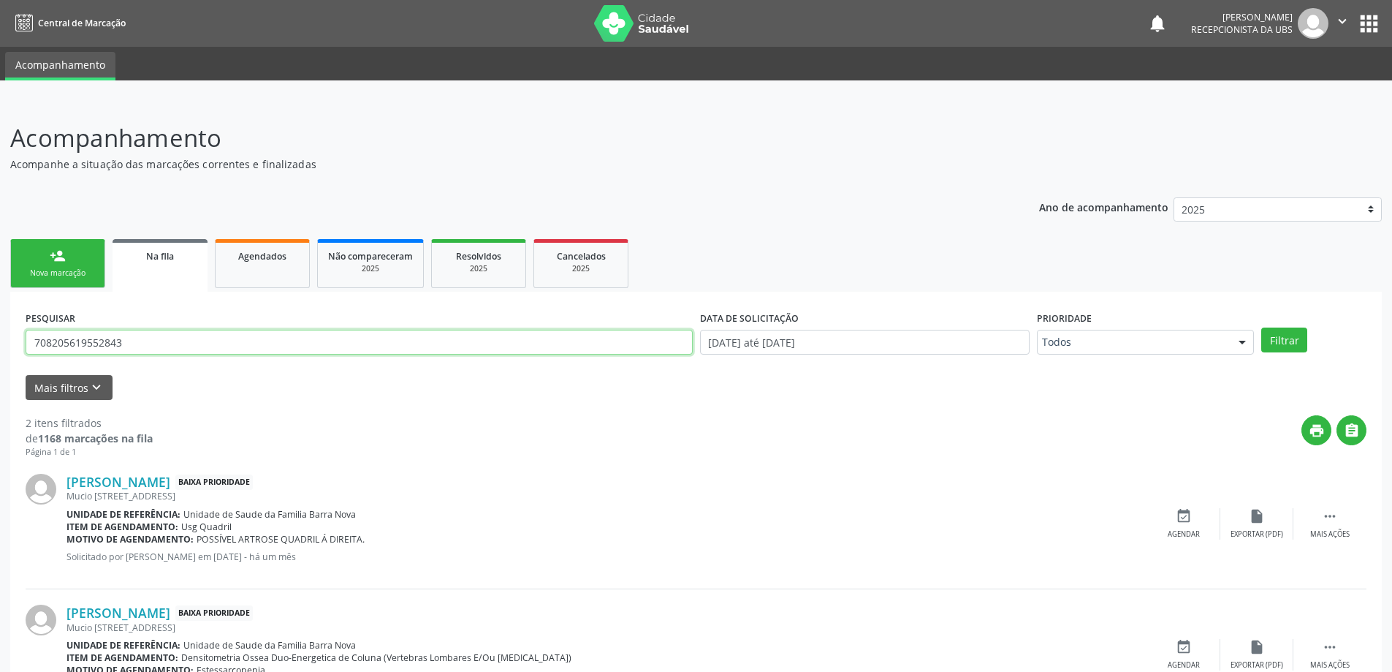
drag, startPoint x: 353, startPoint y: 349, endPoint x: 0, endPoint y: 352, distance: 353.1
click at [0, 352] on div "Acompanhamento Acompanhe a situação das marcações correntes e finalizadas Relat…" at bounding box center [696, 423] width 1392 height 644
type input "708701169244193"
click at [1262, 327] on button "Filtrar" at bounding box center [1285, 339] width 46 height 25
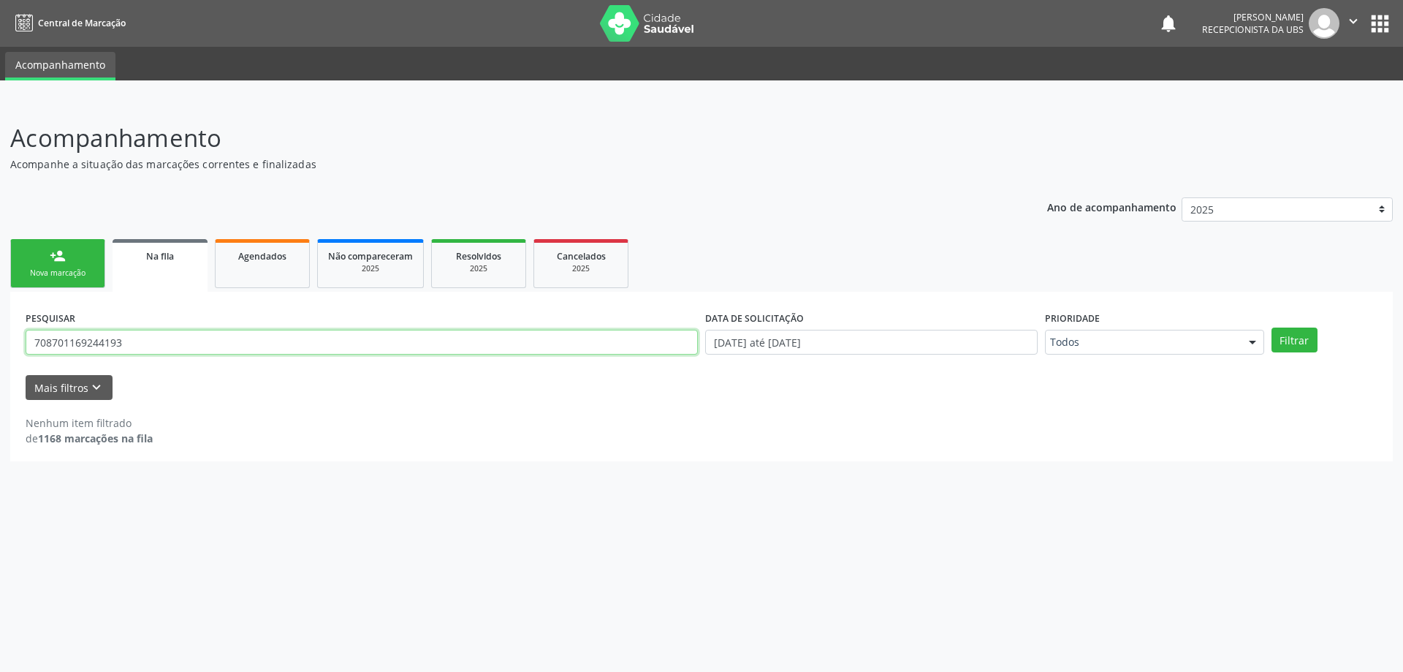
drag, startPoint x: 34, startPoint y: 346, endPoint x: 140, endPoint y: 345, distance: 106.7
click at [140, 345] on input "708701169244193" at bounding box center [362, 342] width 672 height 25
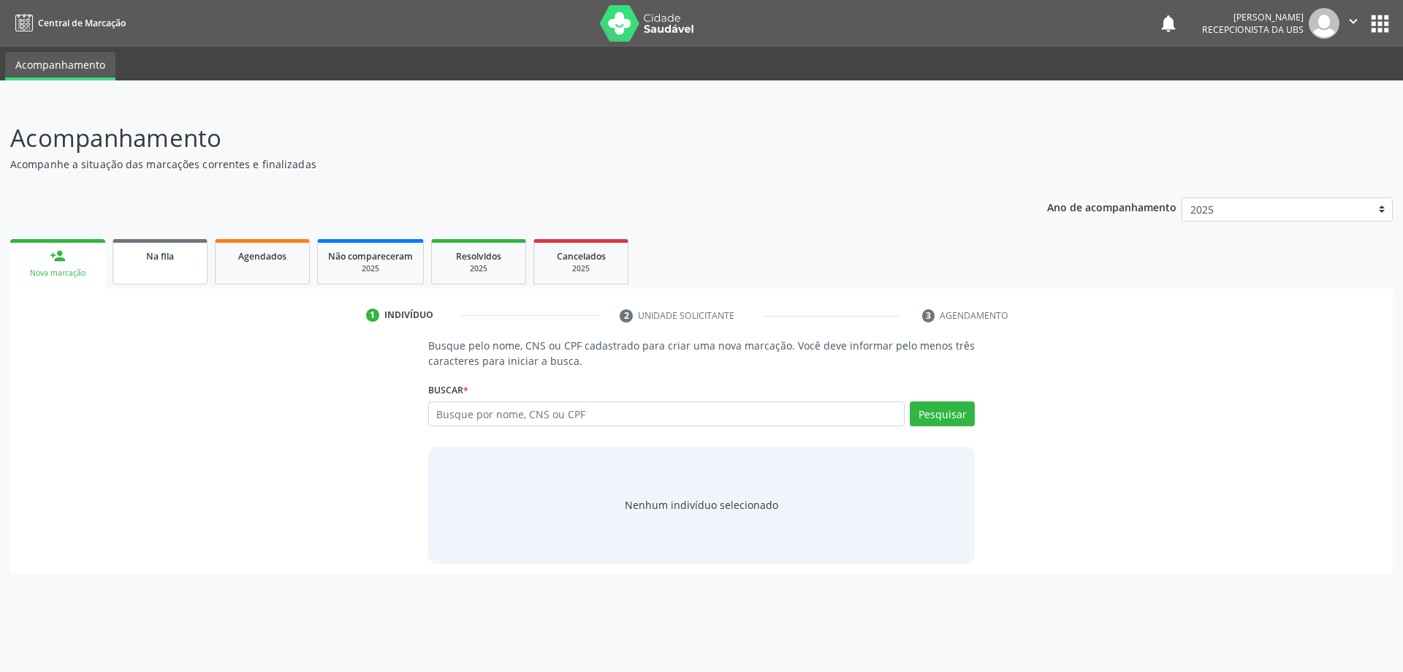
click at [156, 243] on link "Na fila" at bounding box center [160, 261] width 95 height 45
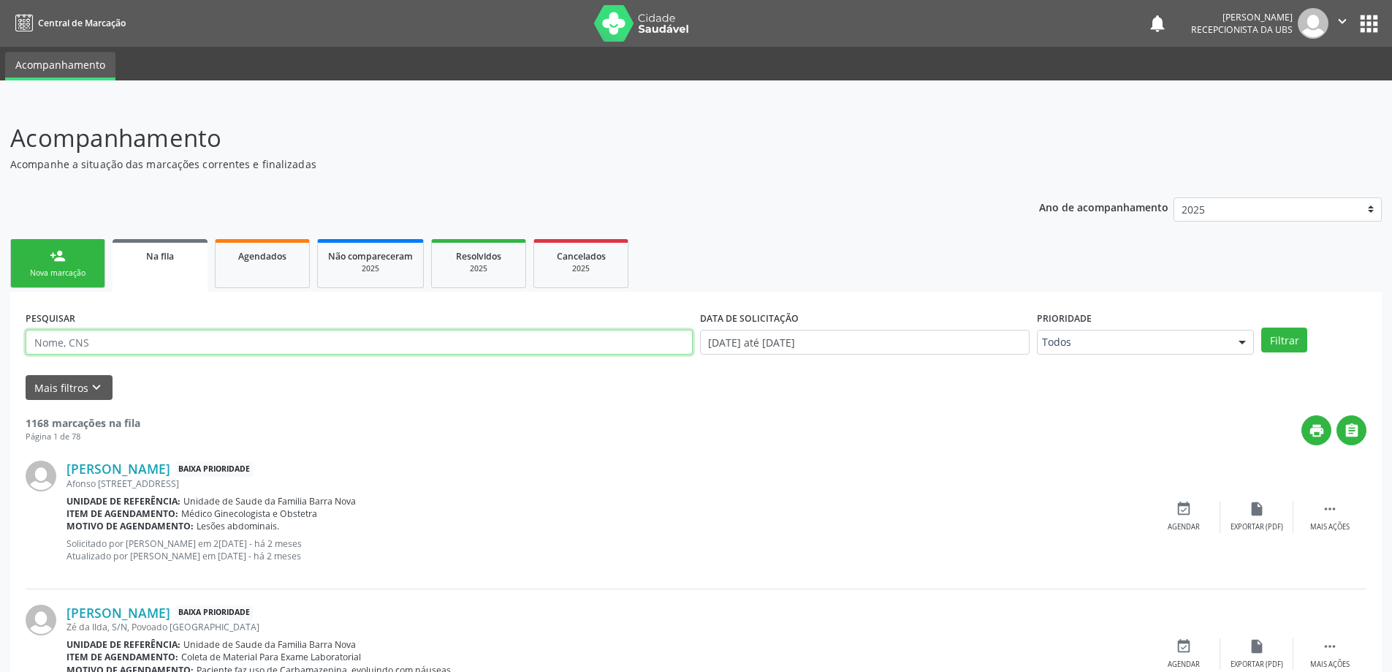
paste input "708701169244193"
type input "708701169244193"
click at [1262, 327] on button "Filtrar" at bounding box center [1285, 339] width 46 height 25
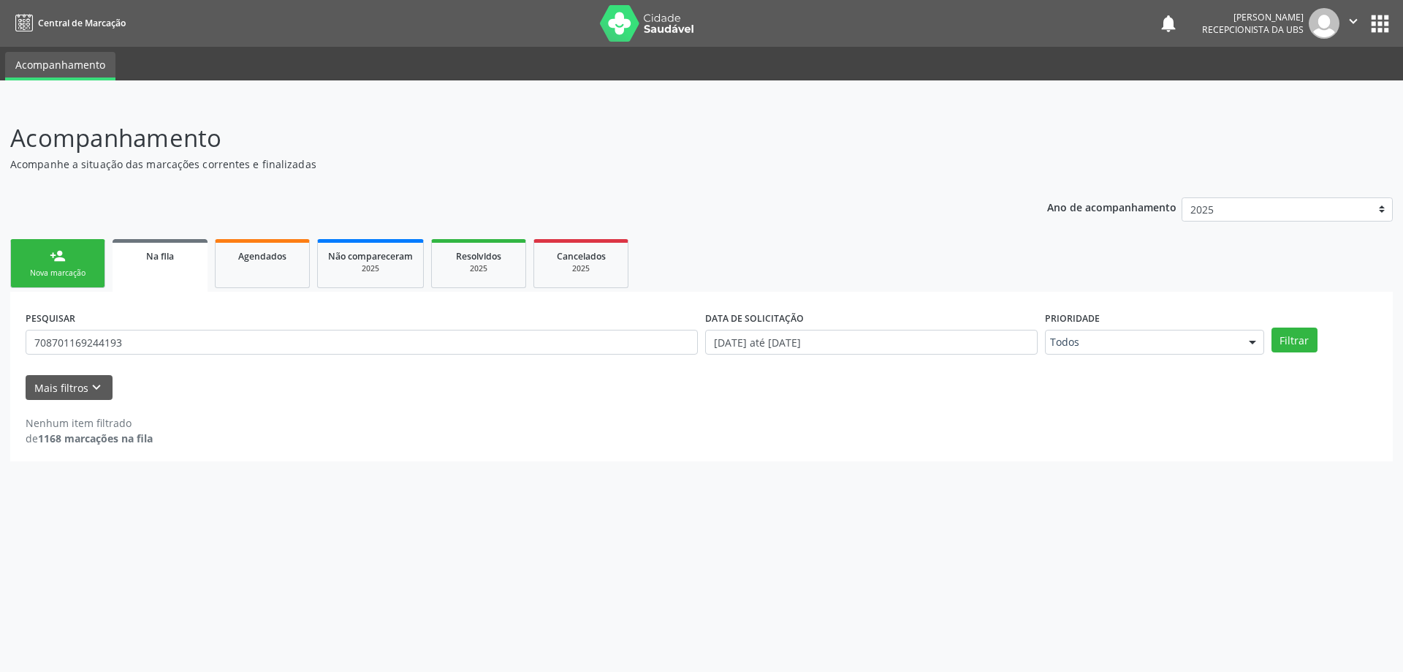
click at [36, 270] on div "Nova marcação" at bounding box center [57, 273] width 73 height 11
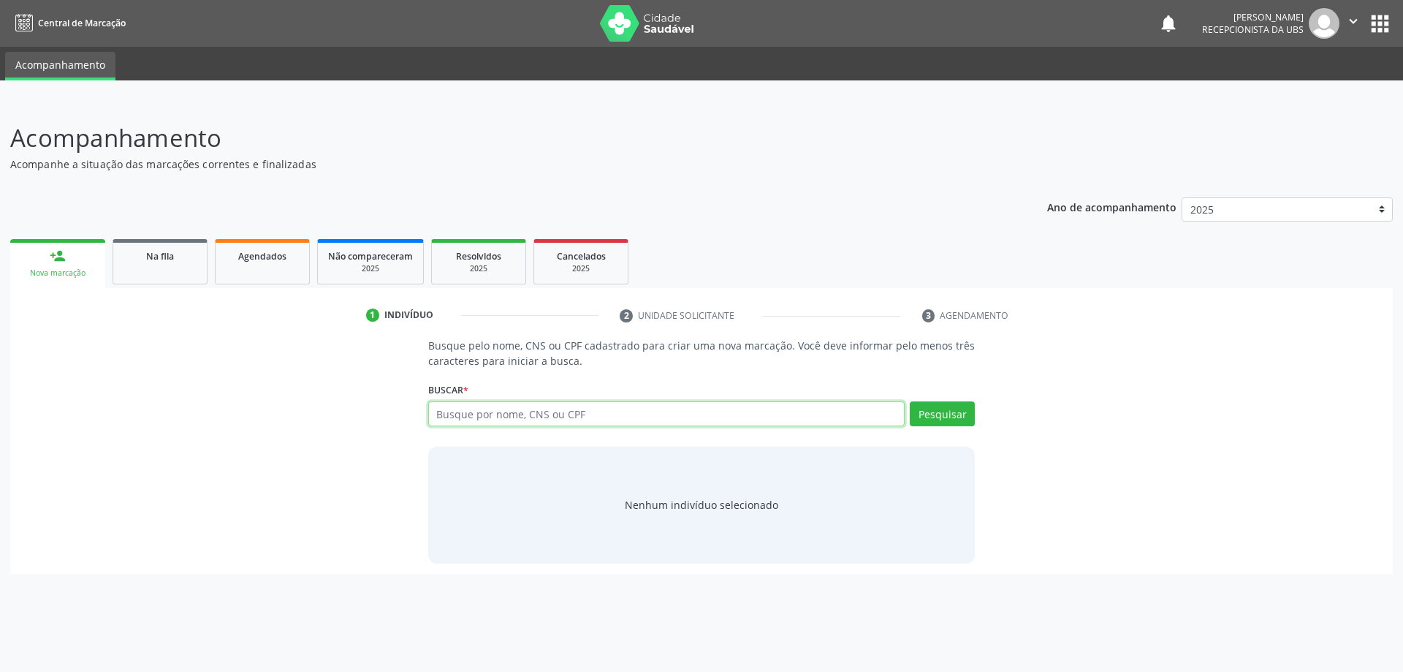
click at [614, 414] on input "text" at bounding box center [666, 413] width 477 height 25
type input "708701169244193"
click at [948, 413] on button "Pesquisar" at bounding box center [942, 413] width 65 height 25
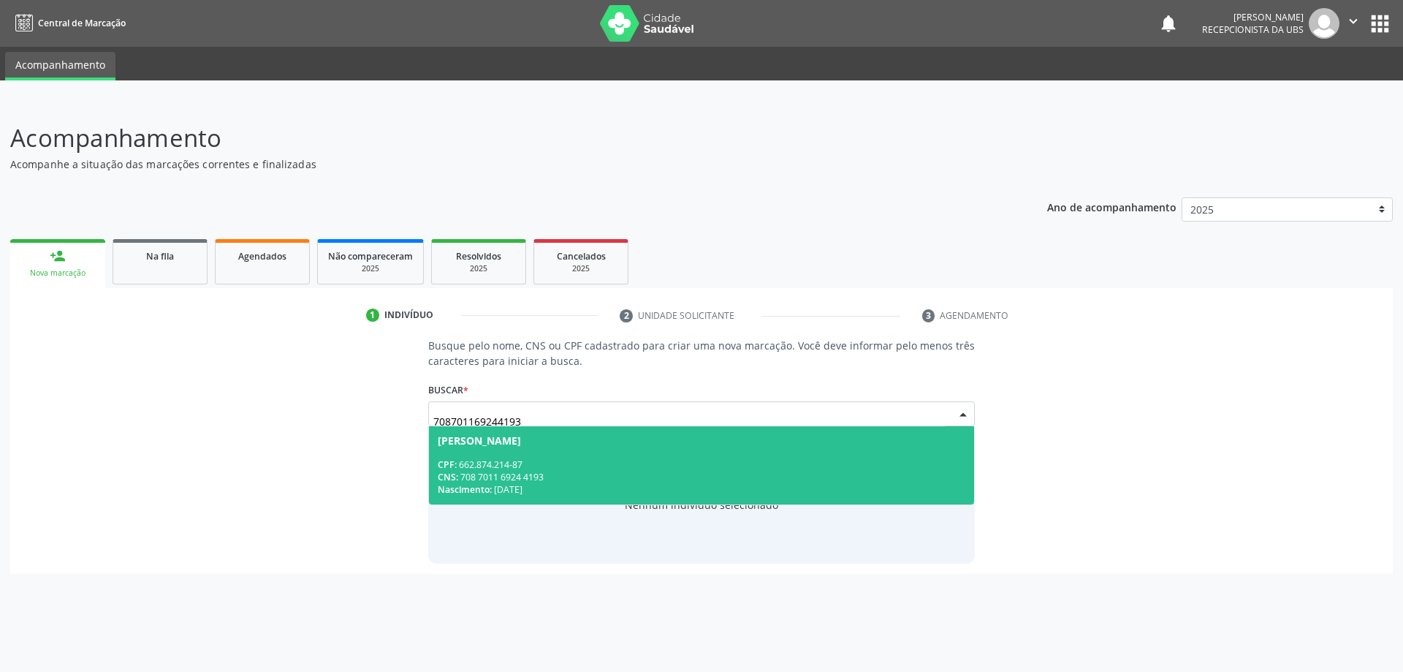
click at [637, 467] on div "CPF: 662.874.214-87" at bounding box center [702, 464] width 528 height 12
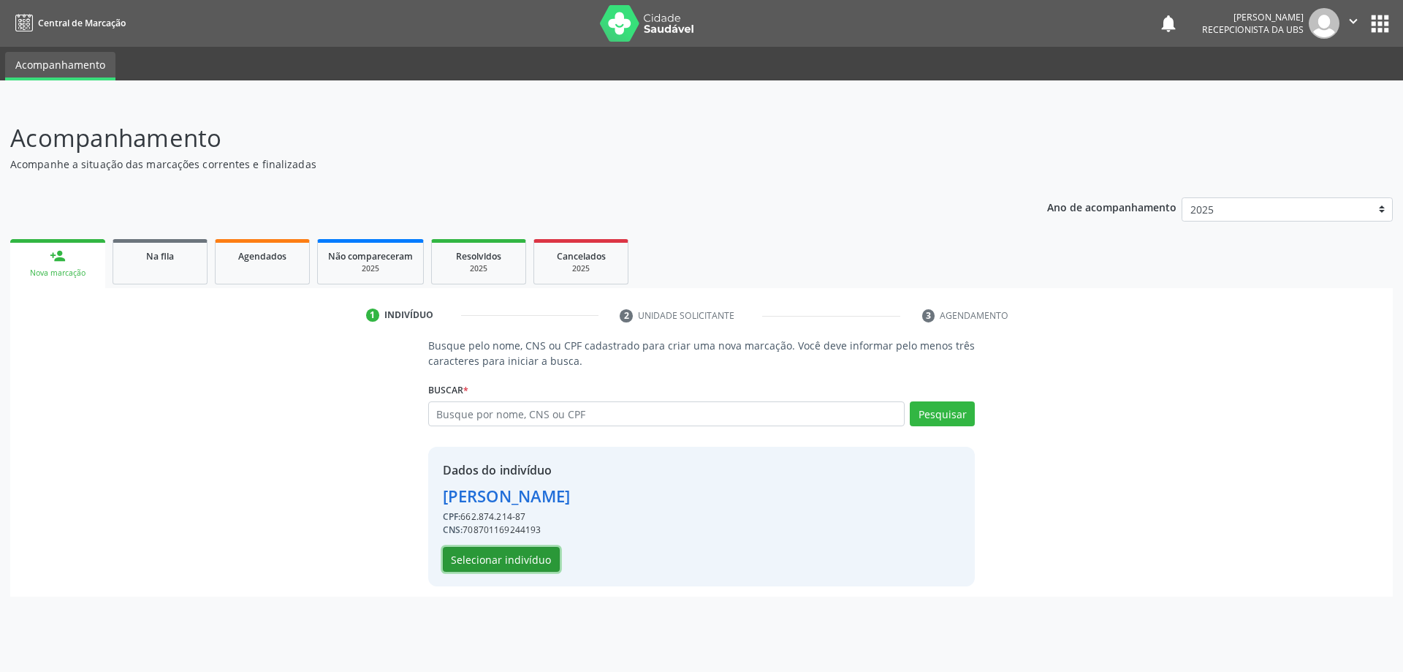
click at [502, 571] on button "Selecionar indivíduo" at bounding box center [501, 559] width 117 height 25
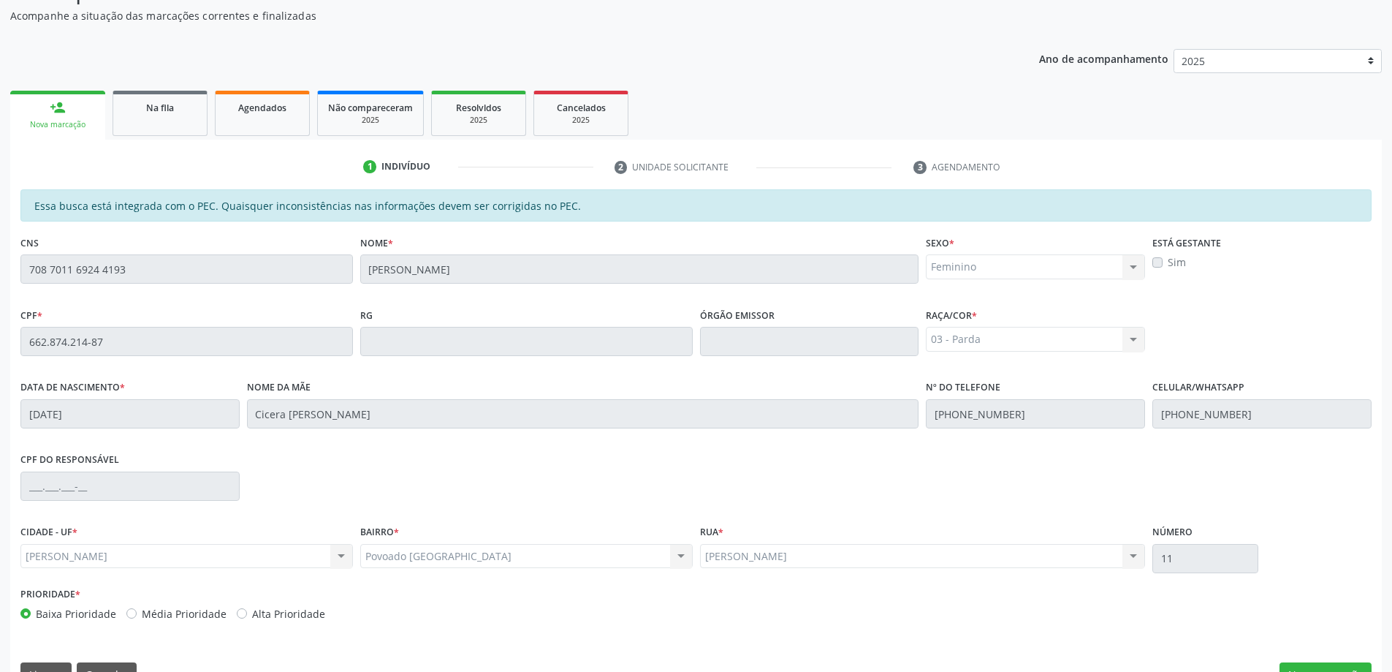
scroll to position [183, 0]
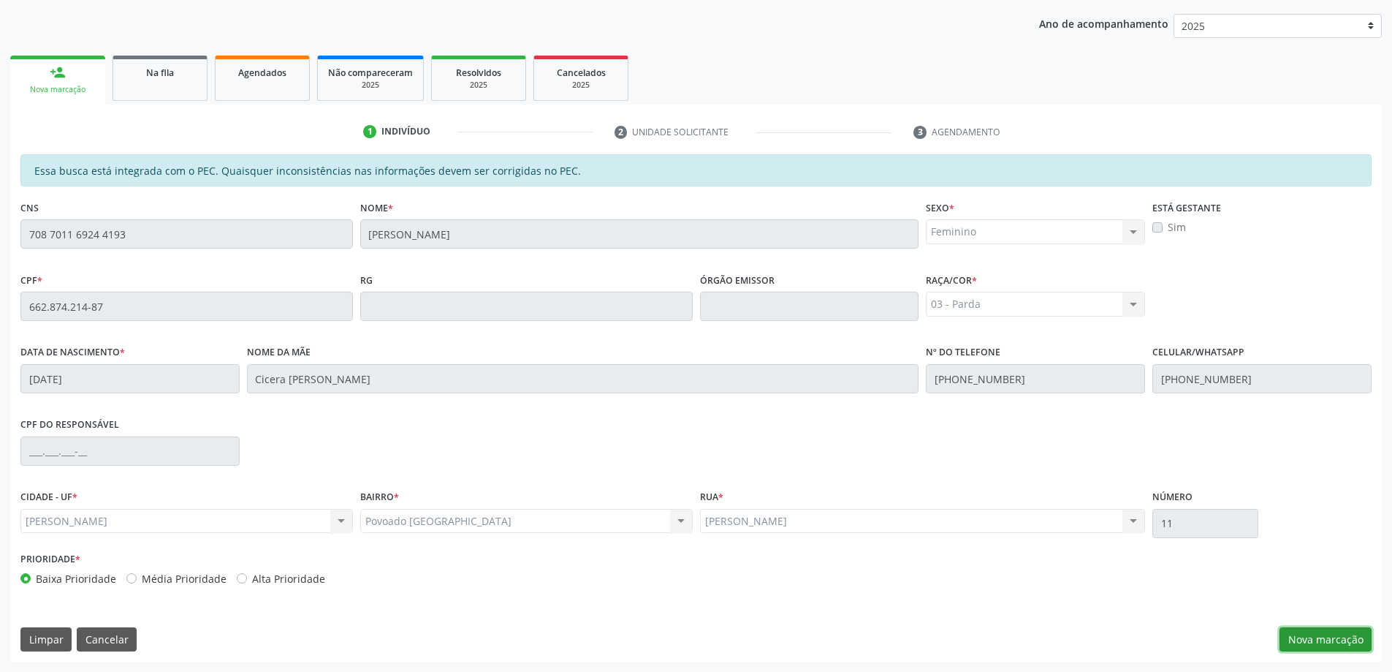
click at [1343, 640] on button "Nova marcação" at bounding box center [1326, 639] width 92 height 25
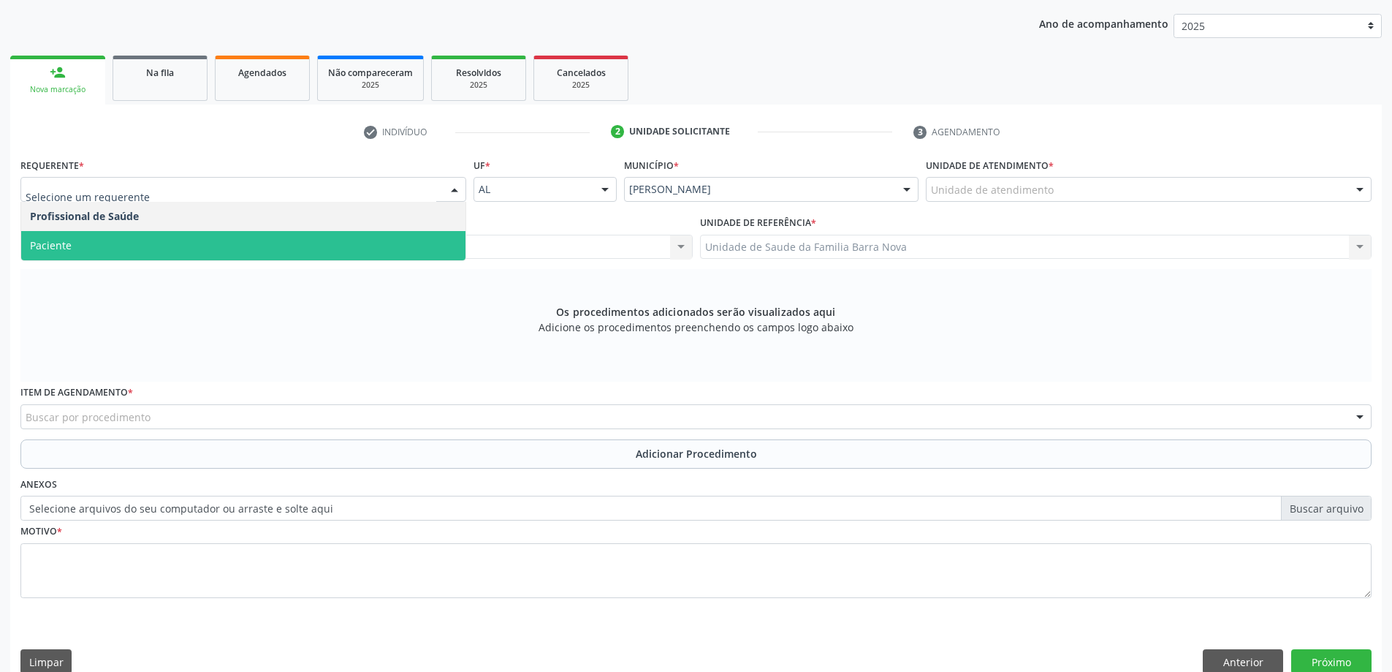
click at [269, 257] on span "Paciente" at bounding box center [243, 245] width 444 height 29
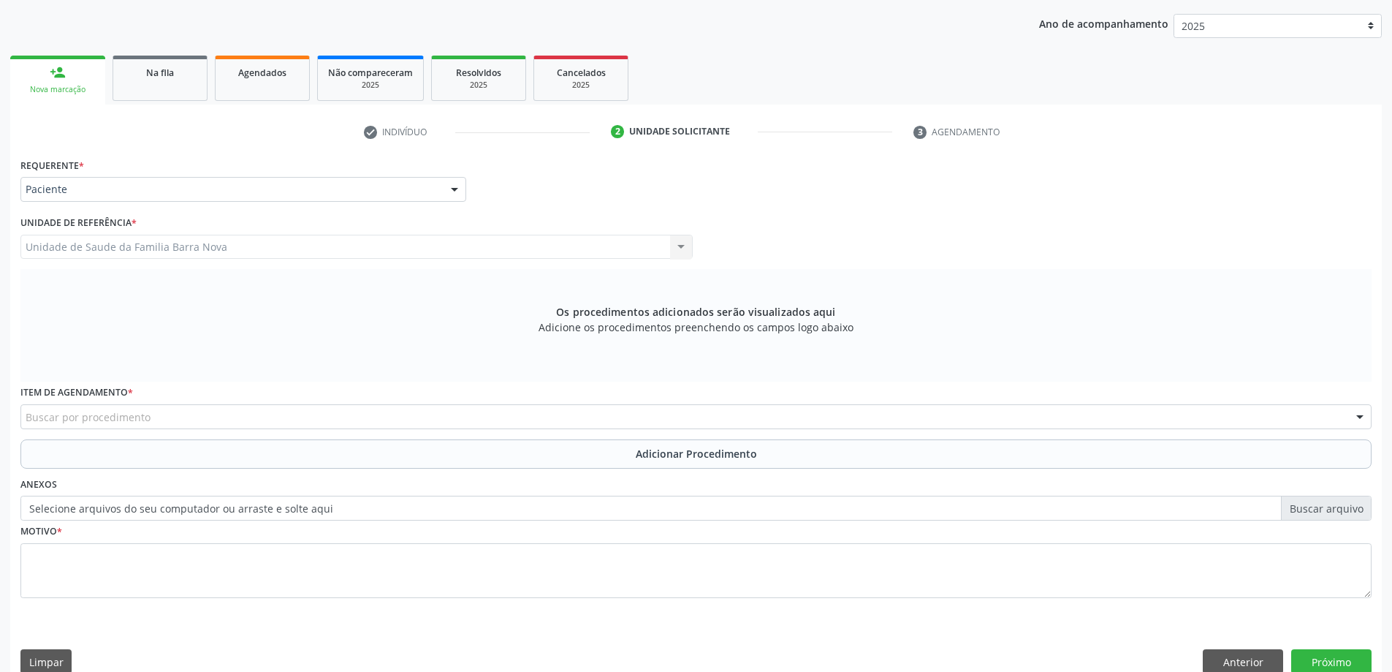
click at [401, 421] on div "Buscar por procedimento" at bounding box center [695, 416] width 1351 height 25
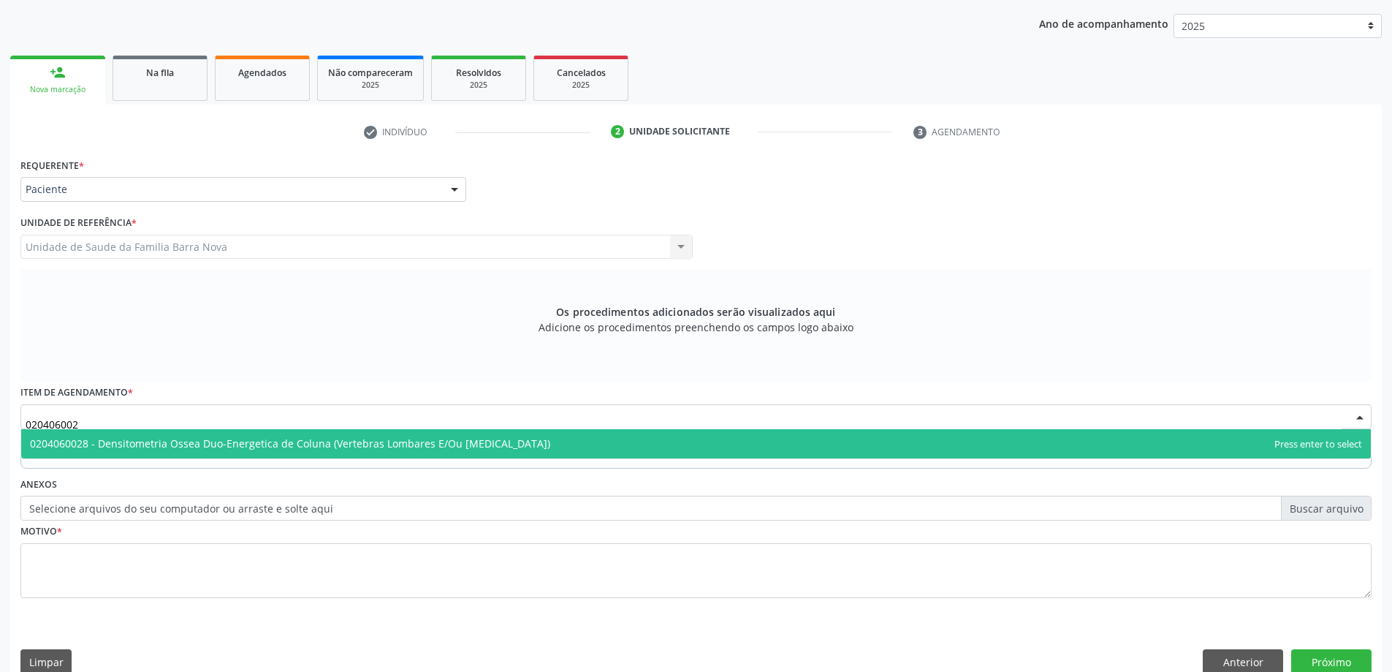
type input "0204060028"
click at [686, 448] on span "0204060028 - Densitometria Ossea Duo-Energetica de Coluna (Vertebras Lombares E…" at bounding box center [696, 443] width 1350 height 29
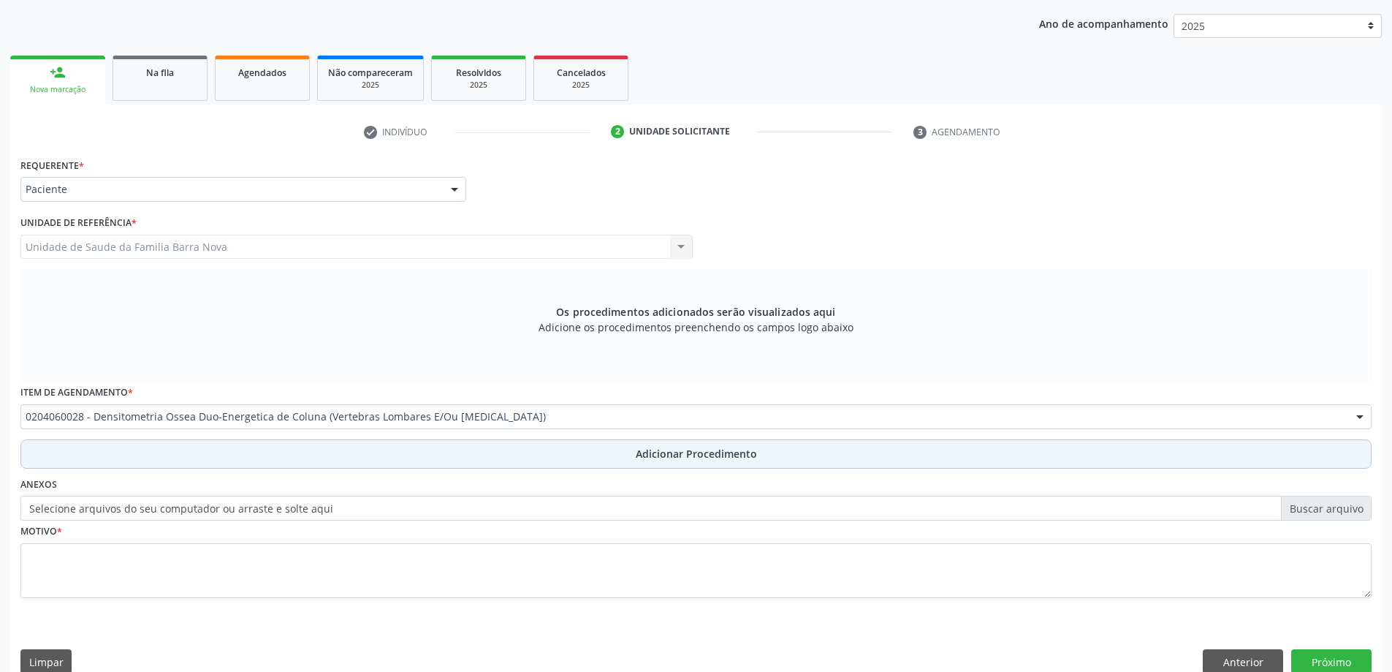
click at [678, 456] on span "Adicionar Procedimento" at bounding box center [696, 453] width 121 height 15
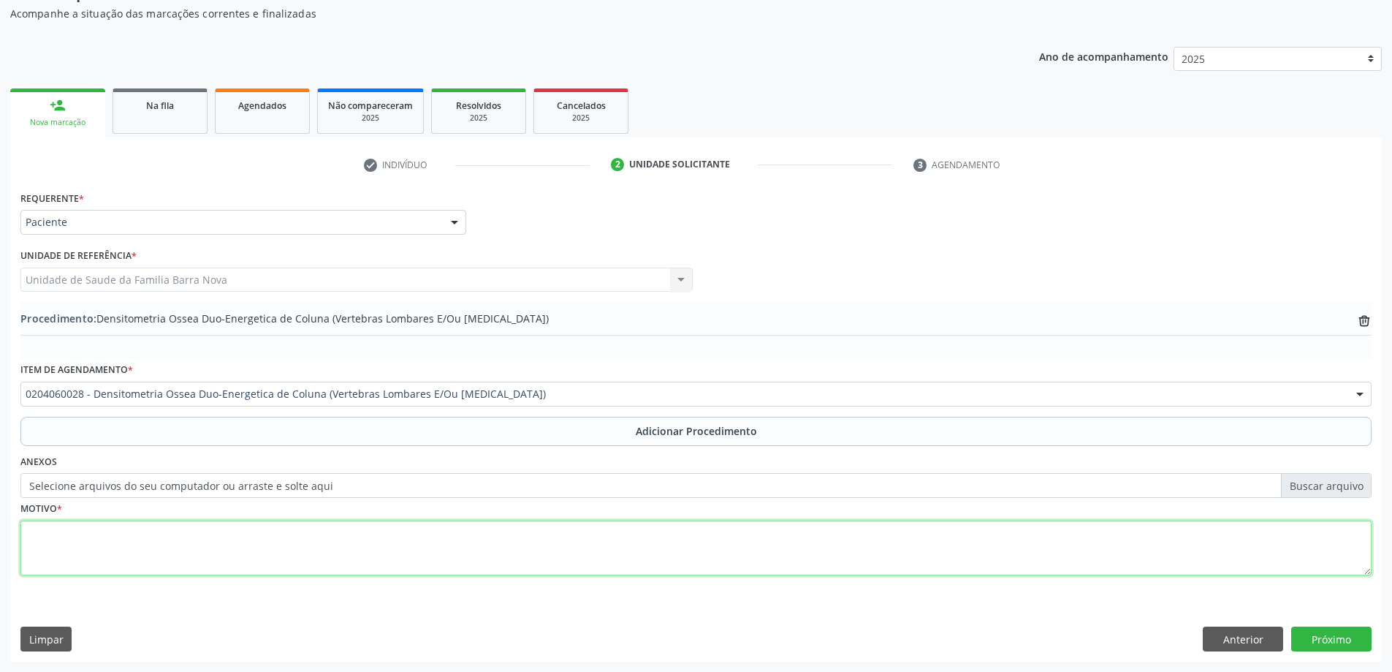
click at [349, 554] on textarea at bounding box center [695, 548] width 1351 height 56
type textarea "Osteoporose."
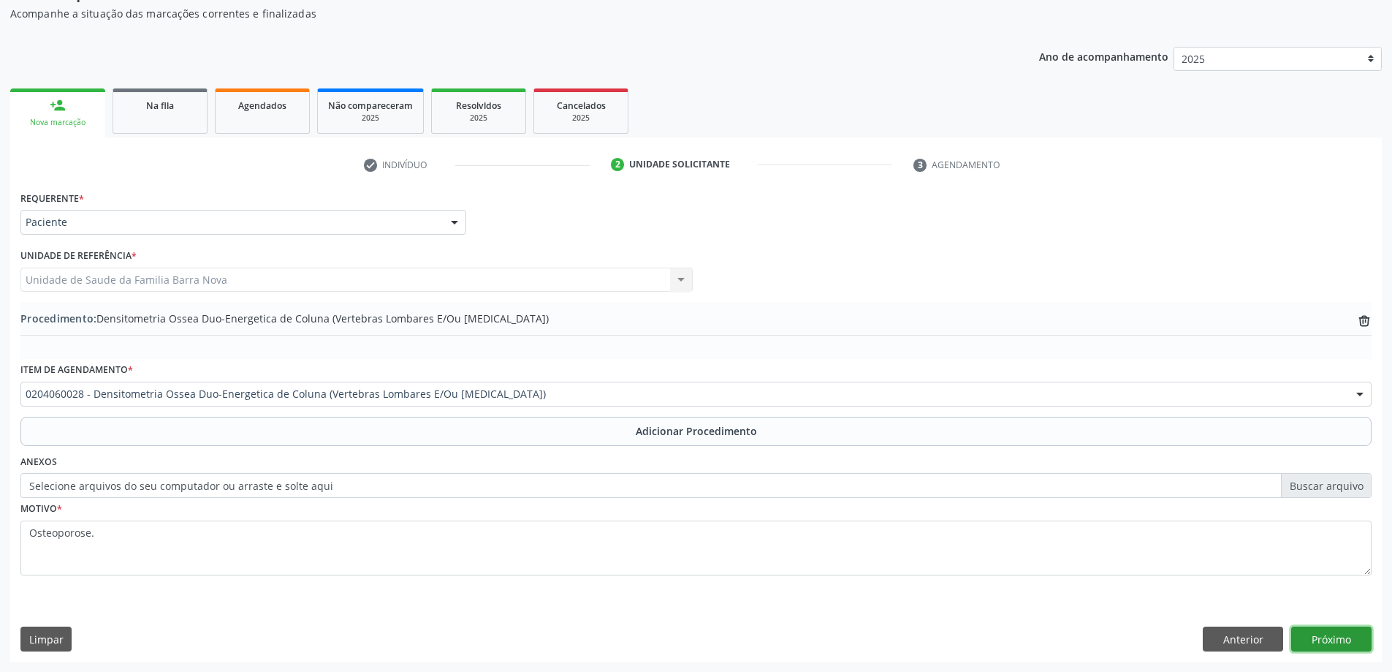
click at [1321, 634] on button "Próximo" at bounding box center [1332, 638] width 80 height 25
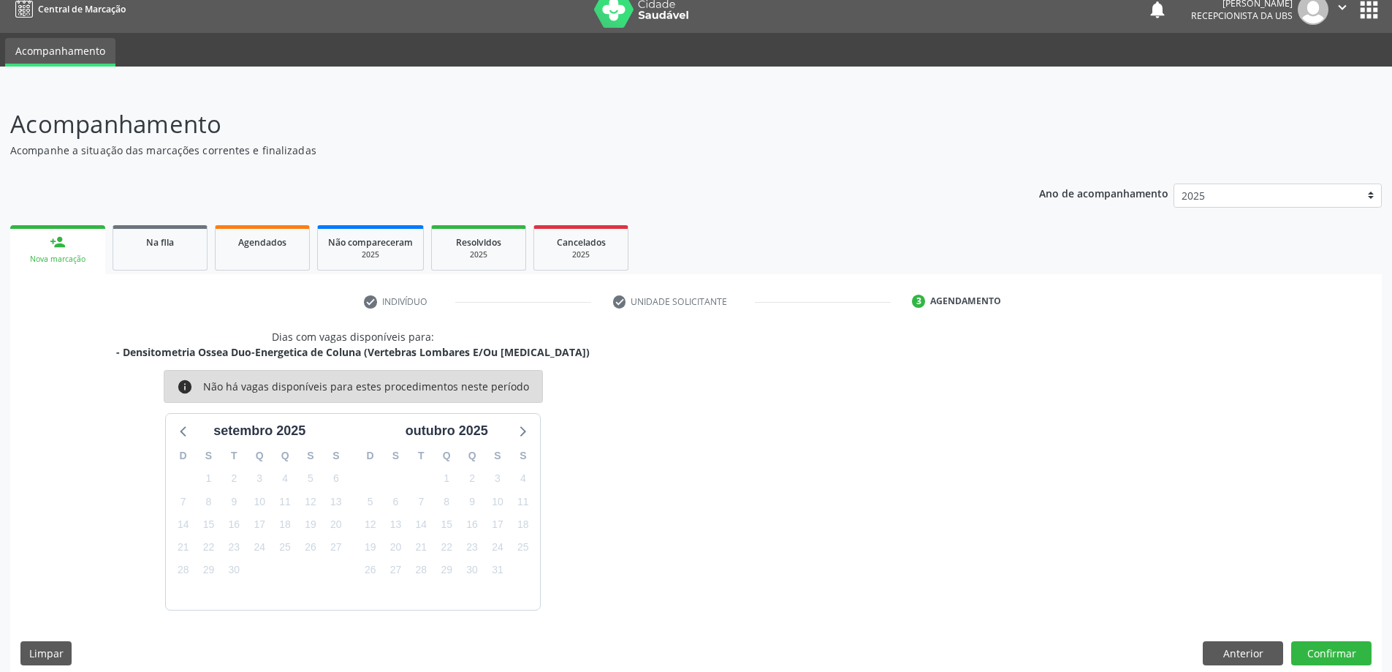
scroll to position [28, 0]
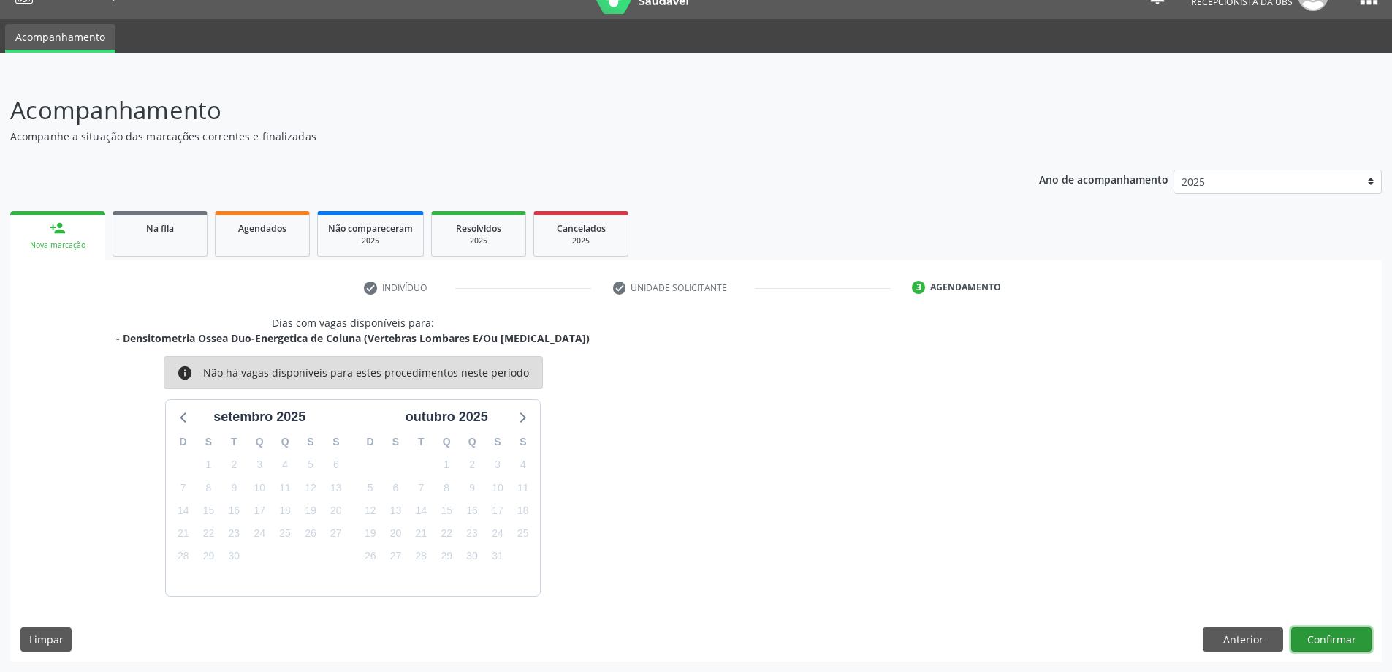
click at [1325, 629] on button "Confirmar" at bounding box center [1332, 639] width 80 height 25
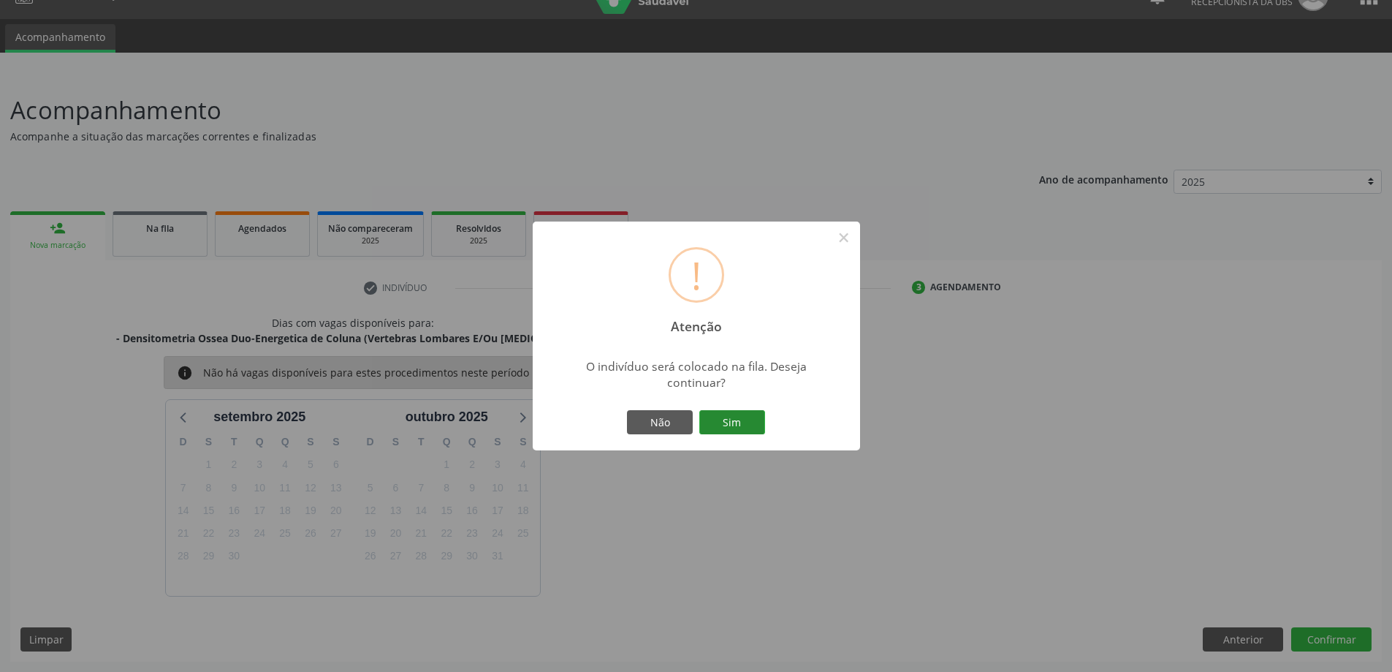
click at [726, 430] on button "Sim" at bounding box center [733, 422] width 66 height 25
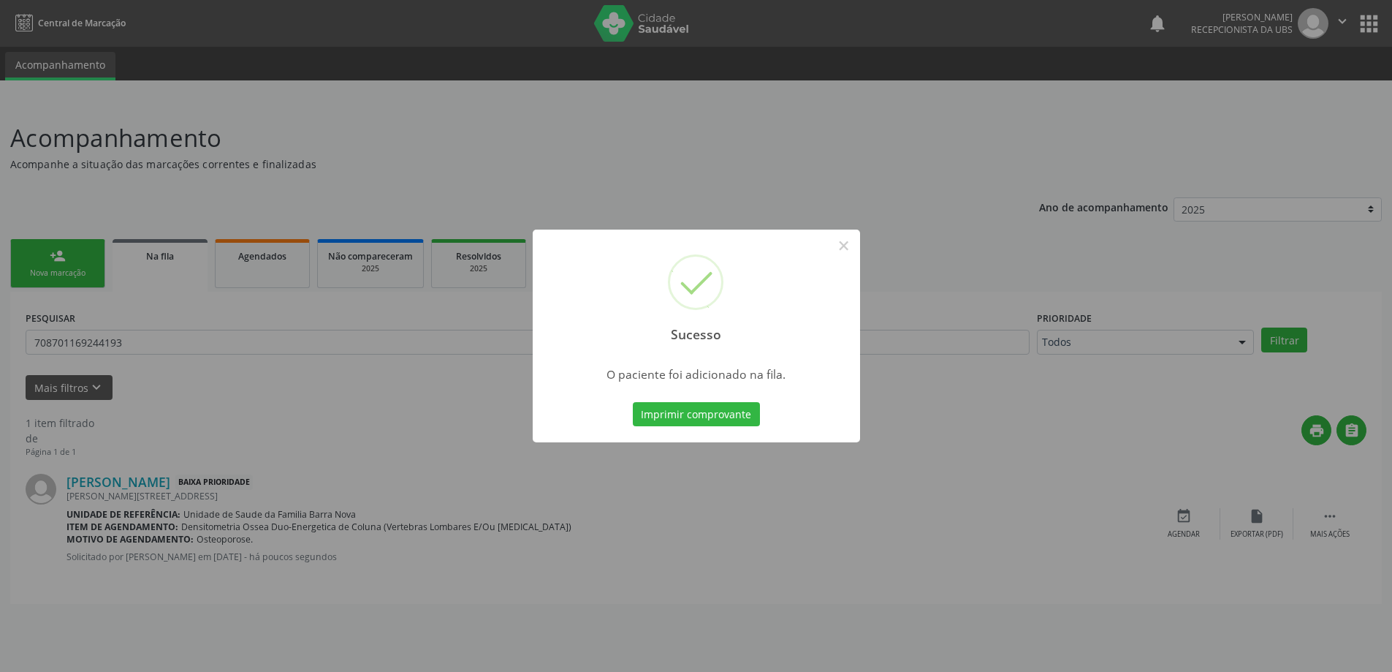
scroll to position [0, 0]
click at [853, 242] on button "×" at bounding box center [849, 245] width 25 height 25
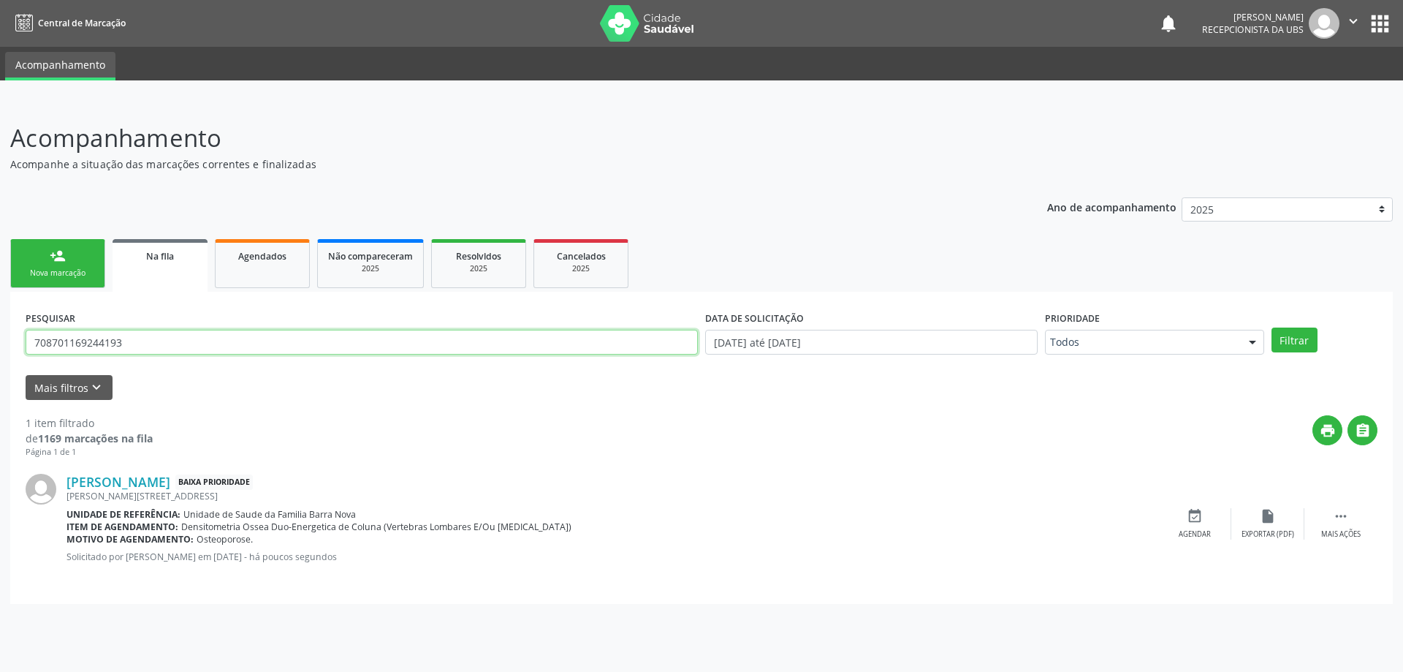
drag, startPoint x: 184, startPoint y: 338, endPoint x: 22, endPoint y: 359, distance: 163.6
click at [22, 359] on div "PESQUISAR 708701169244193" at bounding box center [362, 335] width 680 height 57
type input "705004441524159"
click at [1272, 327] on button "Filtrar" at bounding box center [1295, 339] width 46 height 25
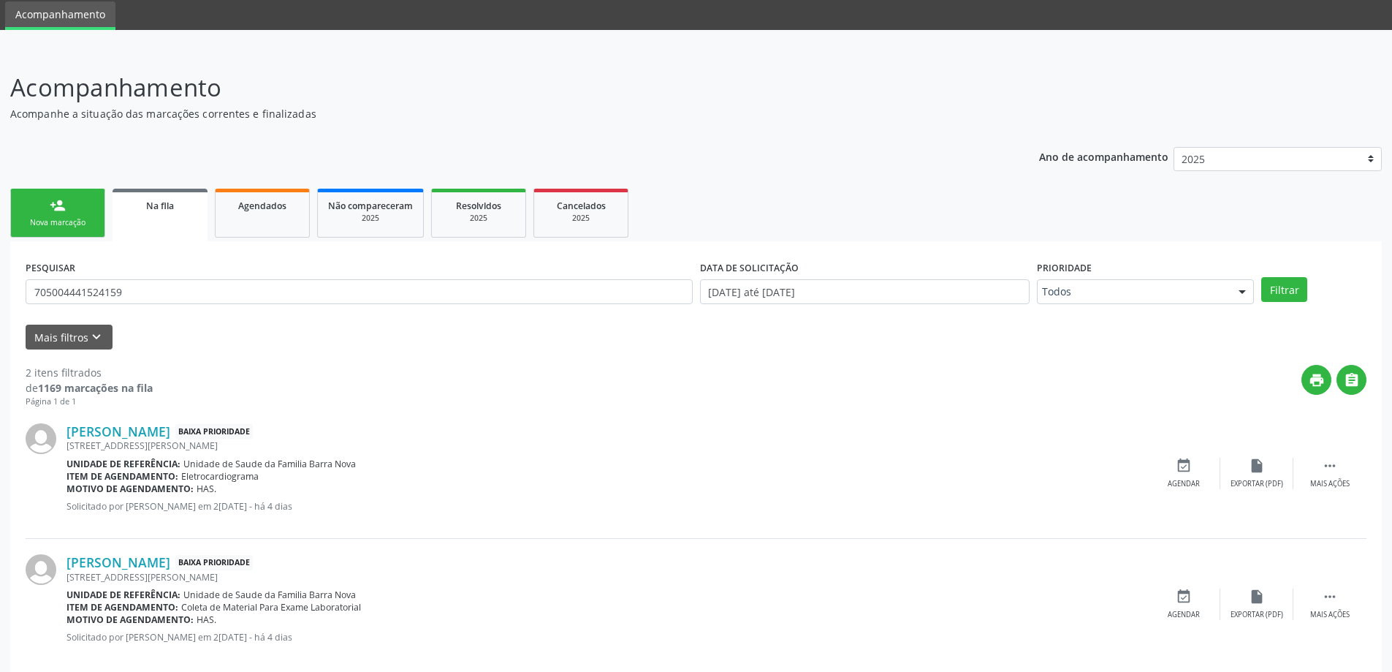
scroll to position [73, 0]
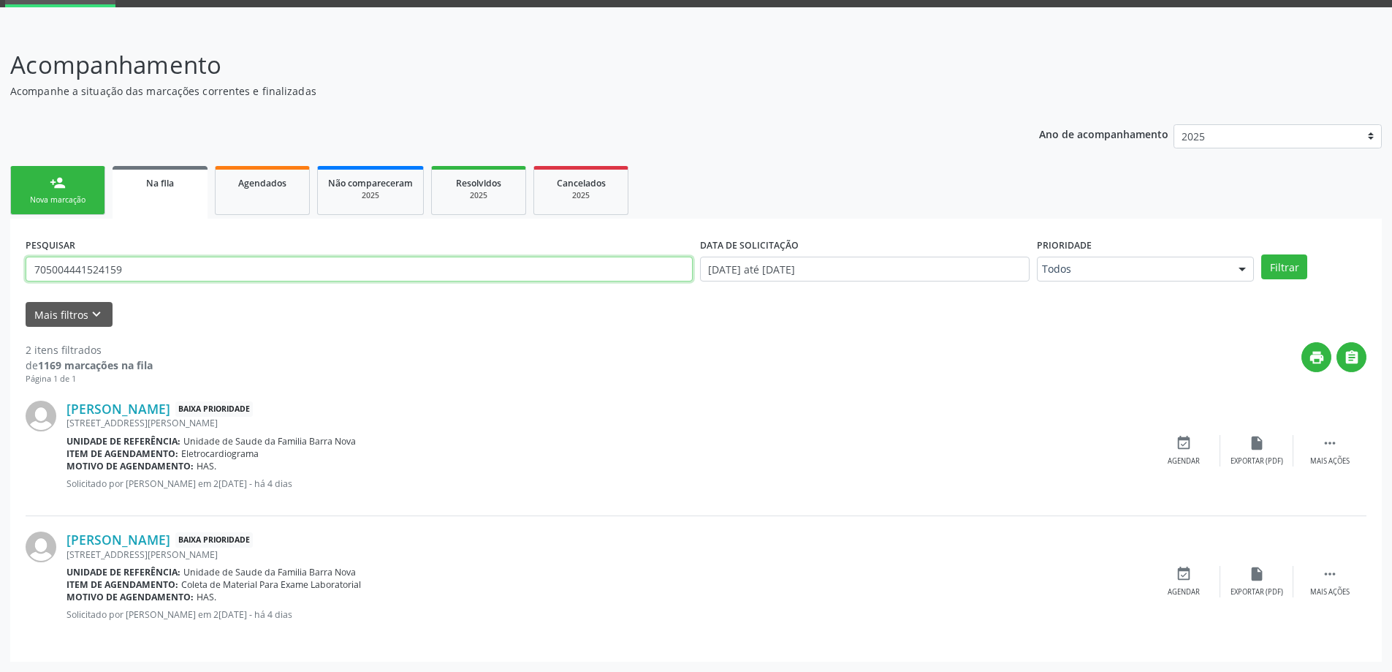
drag, startPoint x: 29, startPoint y: 268, endPoint x: 128, endPoint y: 268, distance: 98.7
click at [128, 268] on input "705004441524159" at bounding box center [359, 269] width 667 height 25
click at [72, 202] on div "Nova marcação" at bounding box center [57, 199] width 73 height 11
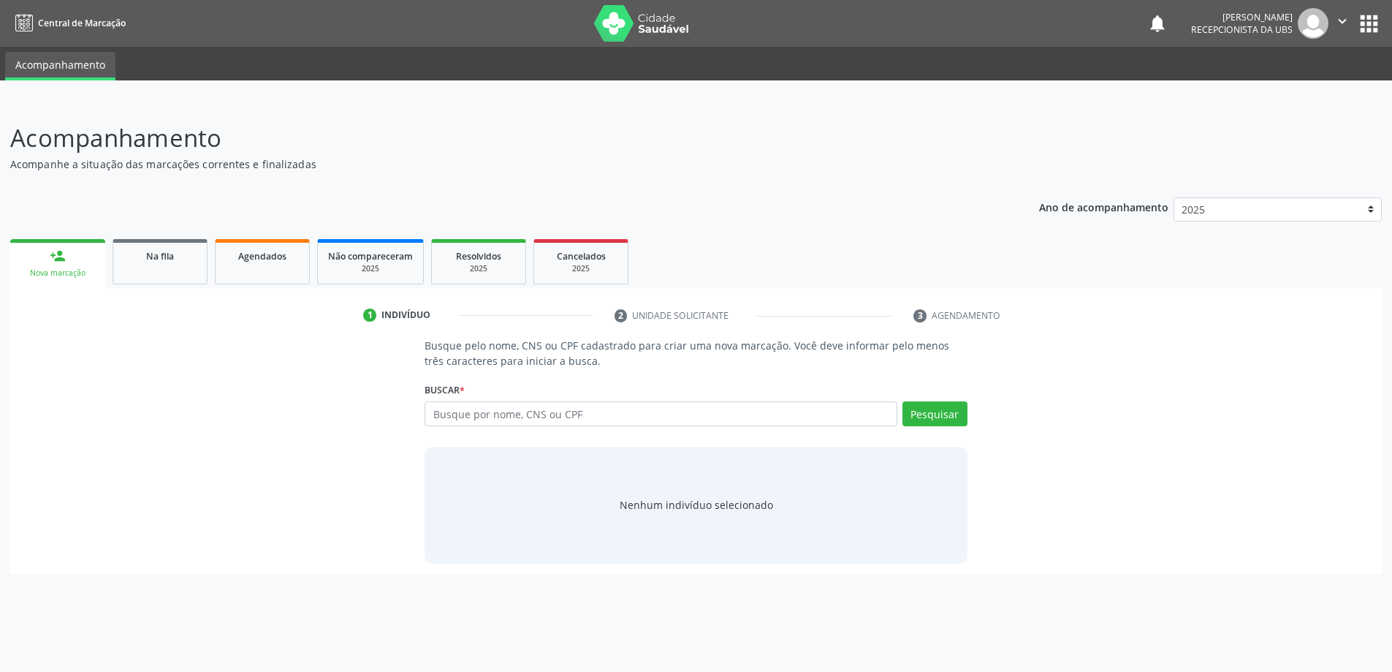
scroll to position [0, 0]
paste input "705004441524159"
type input "705004441524159"
click at [958, 417] on button "Pesquisar" at bounding box center [942, 413] width 65 height 25
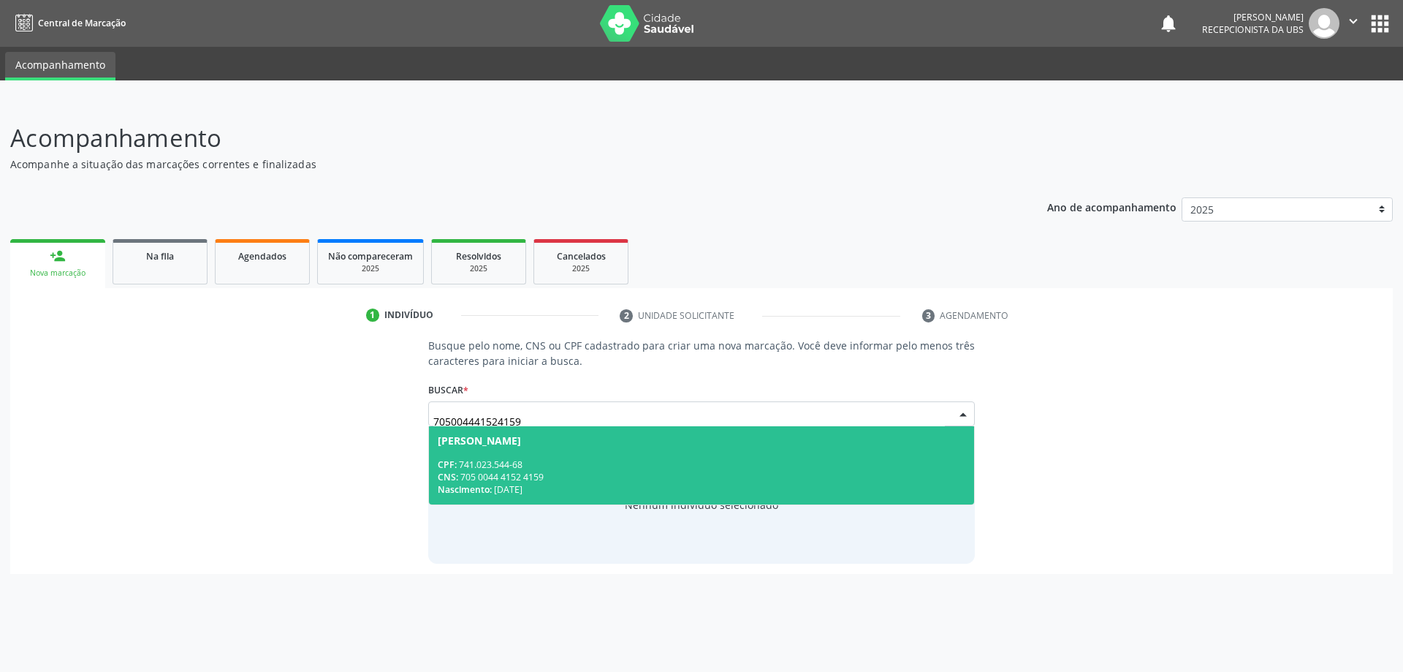
click at [594, 471] on div "CNS: 705 0044 4152 4159" at bounding box center [702, 477] width 528 height 12
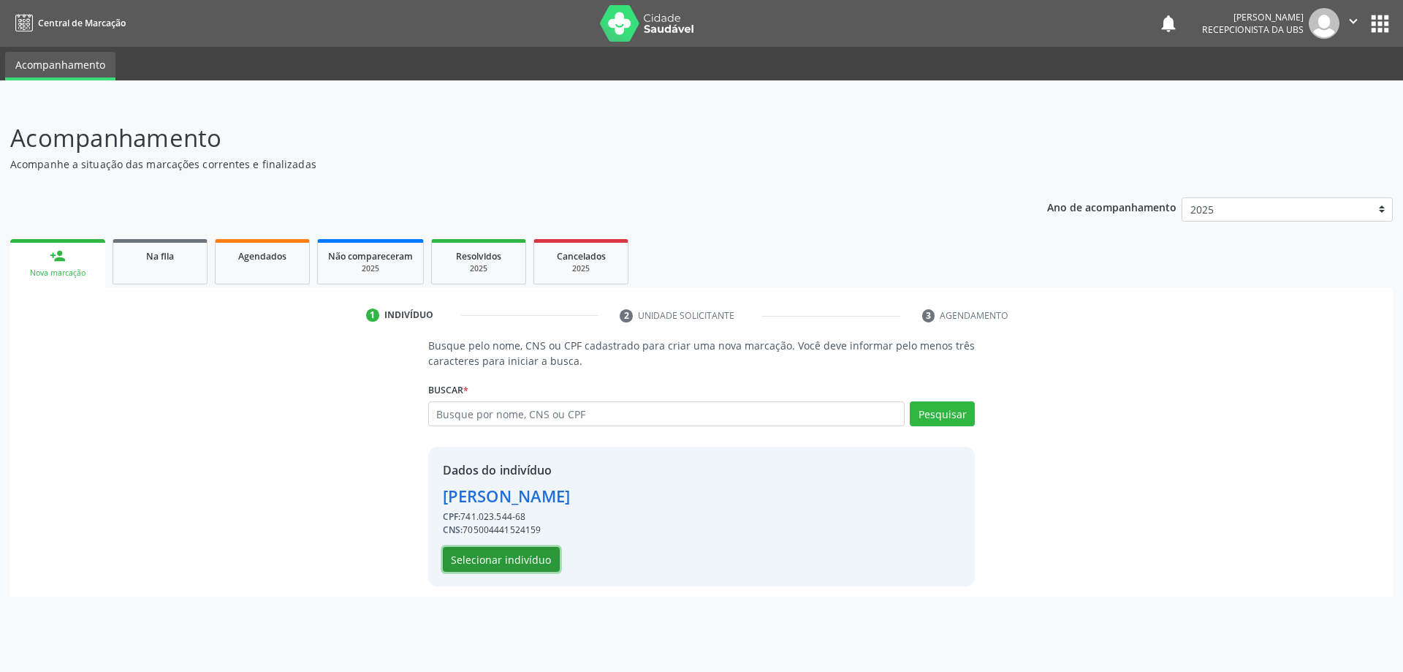
click at [507, 562] on button "Selecionar indivíduo" at bounding box center [501, 559] width 117 height 25
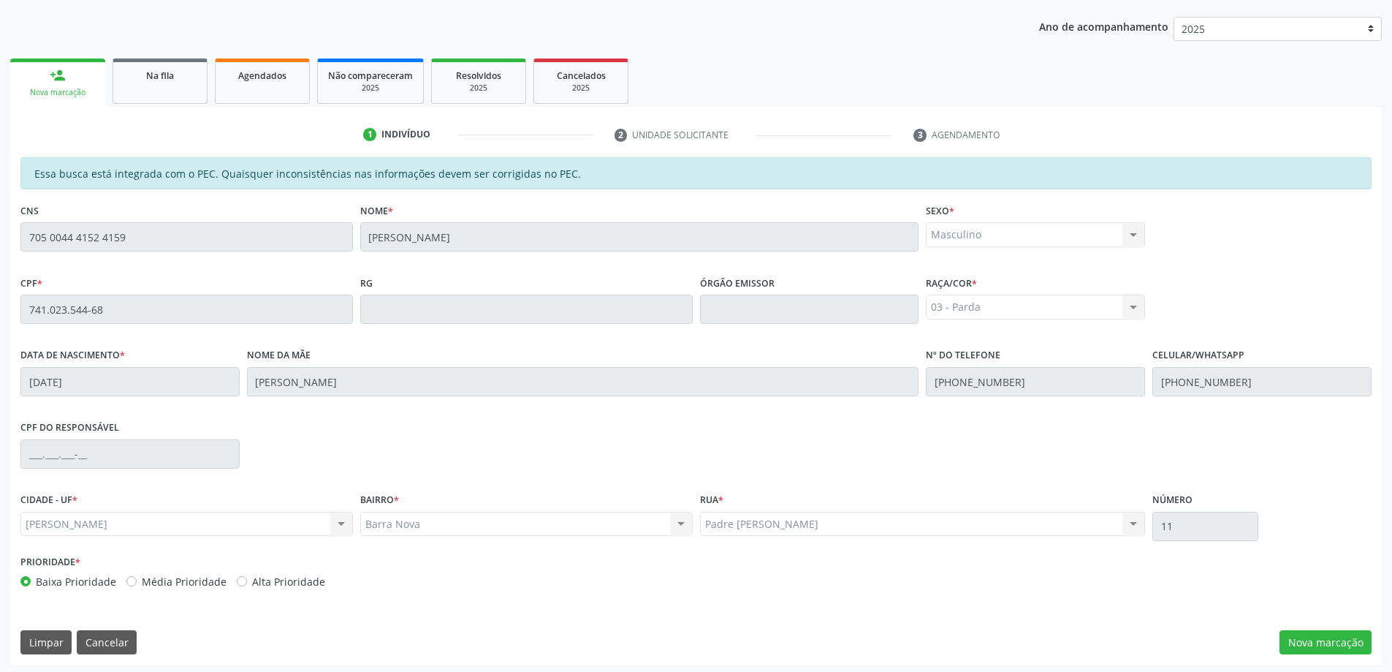
scroll to position [183, 0]
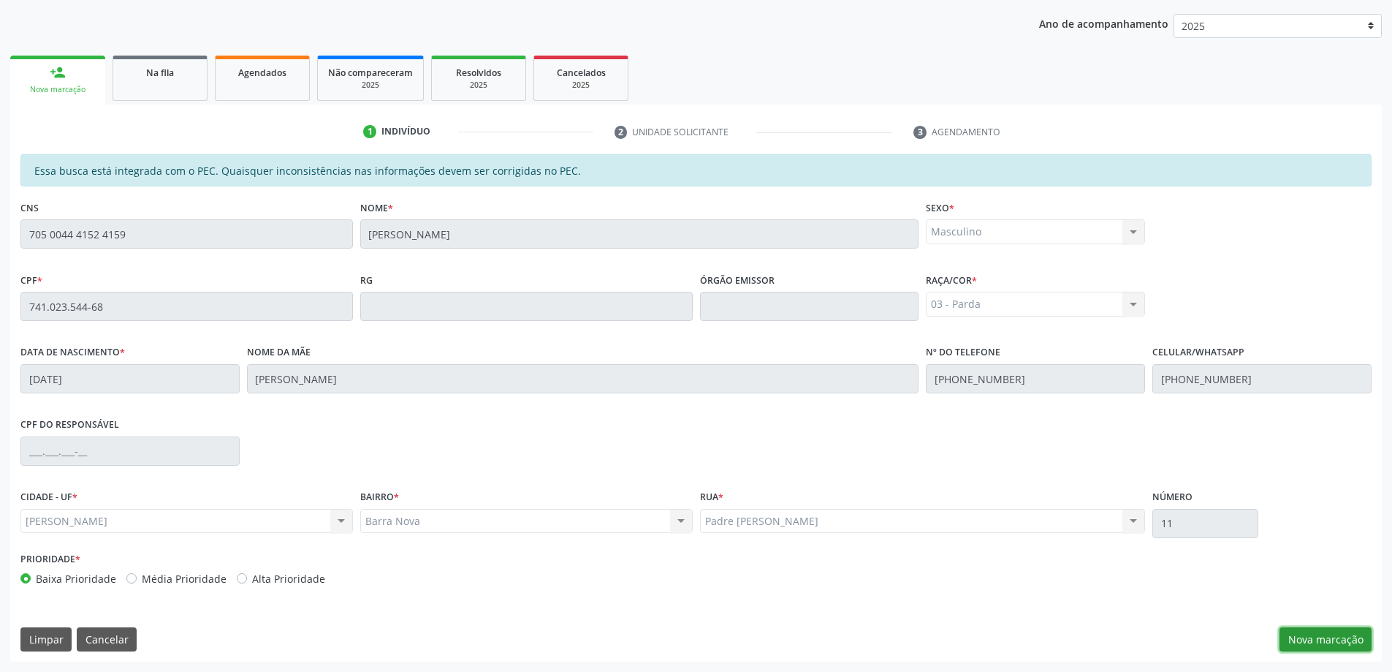
click at [1295, 634] on button "Nova marcação" at bounding box center [1326, 639] width 92 height 25
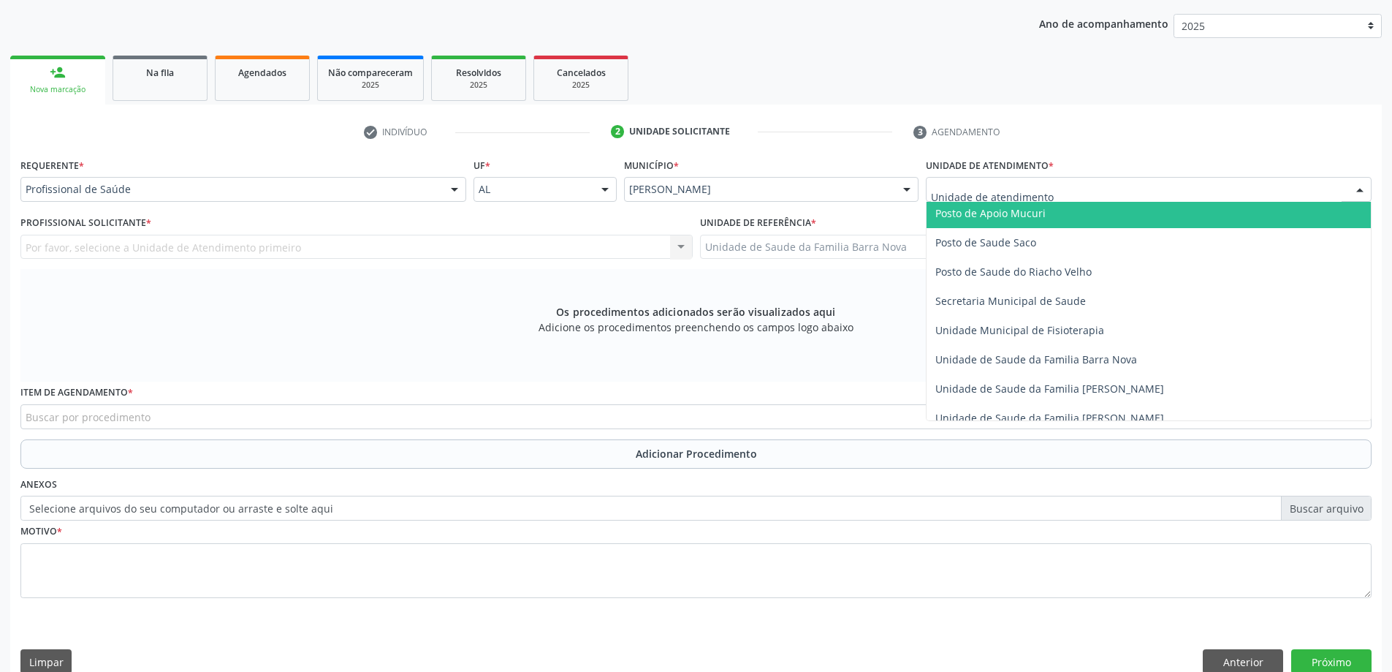
scroll to position [658, 0]
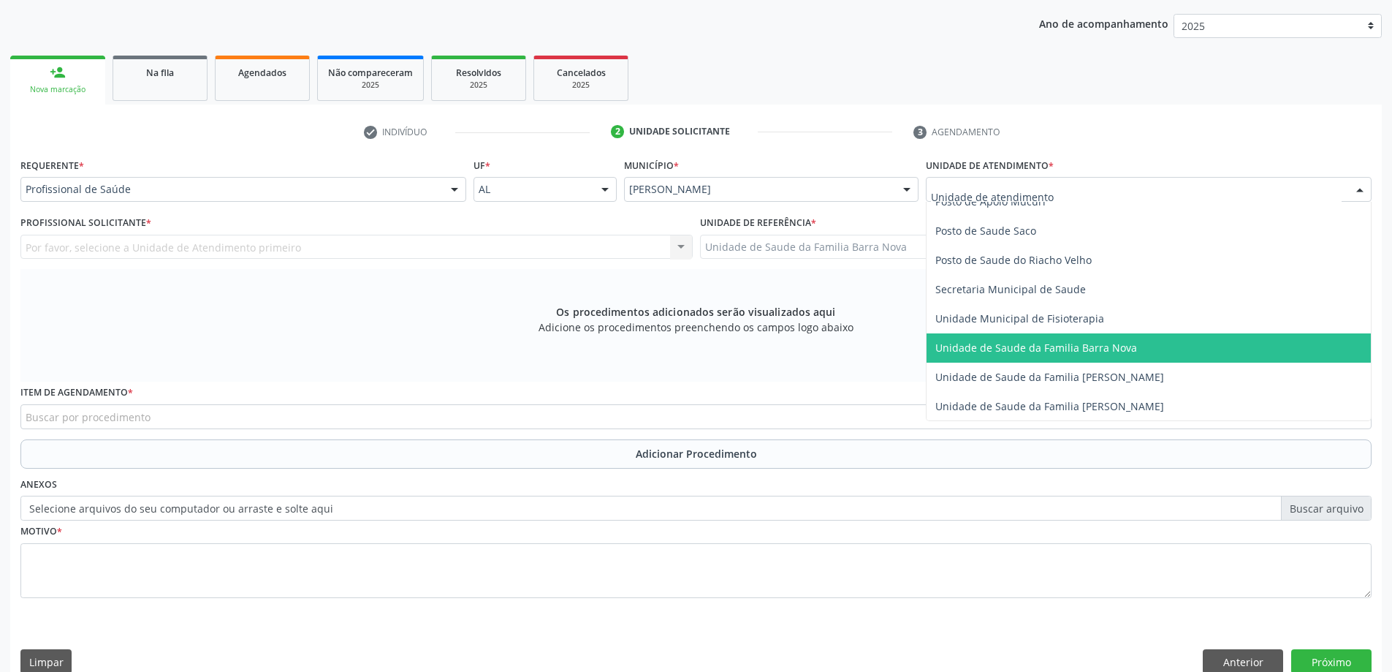
click at [1072, 353] on span "Unidade de Saude da Familia Barra Nova" at bounding box center [1037, 348] width 202 height 14
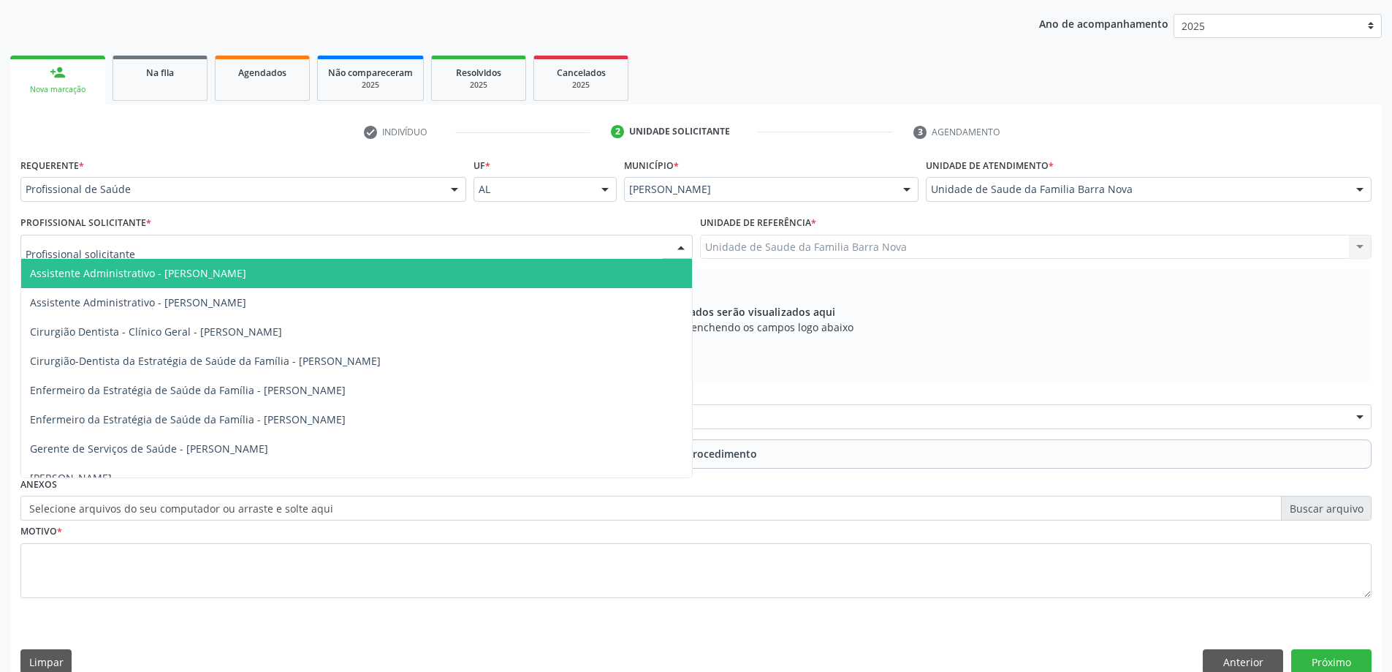
click at [561, 254] on div at bounding box center [356, 247] width 672 height 25
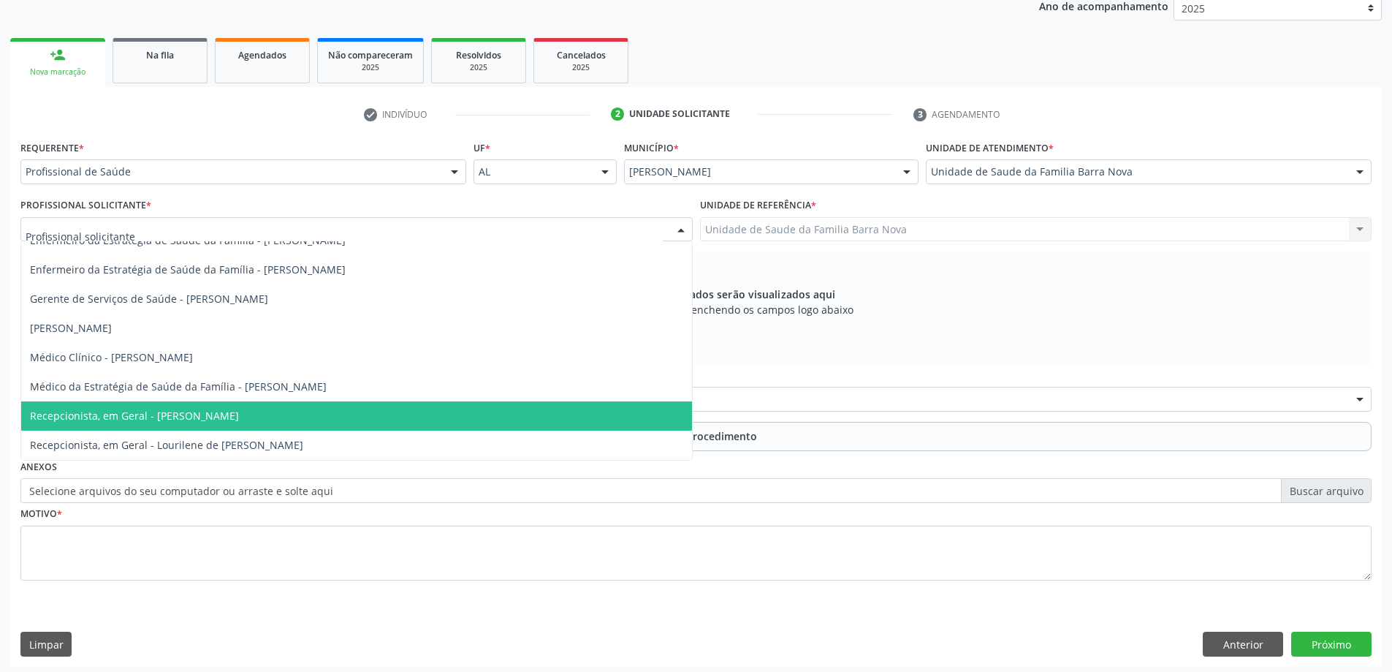
scroll to position [206, 0]
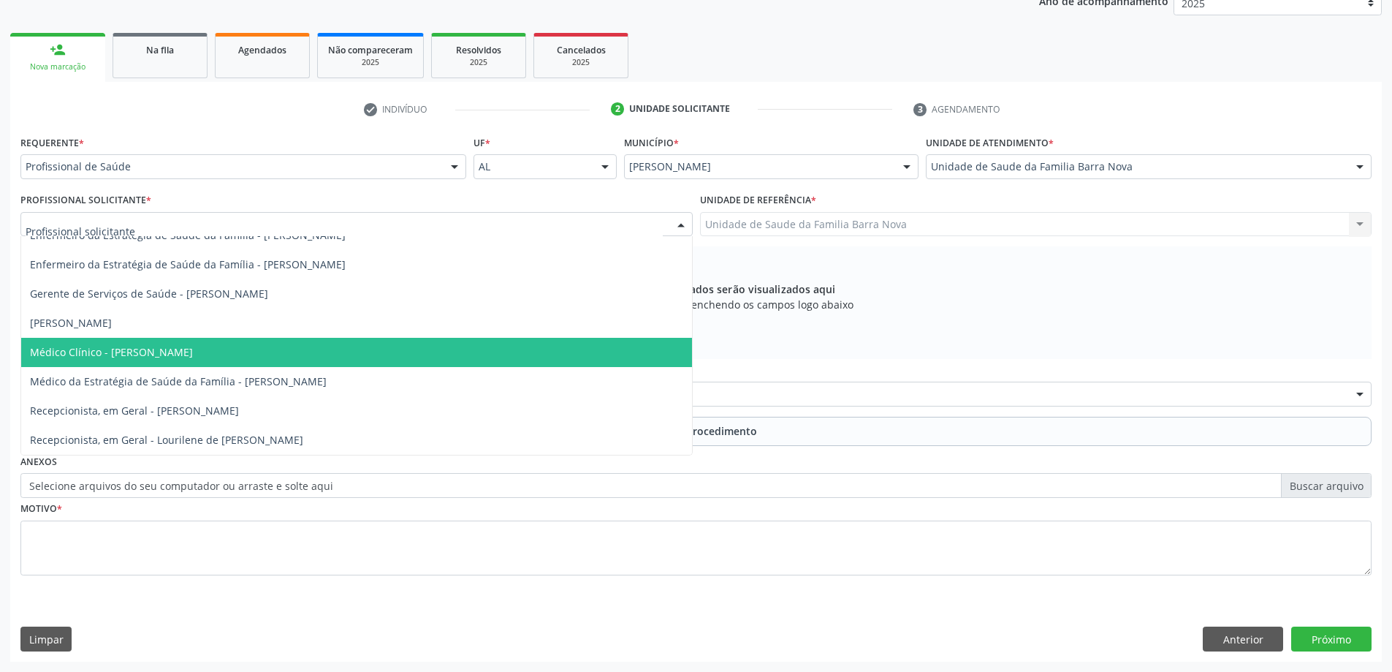
click at [403, 350] on span "Médico Clínico - Zelma Queiroz Mesquita de Souza" at bounding box center [356, 352] width 671 height 29
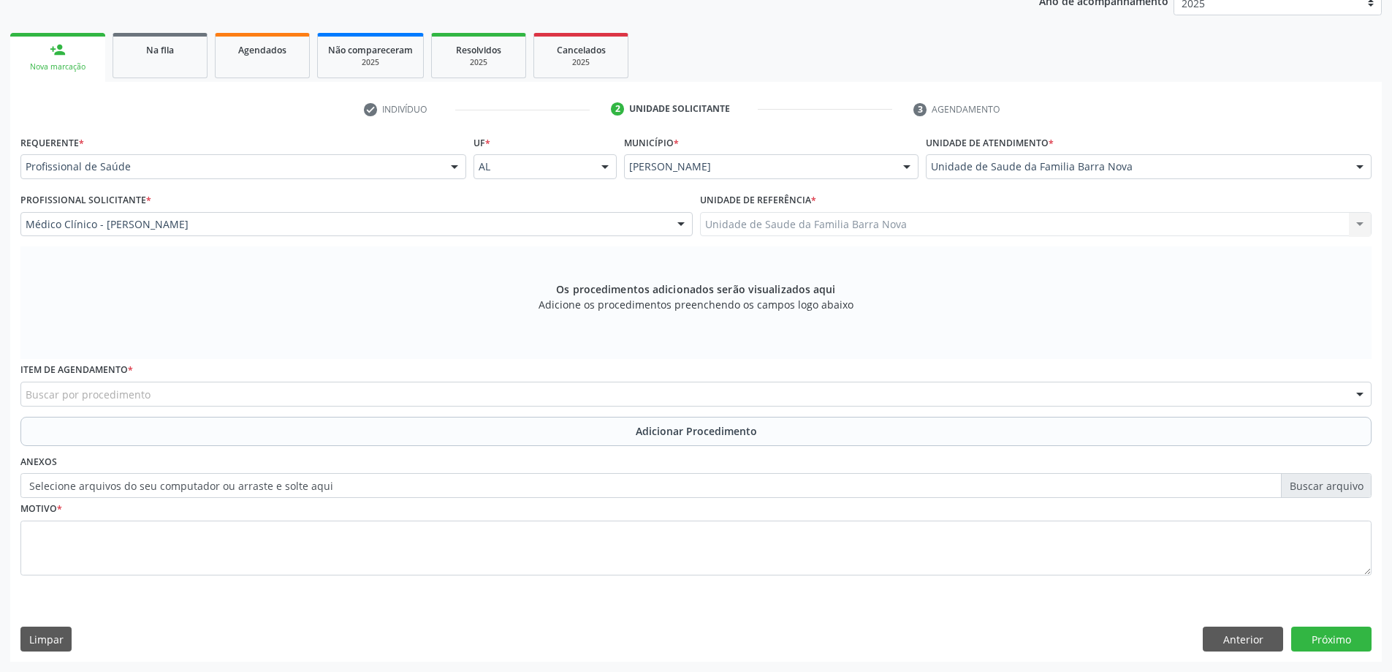
click at [634, 393] on div "Buscar por procedimento" at bounding box center [695, 394] width 1351 height 25
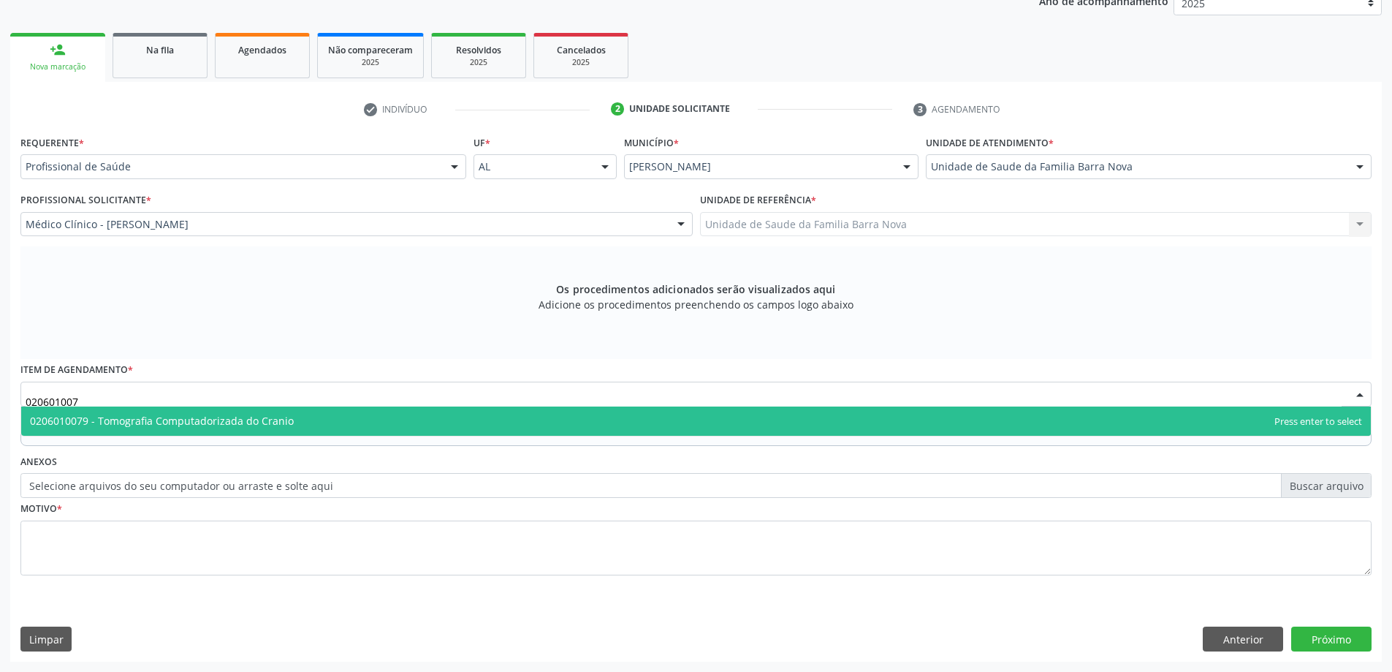
type input "0206010079"
click at [561, 420] on span "0206010079 - Tomografia Computadorizada do Cranio" at bounding box center [696, 420] width 1350 height 29
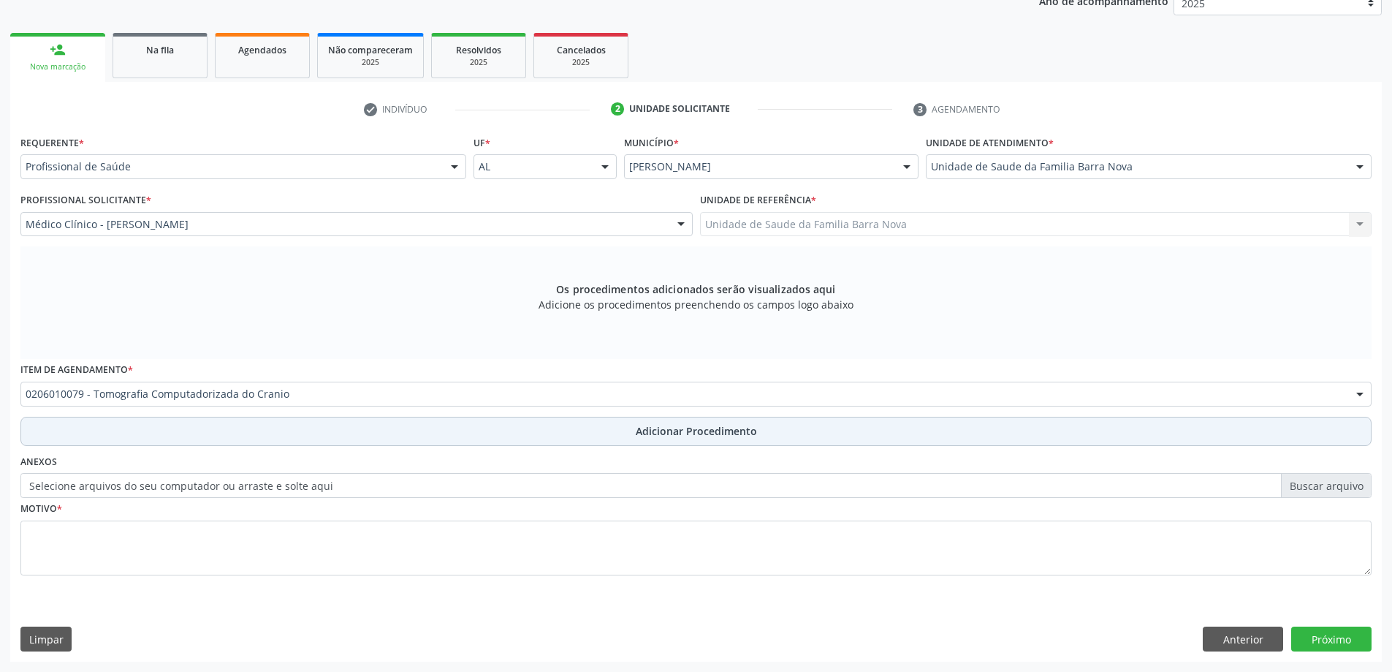
click at [754, 433] on span "Adicionar Procedimento" at bounding box center [696, 430] width 121 height 15
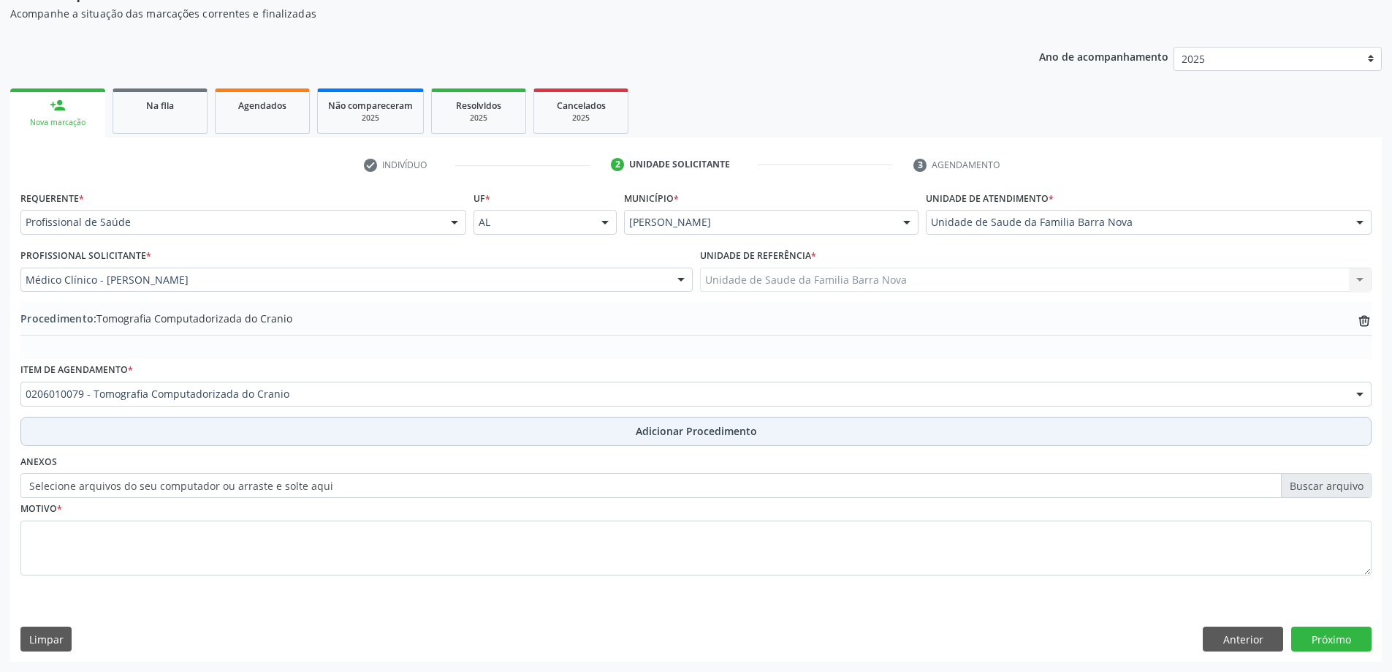
scroll to position [151, 0]
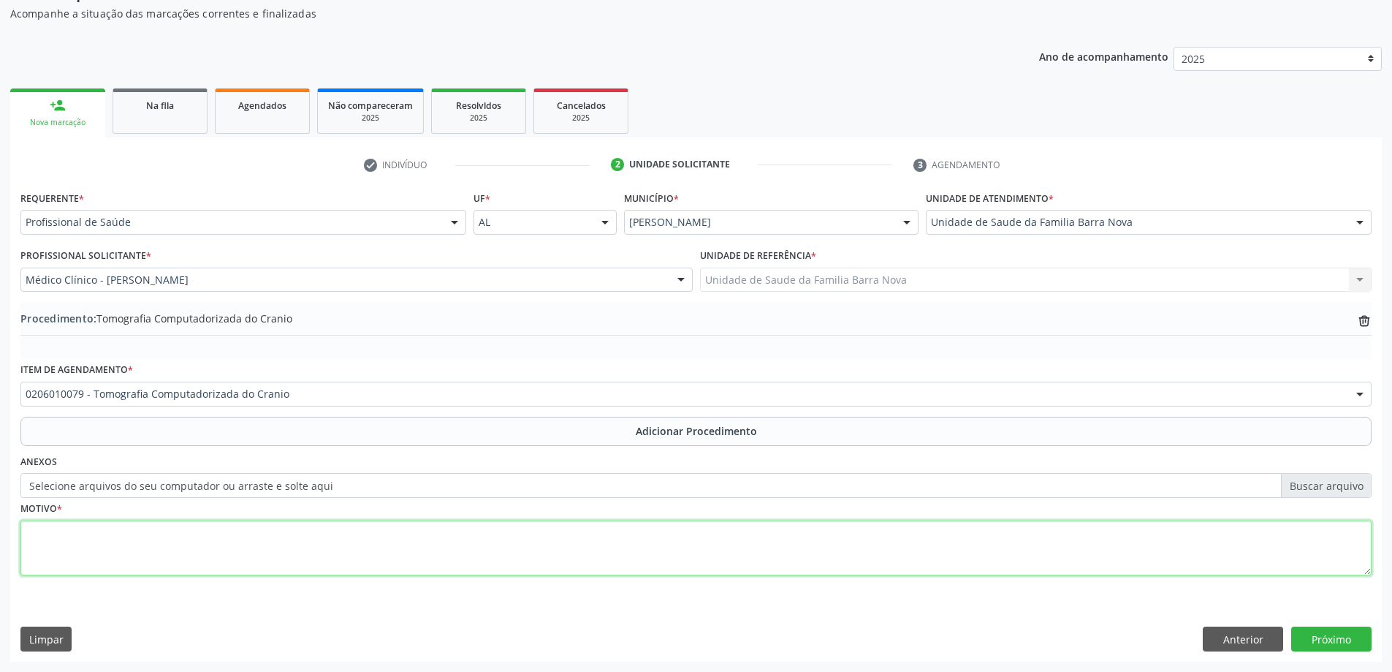
click at [485, 546] on textarea at bounding box center [695, 548] width 1351 height 56
type textarea "Cefaléia de forte intensidade e recorrente A/E."
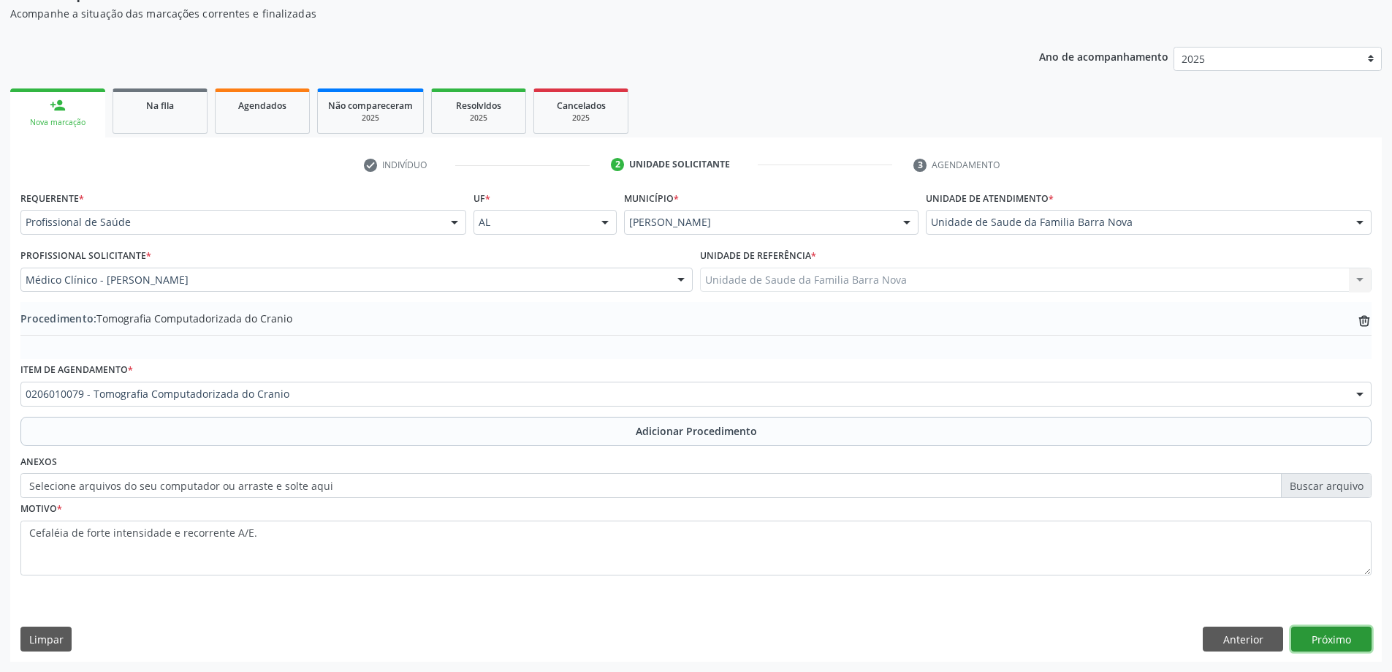
click at [1340, 636] on button "Próximo" at bounding box center [1332, 638] width 80 height 25
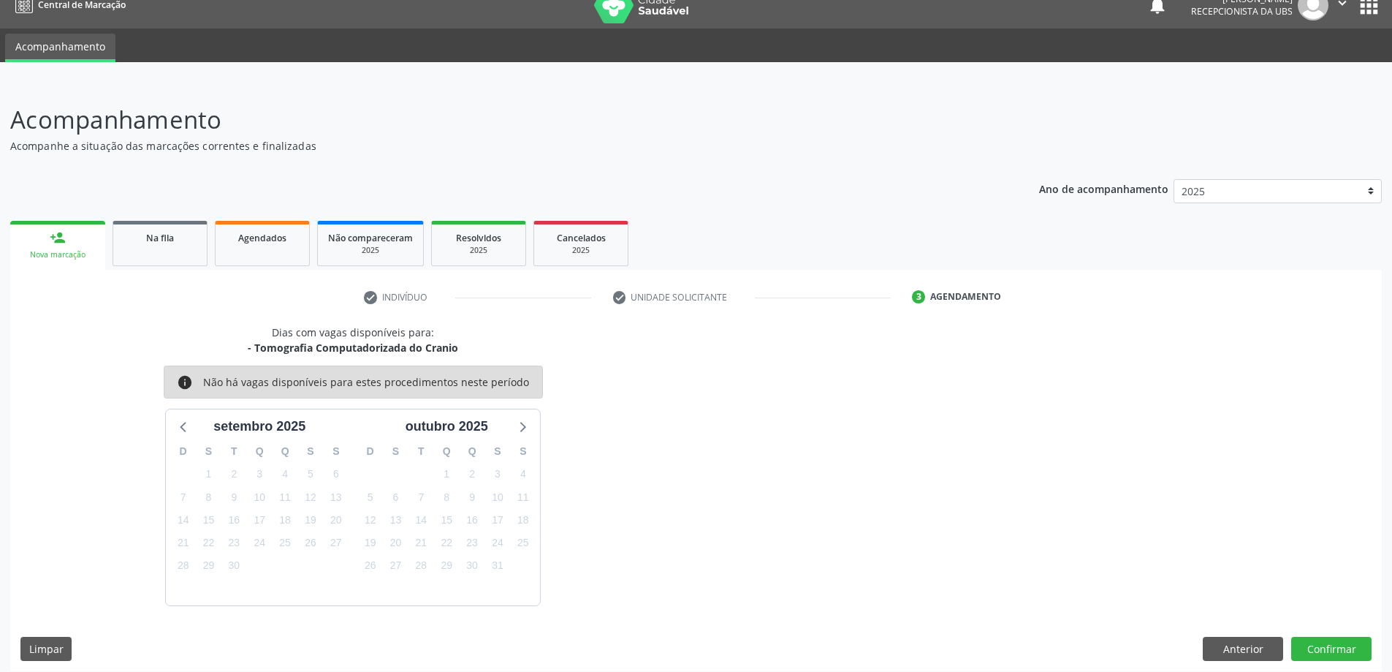
scroll to position [28, 0]
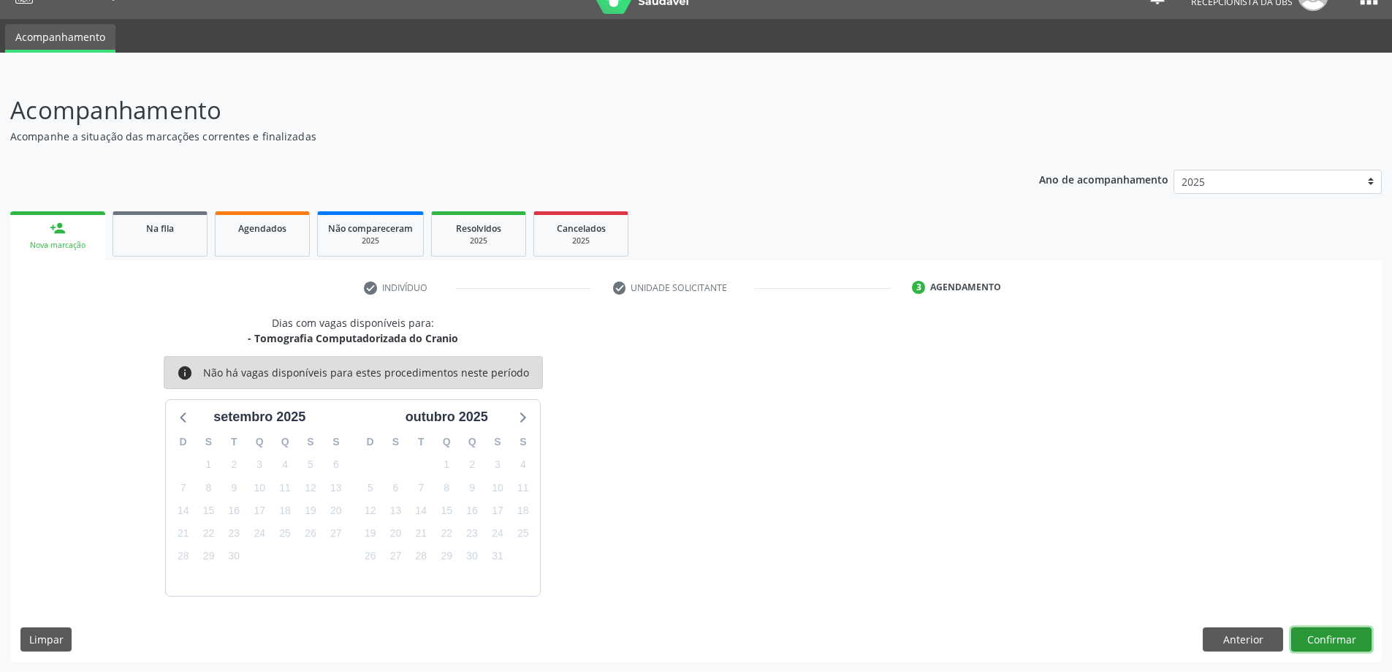
click at [1332, 637] on button "Confirmar" at bounding box center [1332, 639] width 80 height 25
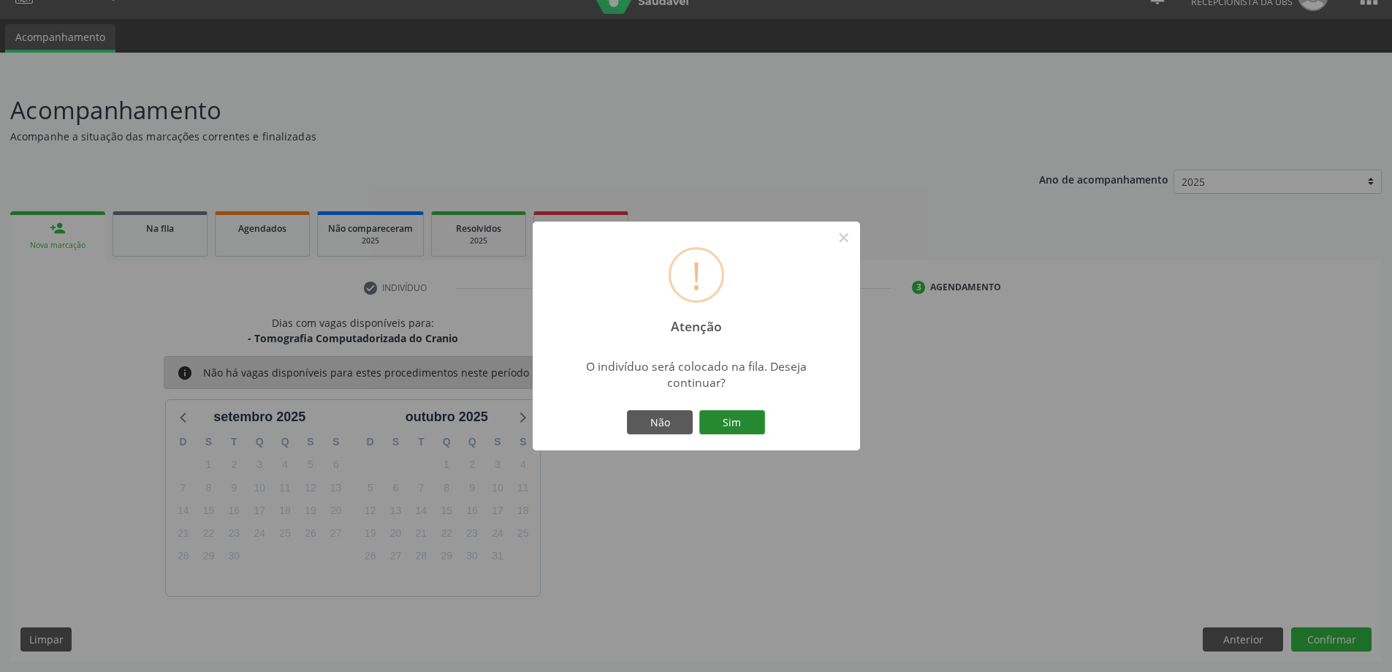
click at [717, 417] on button "Sim" at bounding box center [733, 422] width 66 height 25
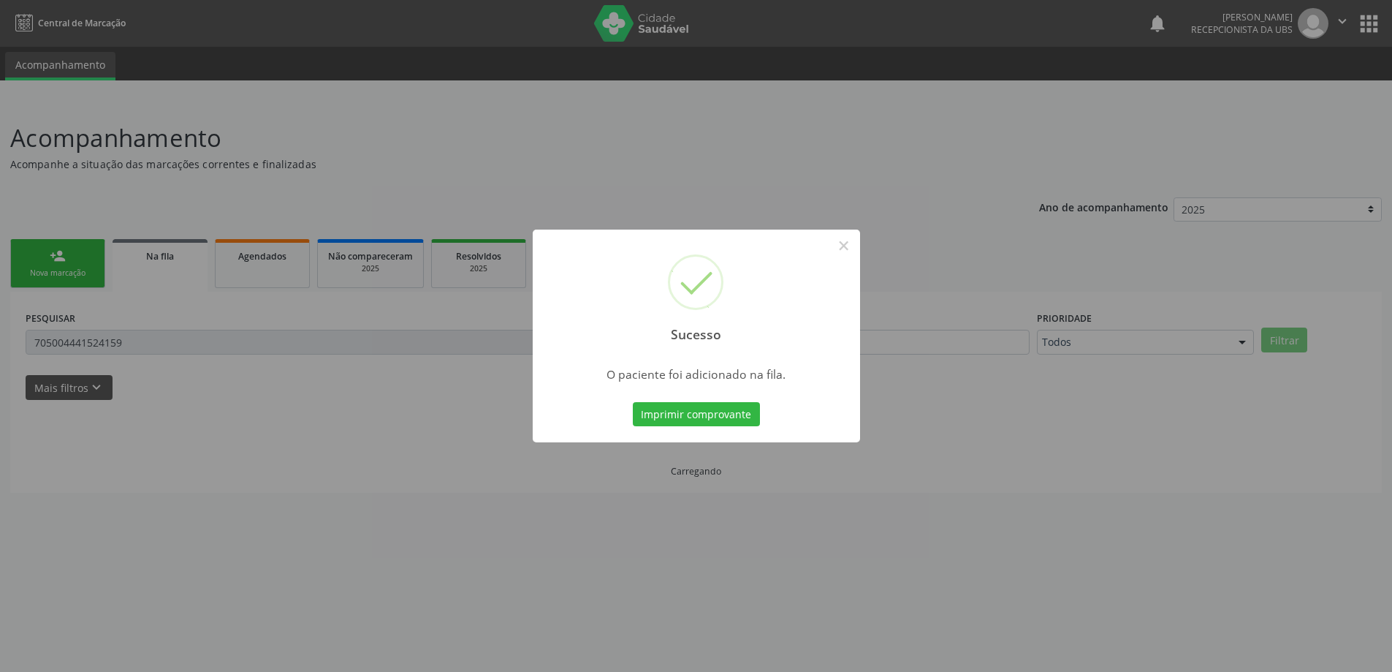
scroll to position [0, 0]
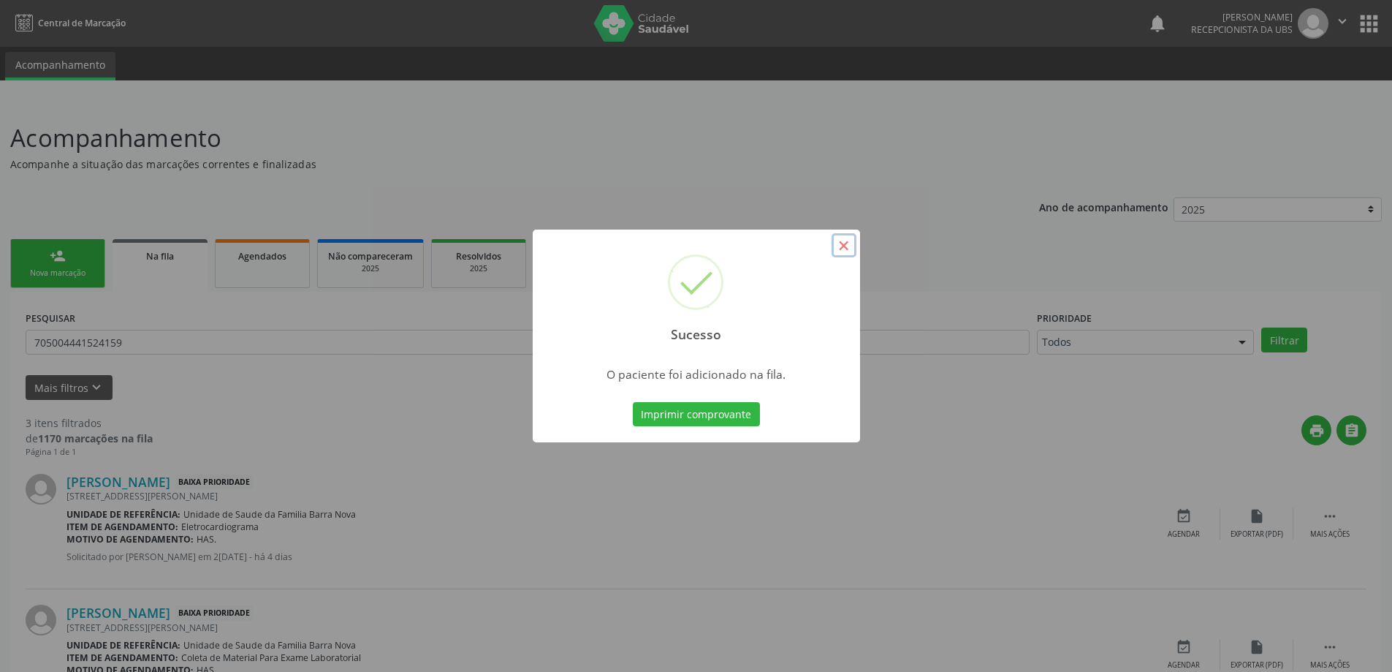
click at [843, 246] on button "×" at bounding box center [844, 245] width 25 height 25
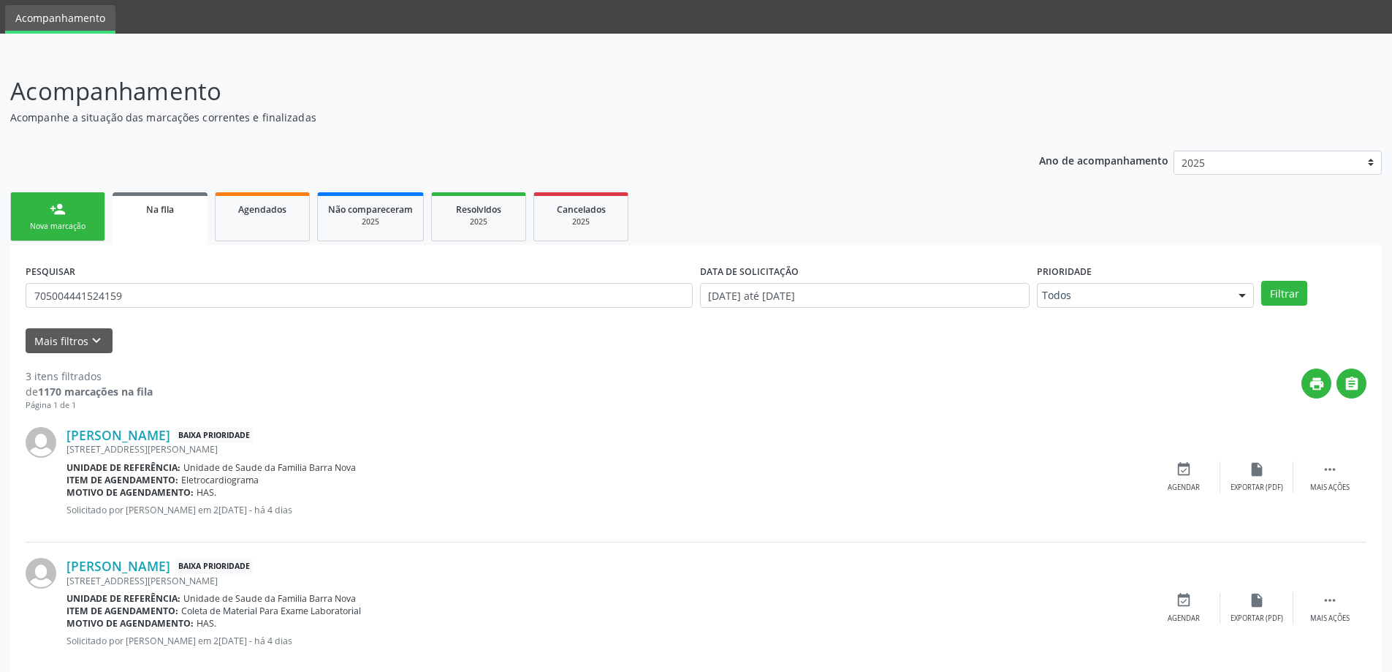
scroll to position [205, 0]
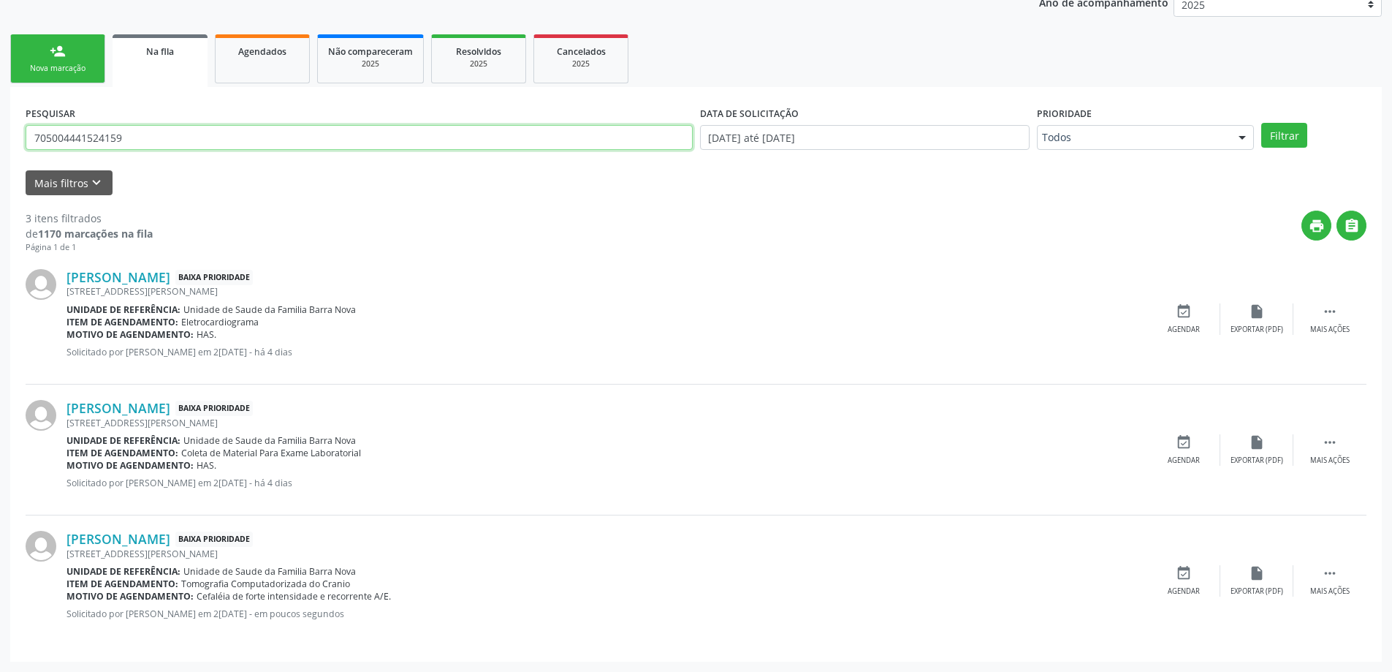
drag, startPoint x: 213, startPoint y: 131, endPoint x: 166, endPoint y: 150, distance: 51.2
click at [166, 150] on div "PESQUISAR 705004441524159" at bounding box center [359, 130] width 675 height 57
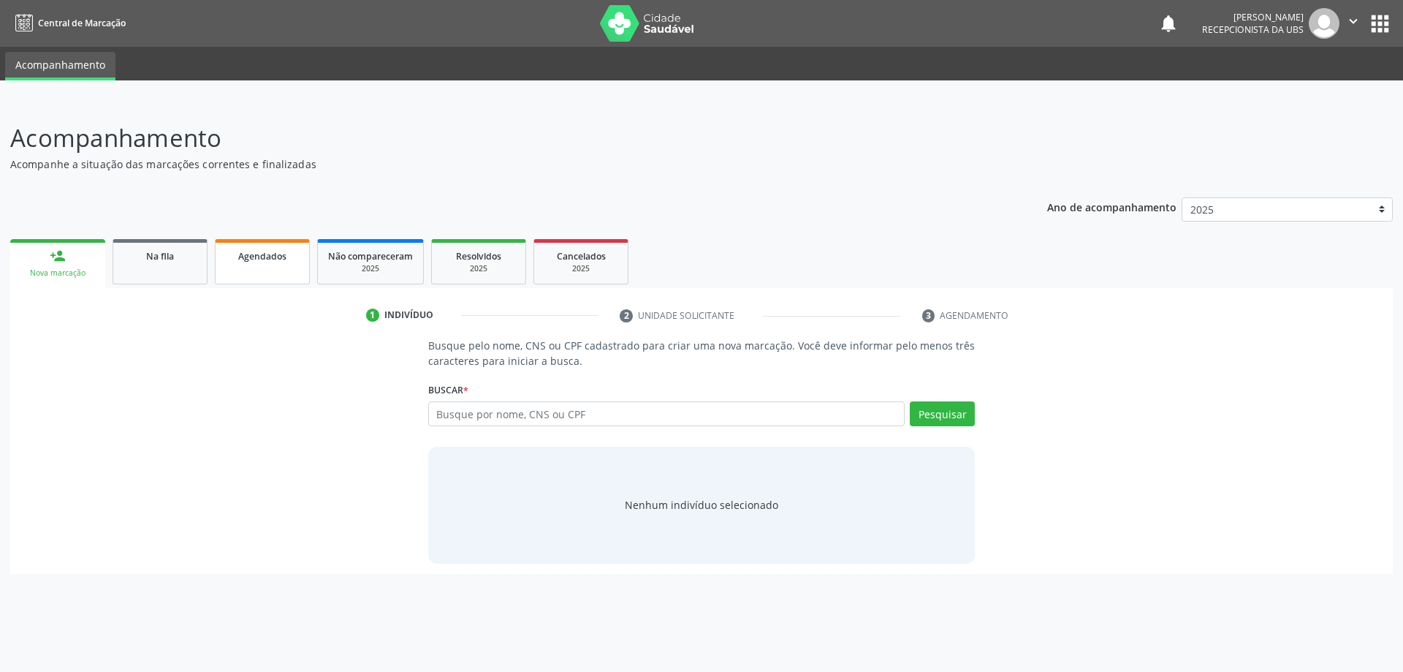
click at [287, 265] on link "Agendados" at bounding box center [262, 261] width 95 height 45
select select "8"
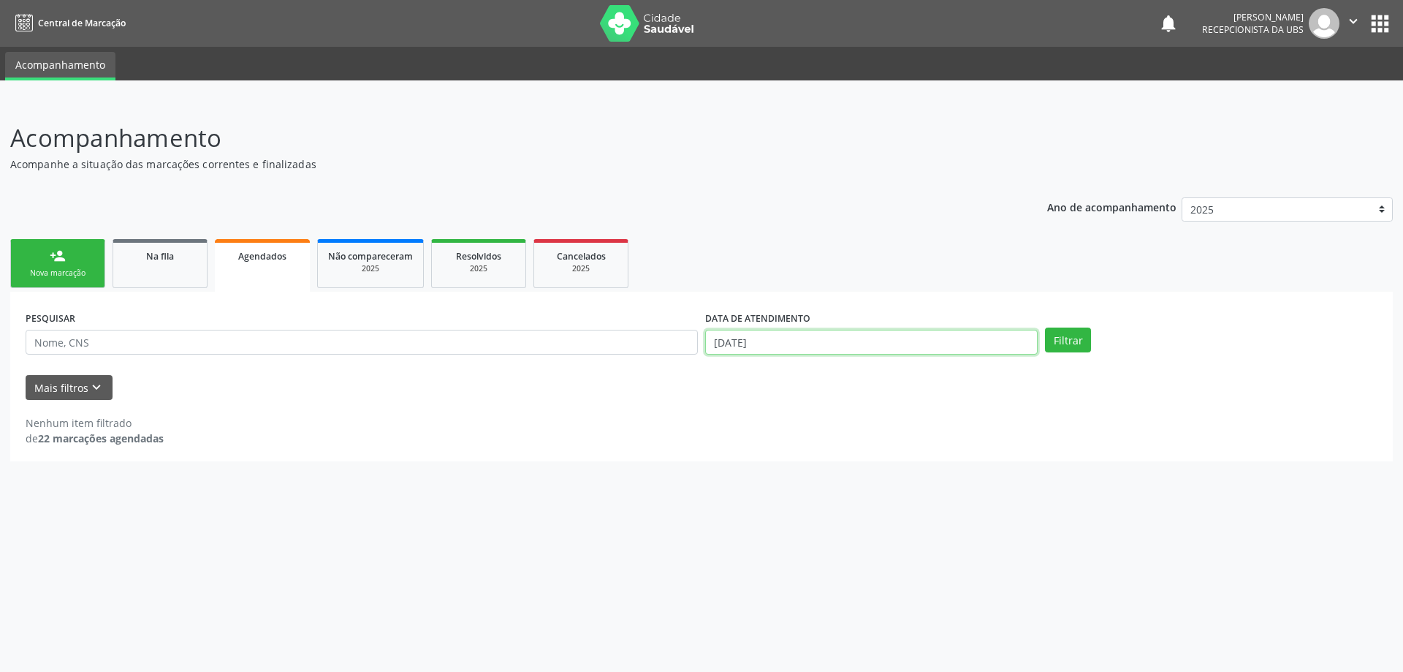
click at [938, 340] on input "26/09/2025" at bounding box center [871, 342] width 333 height 25
click at [751, 420] on span "1" at bounding box center [748, 416] width 29 height 29
type input "01/09/2025"
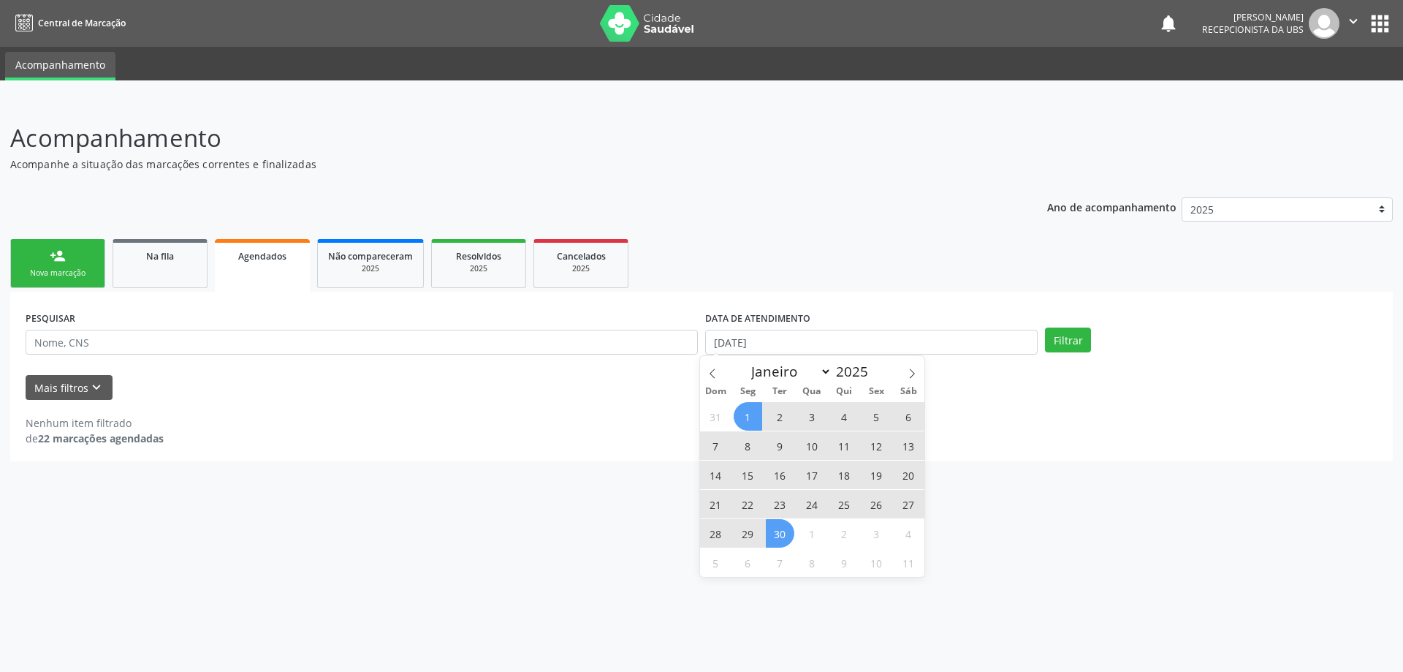
click at [789, 540] on span "30" at bounding box center [780, 533] width 29 height 29
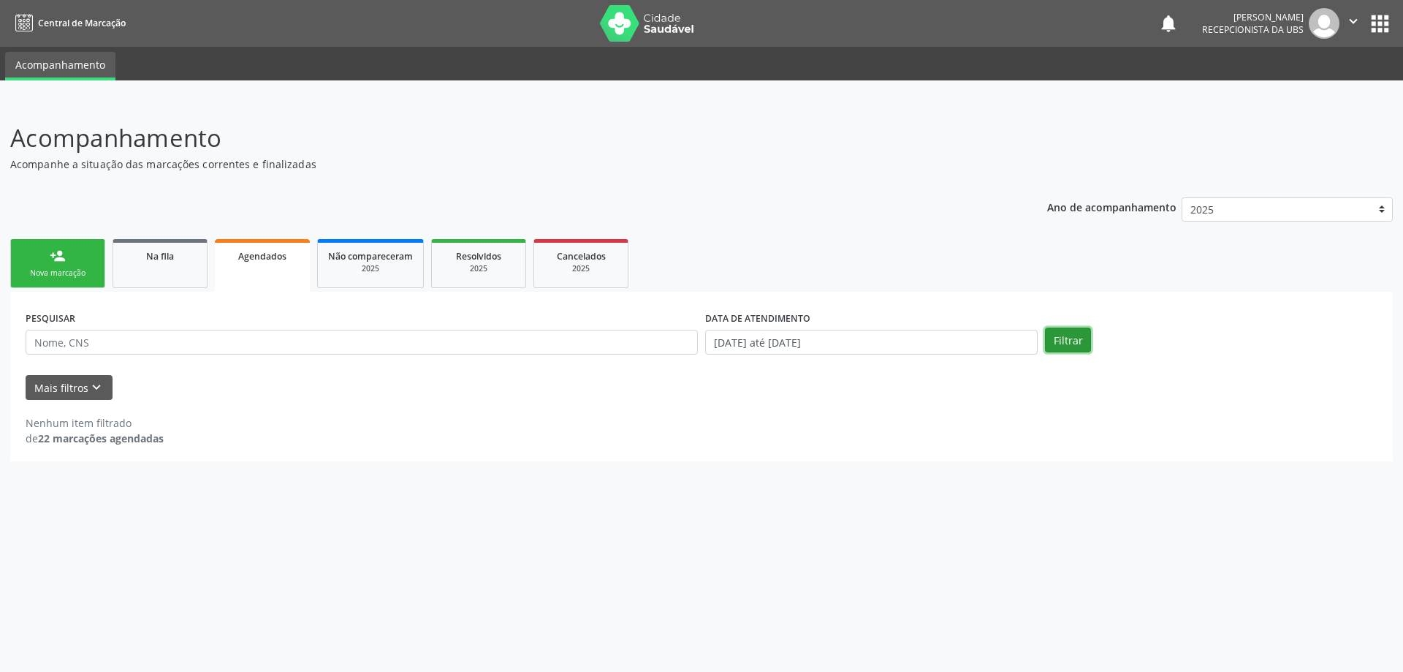
click at [1065, 335] on button "Filtrar" at bounding box center [1068, 339] width 46 height 25
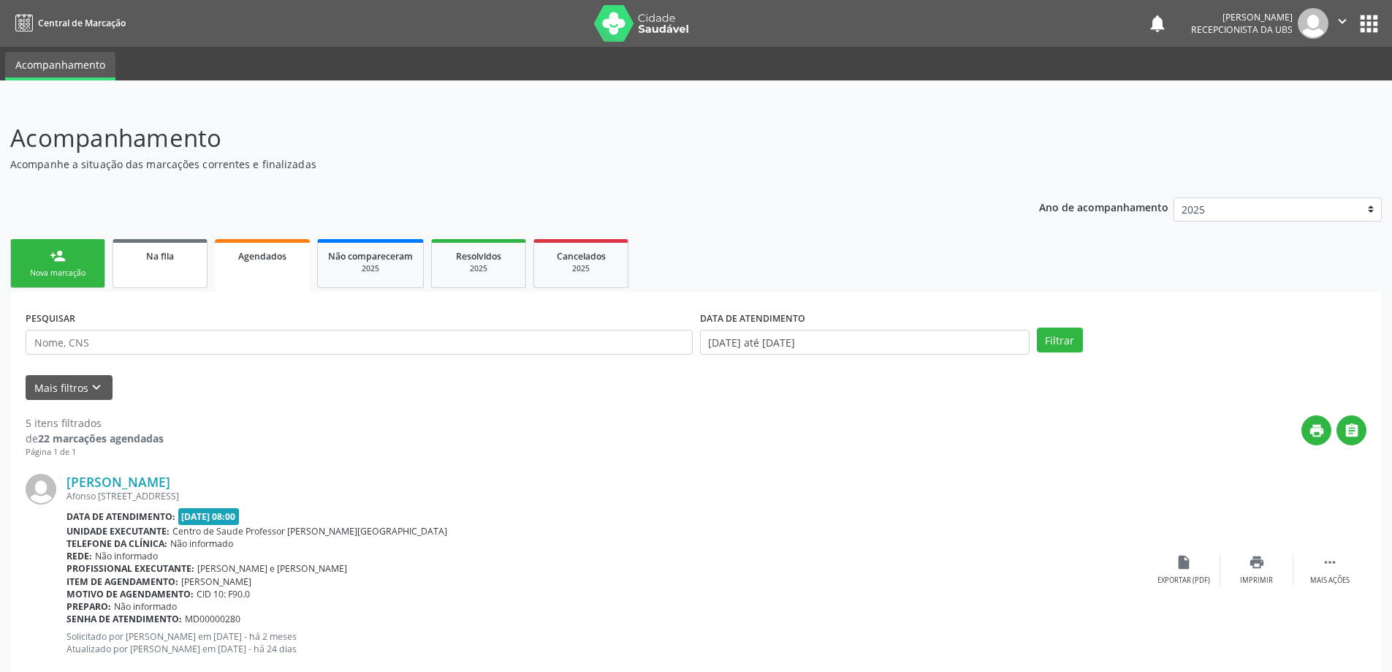
click at [126, 265] on link "Na fila" at bounding box center [160, 263] width 95 height 49
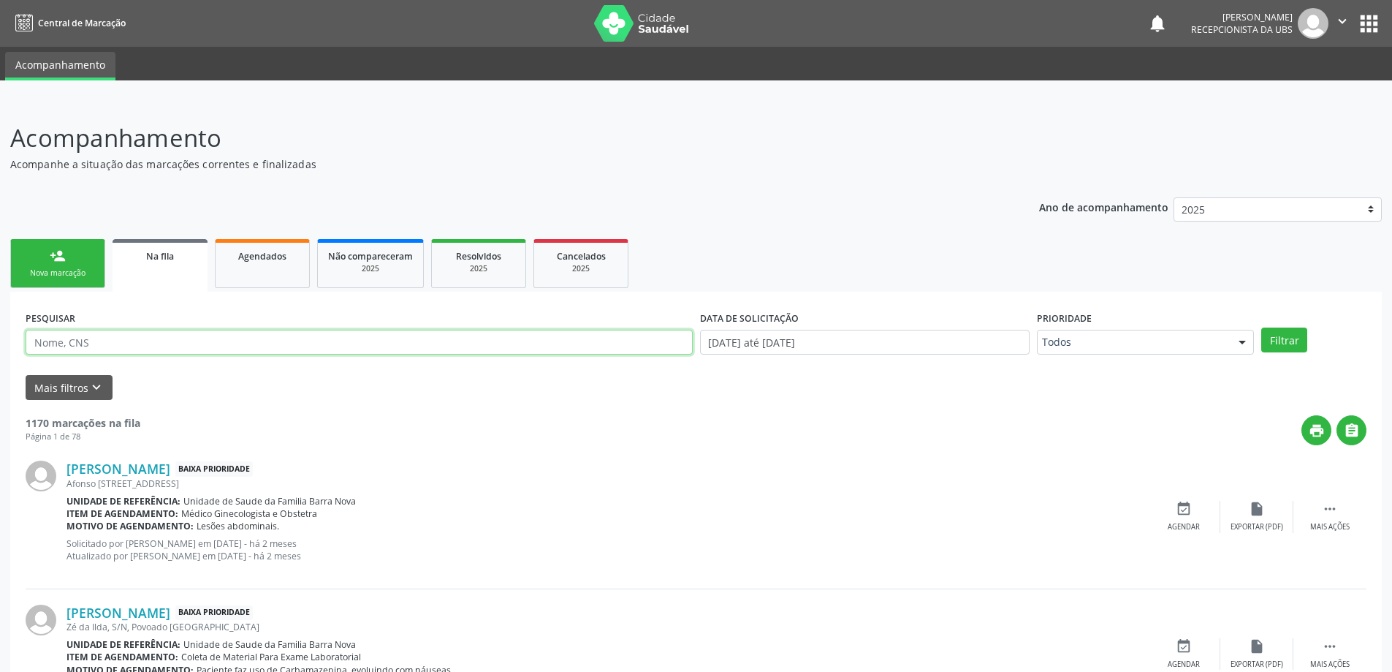
click at [126, 339] on input "text" at bounding box center [359, 342] width 667 height 25
type input "704000852017766"
click at [1262, 327] on button "Filtrar" at bounding box center [1285, 339] width 46 height 25
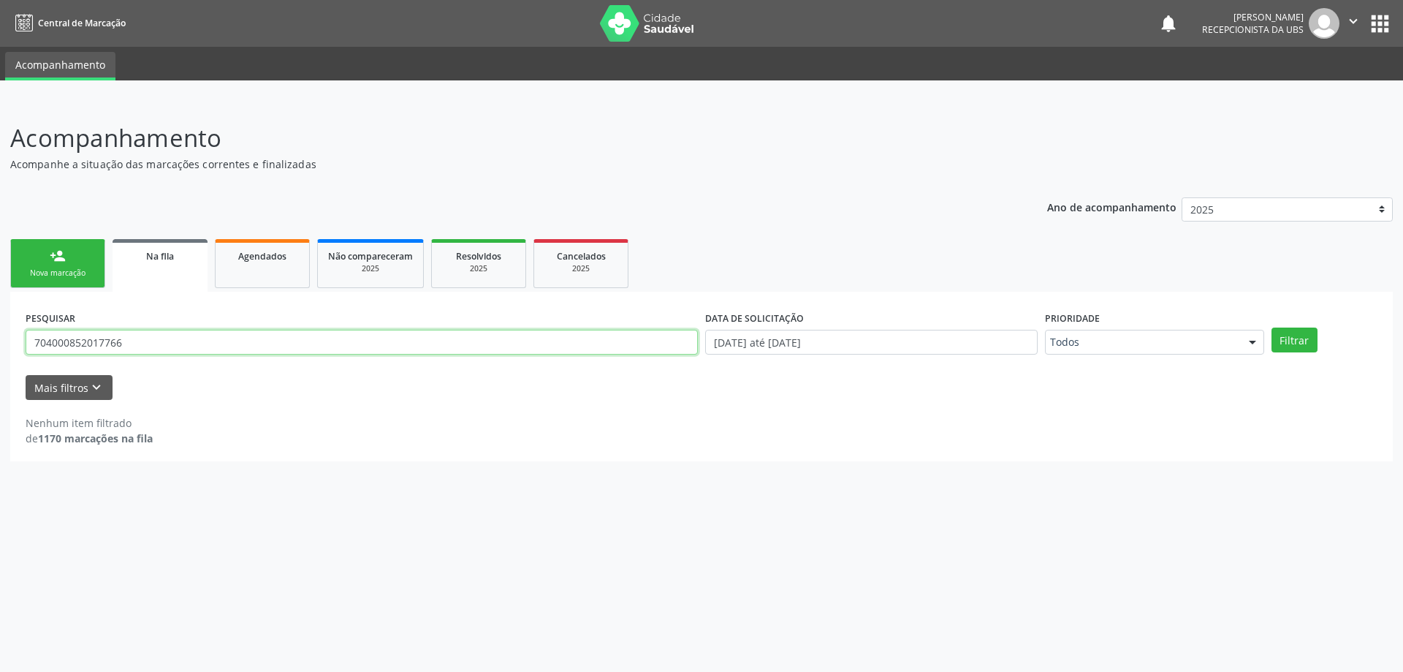
drag, startPoint x: 33, startPoint y: 344, endPoint x: 139, endPoint y: 352, distance: 106.2
click at [139, 352] on input "704000852017766" at bounding box center [362, 342] width 672 height 25
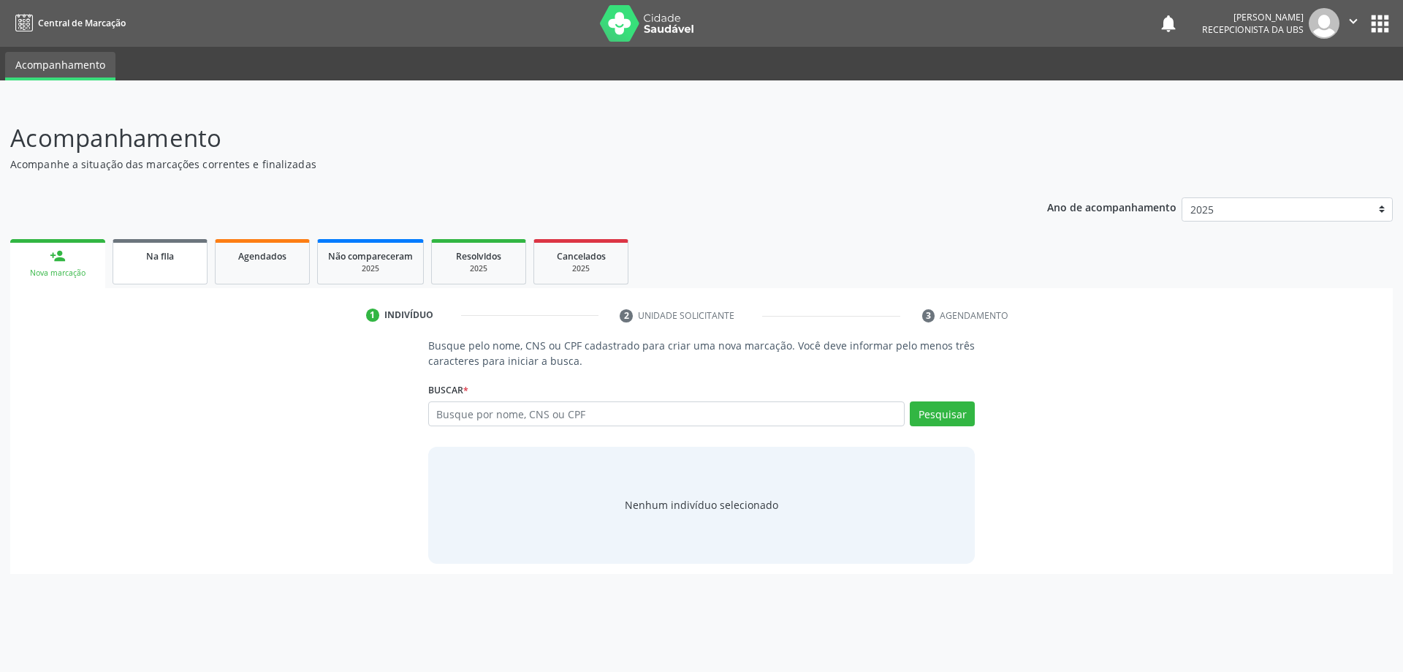
click at [170, 268] on link "Na fila" at bounding box center [160, 261] width 95 height 45
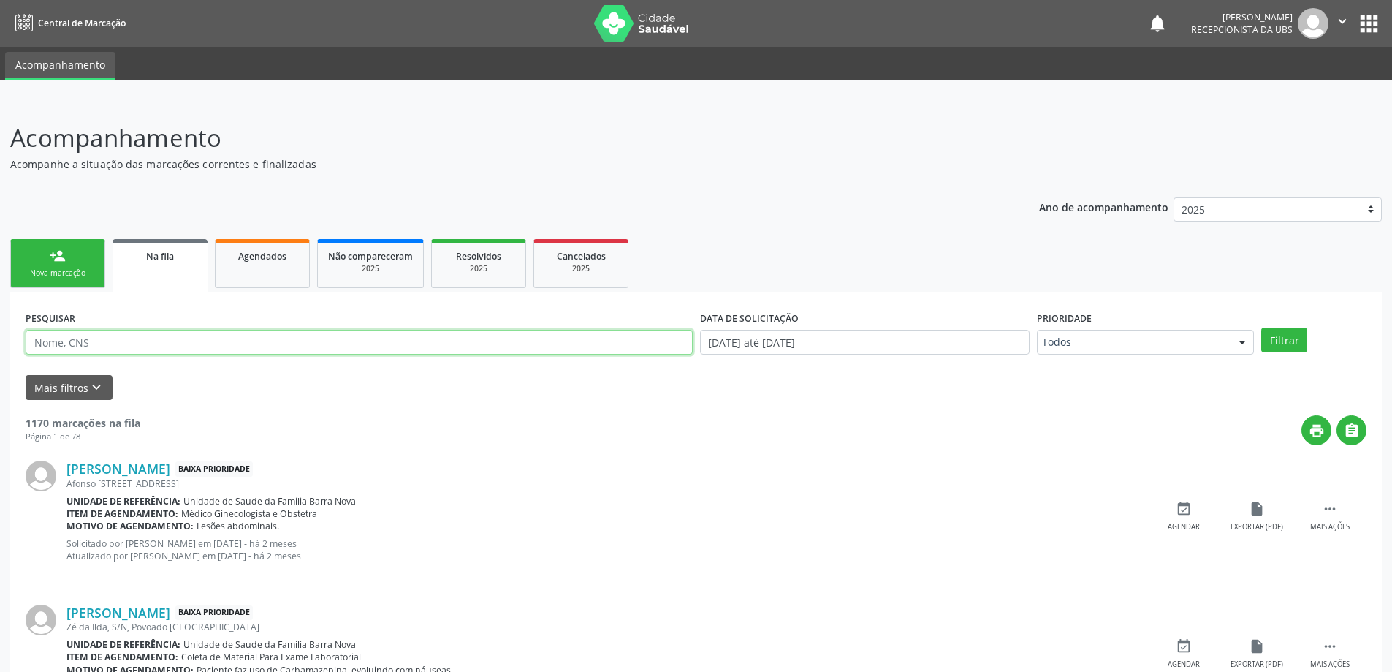
paste input "704000852017766"
click at [1262, 327] on button "Filtrar" at bounding box center [1285, 339] width 46 height 25
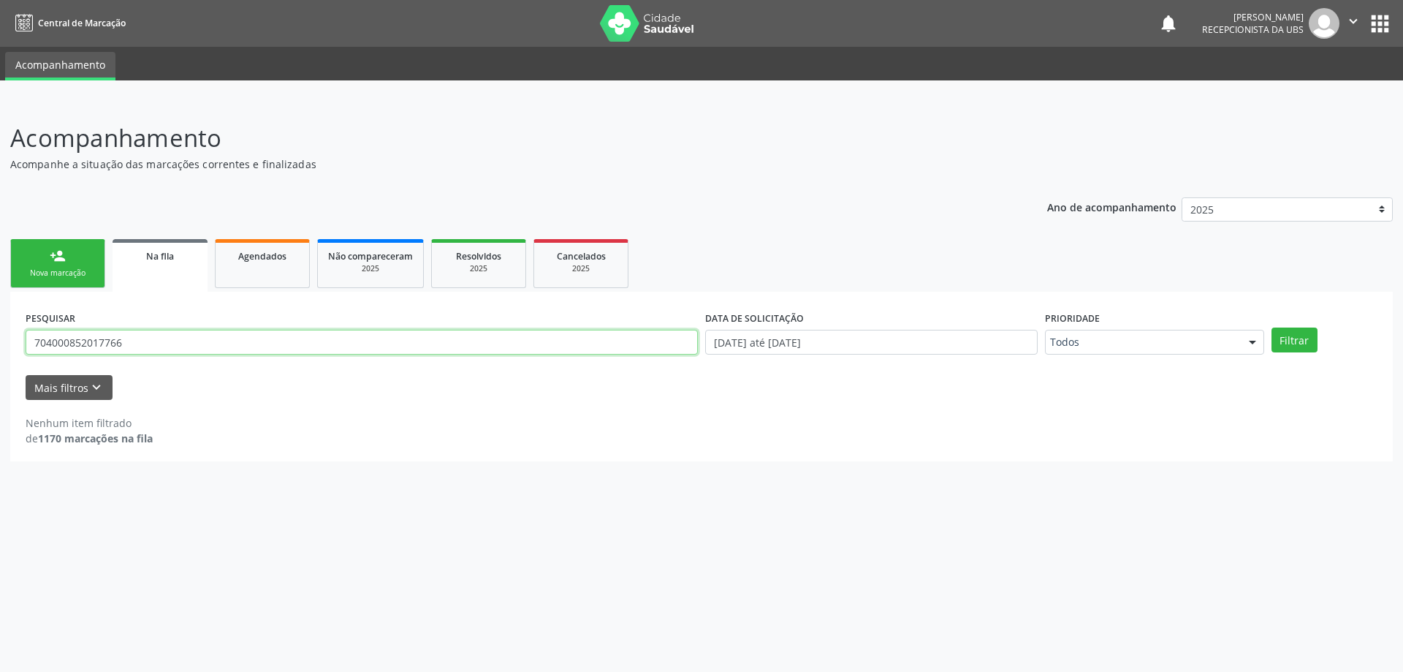
drag, startPoint x: 194, startPoint y: 346, endPoint x: 0, endPoint y: 344, distance: 194.4
click at [0, 344] on div "Acompanhamento Acompanhe a situação das marcações correntes e finalizadas Relat…" at bounding box center [701, 386] width 1403 height 571
click at [1272, 327] on button "Filtrar" at bounding box center [1295, 339] width 46 height 25
drag, startPoint x: 390, startPoint y: 354, endPoint x: 0, endPoint y: 328, distance: 390.4
click at [0, 328] on div "Acompanhamento Acompanhe a situação das marcações correntes e finalizadas Relat…" at bounding box center [701, 386] width 1403 height 571
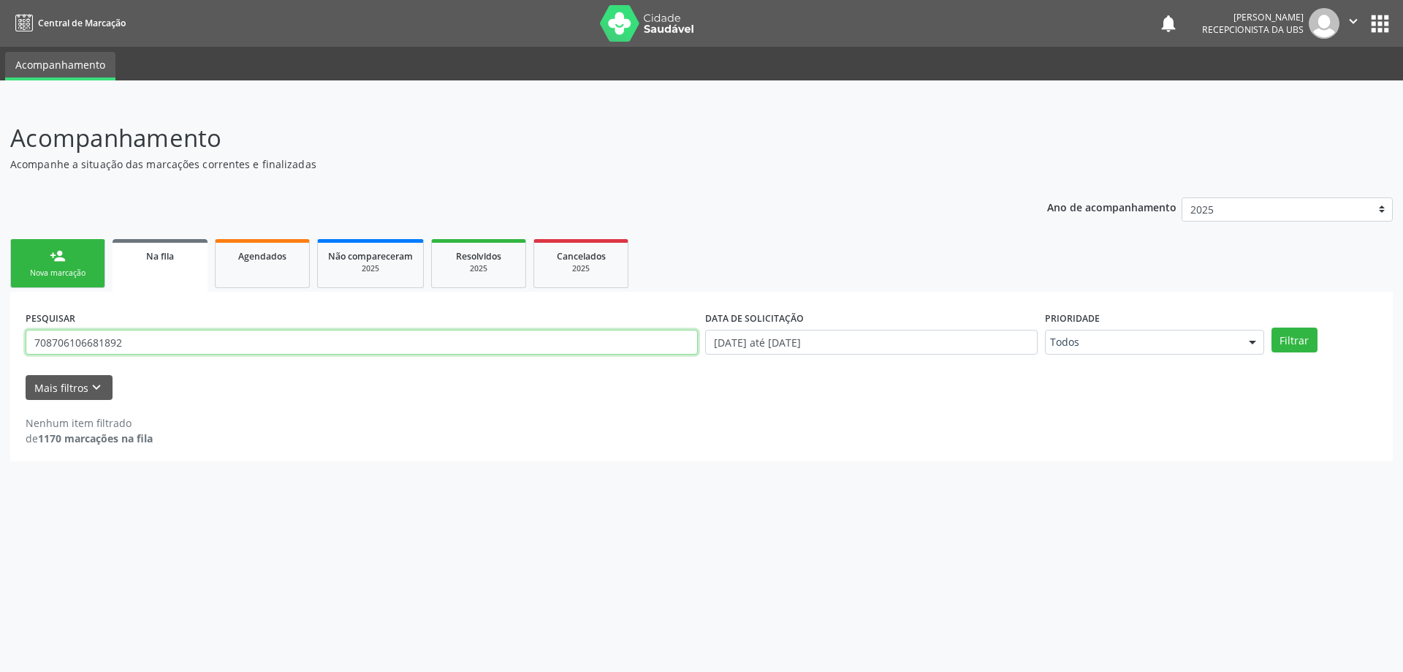
click at [1272, 327] on button "Filtrar" at bounding box center [1295, 339] width 46 height 25
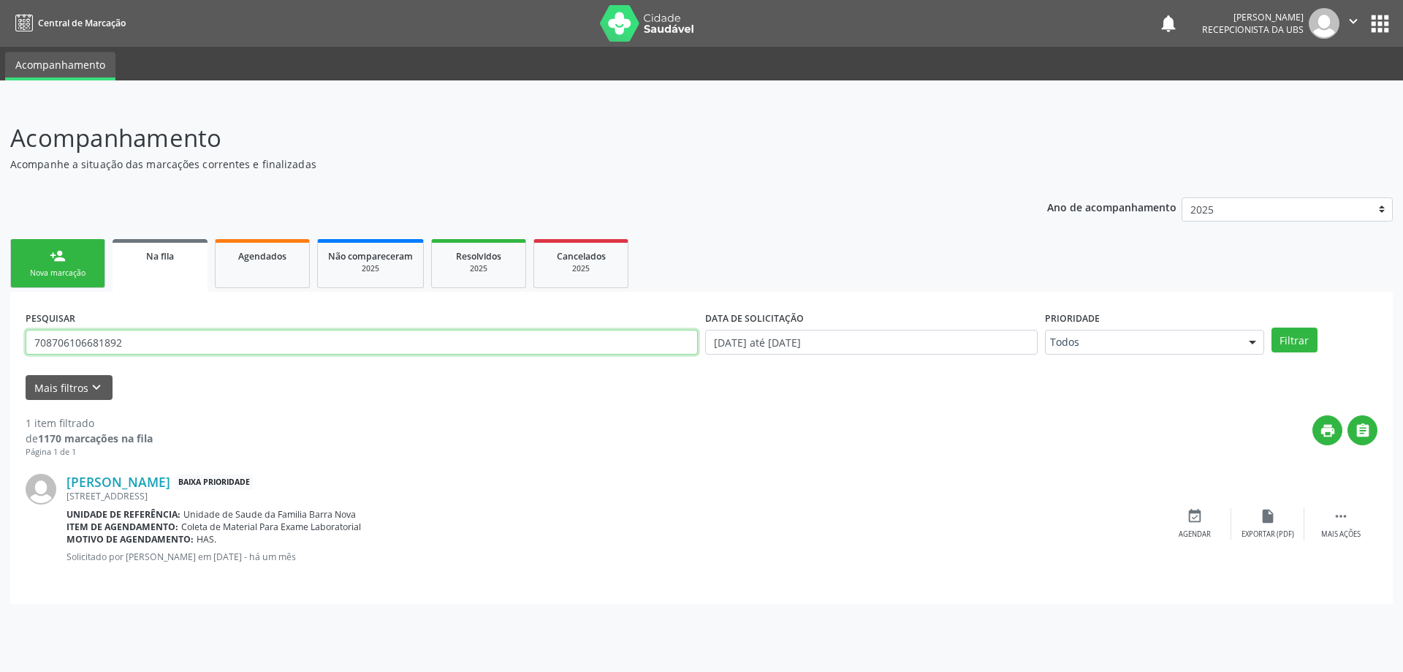
drag, startPoint x: 175, startPoint y: 338, endPoint x: 0, endPoint y: 340, distance: 174.7
click at [0, 340] on div "Acompanhamento Acompanhe a situação das marcações correntes e finalizadas Relat…" at bounding box center [701, 386] width 1403 height 571
click at [1272, 327] on button "Filtrar" at bounding box center [1295, 339] width 46 height 25
drag, startPoint x: 162, startPoint y: 346, endPoint x: 0, endPoint y: 334, distance: 162.7
click at [0, 334] on div "Acompanhamento Acompanhe a situação das marcações correntes e finalizadas Relat…" at bounding box center [701, 386] width 1403 height 571
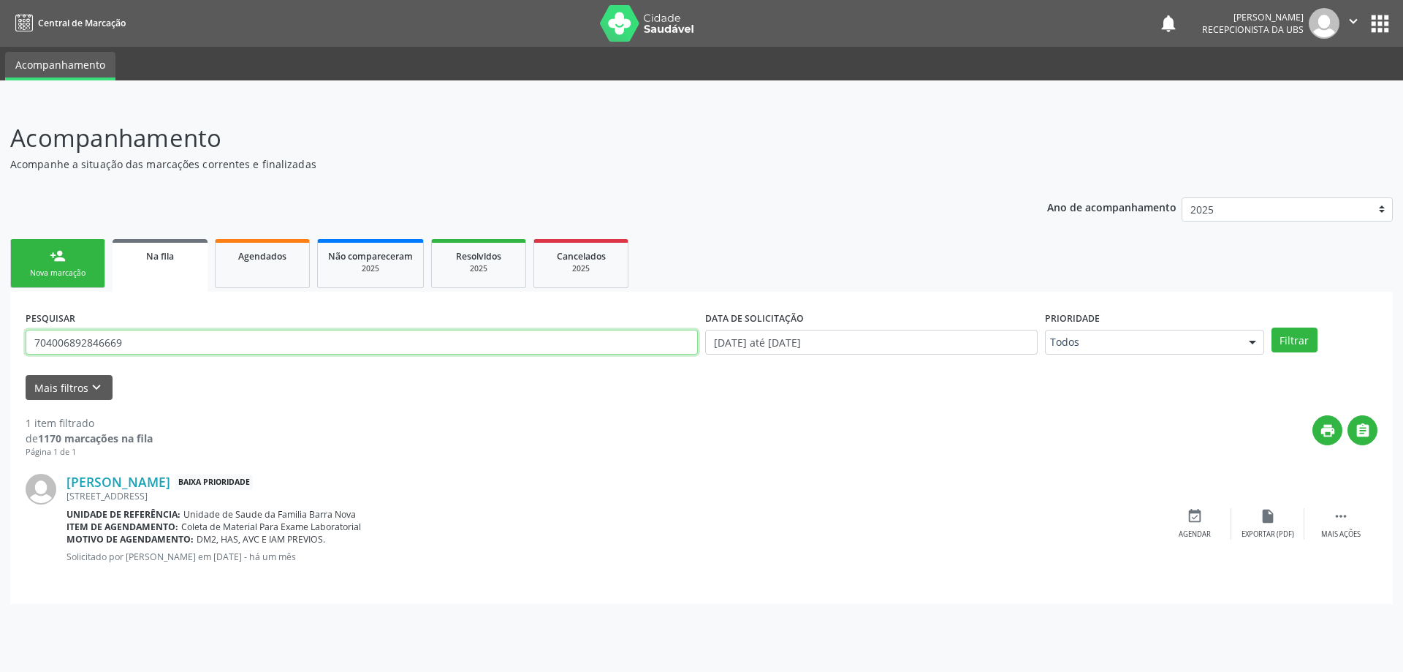
type input "704006892846669"
click at [1272, 327] on button "Filtrar" at bounding box center [1295, 339] width 46 height 25
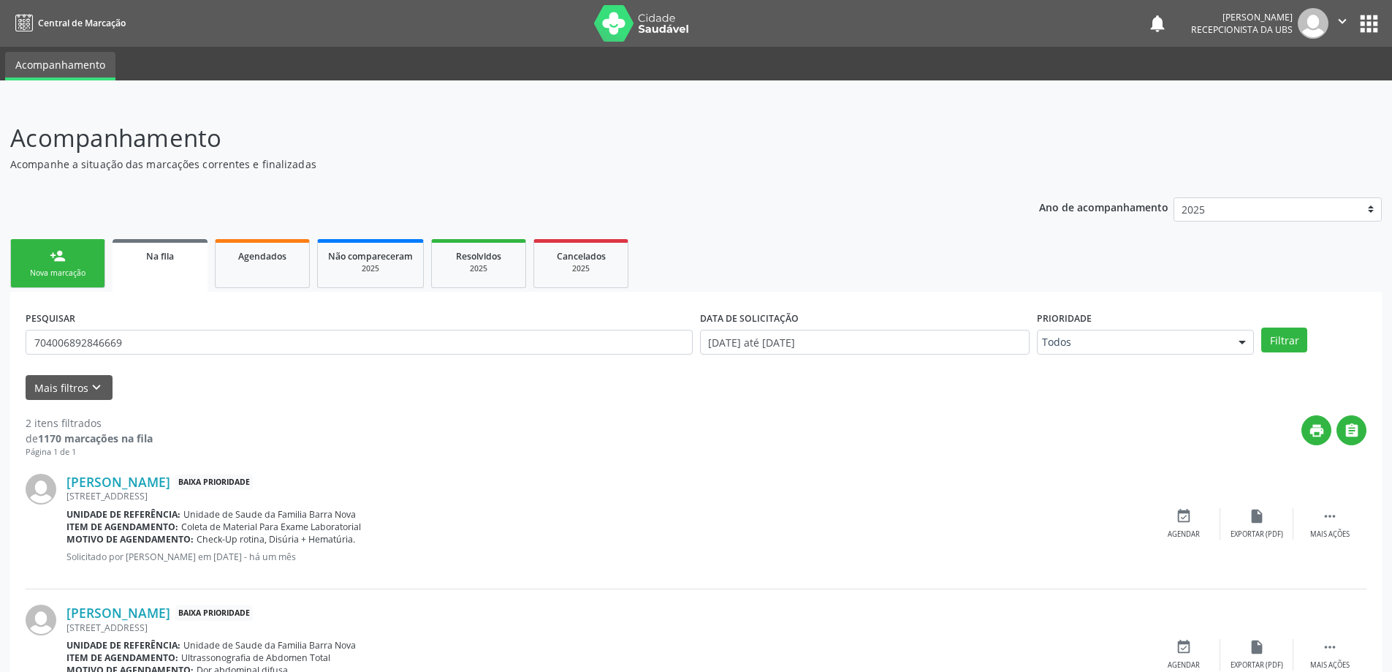
scroll to position [73, 0]
